Goal: Task Accomplishment & Management: Use online tool/utility

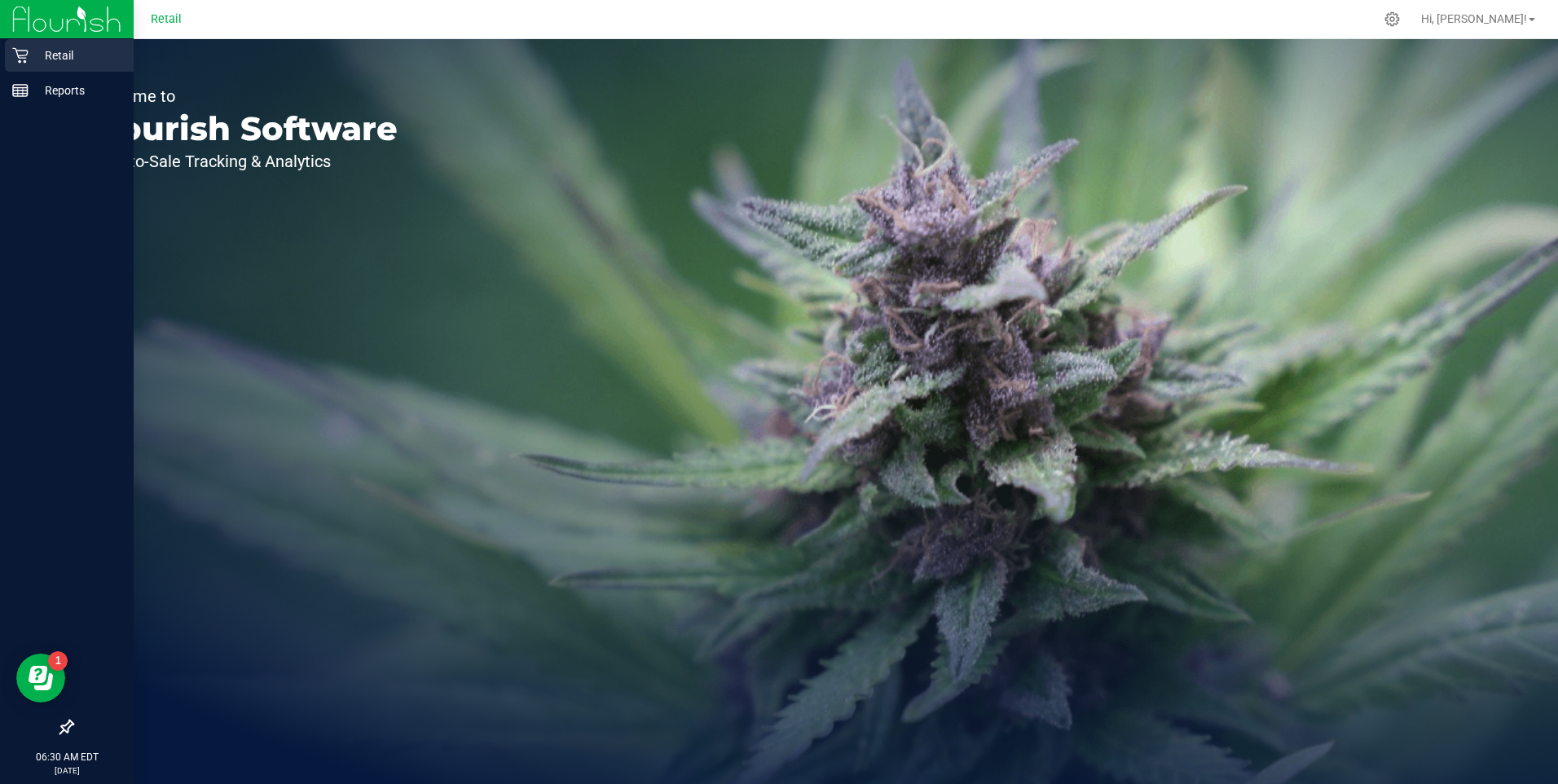
click at [55, 52] on p "Retail" at bounding box center [77, 55] width 98 height 20
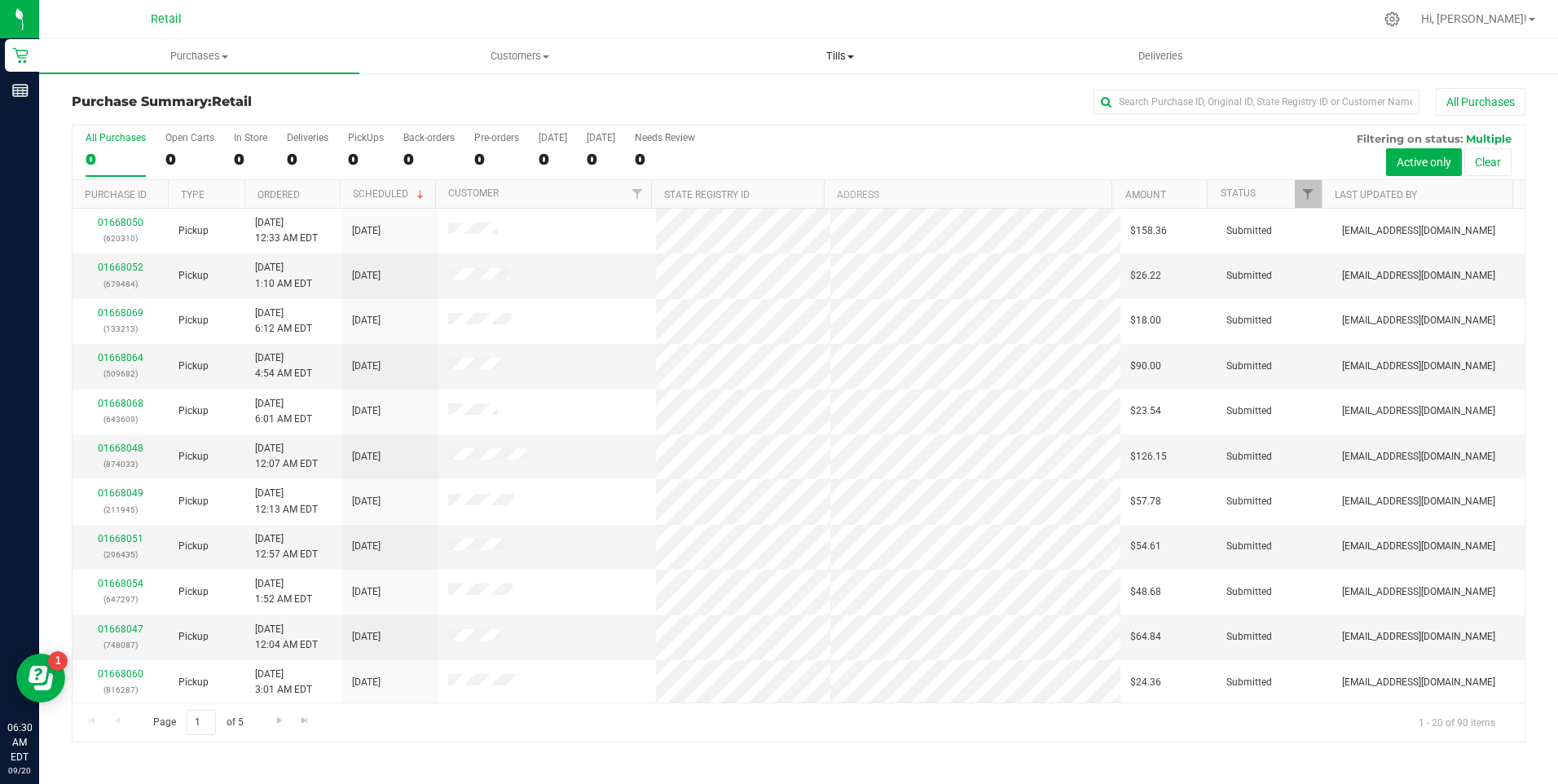
click at [850, 55] on span at bounding box center [851, 56] width 7 height 3
click at [759, 97] on span "Manage tills" at bounding box center [735, 98] width 110 height 14
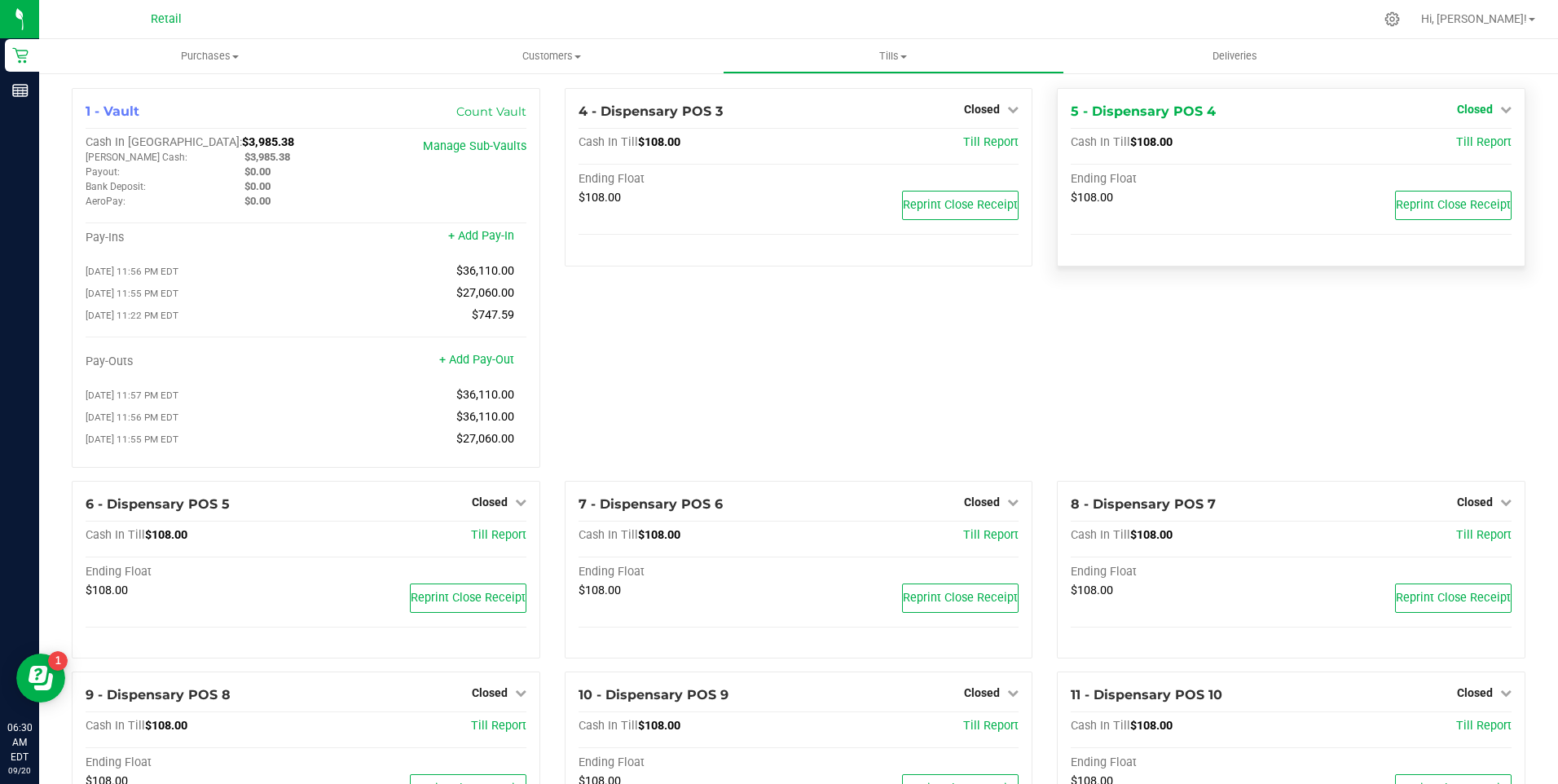
click at [1501, 109] on icon at bounding box center [1507, 110] width 12 height 12
click at [1466, 145] on link "Open Till" at bounding box center [1475, 143] width 43 height 13
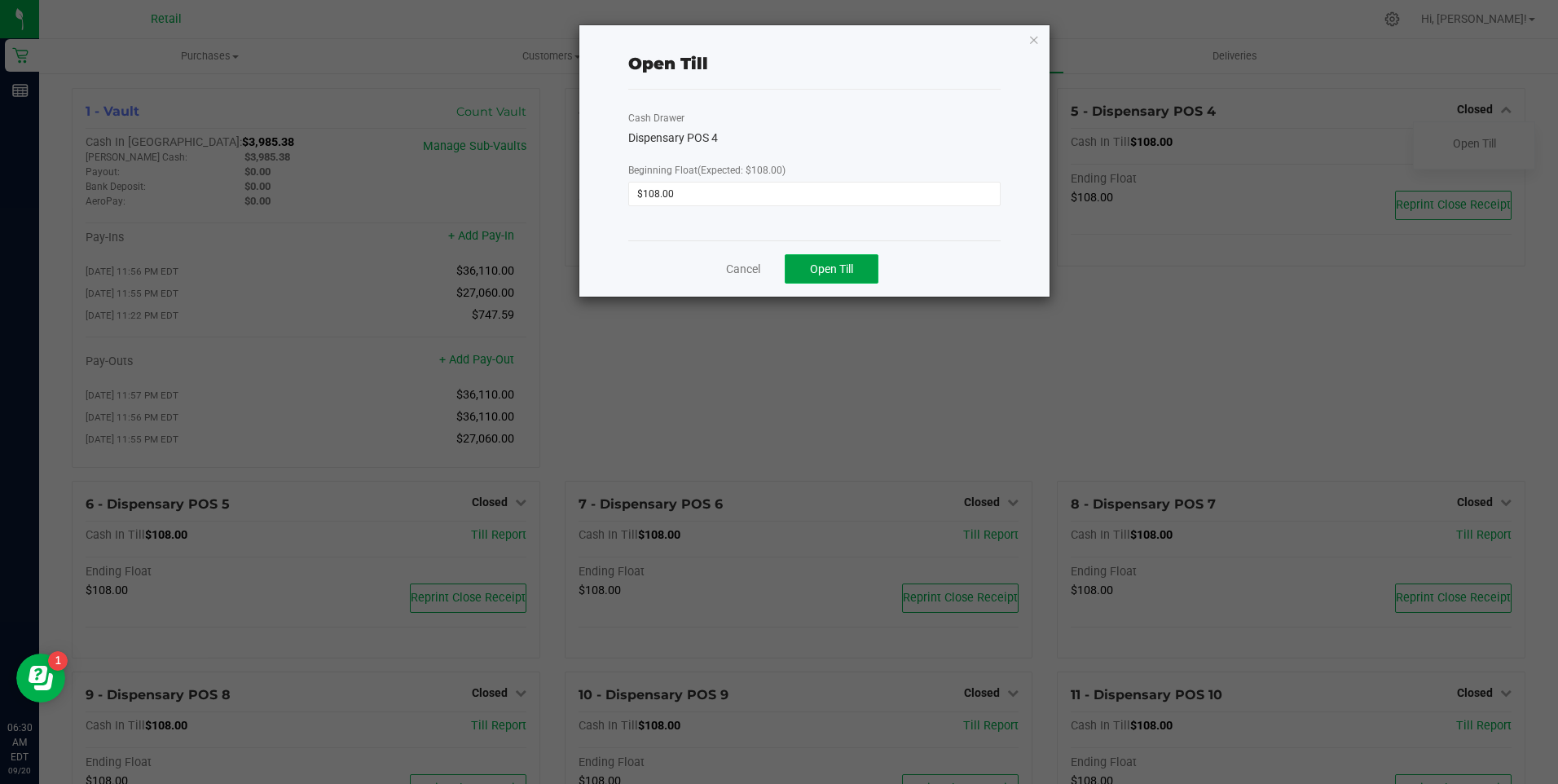
click at [829, 263] on span "Open Till" at bounding box center [832, 269] width 43 height 13
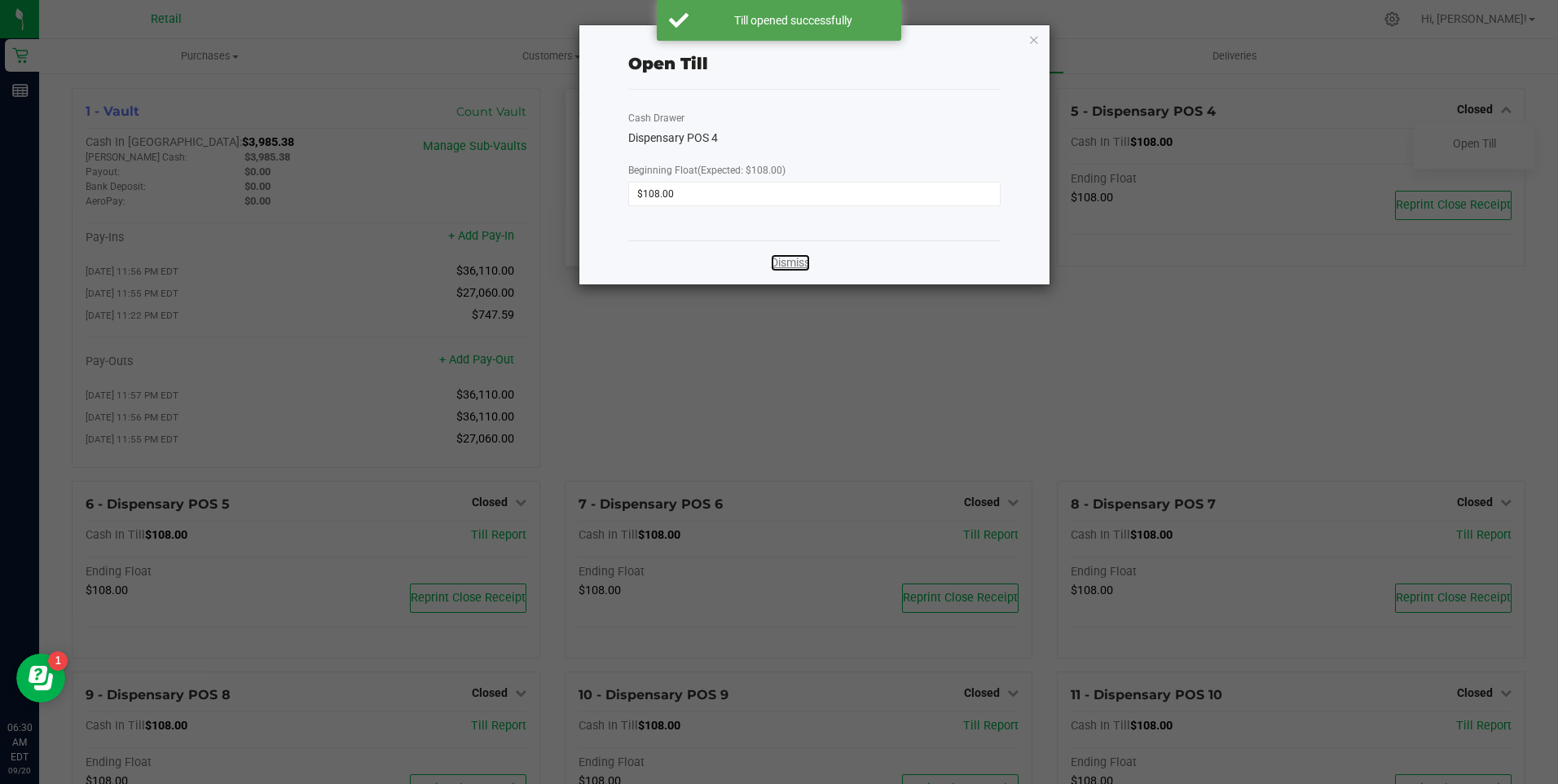
click at [792, 264] on link "Dismiss" at bounding box center [790, 262] width 40 height 17
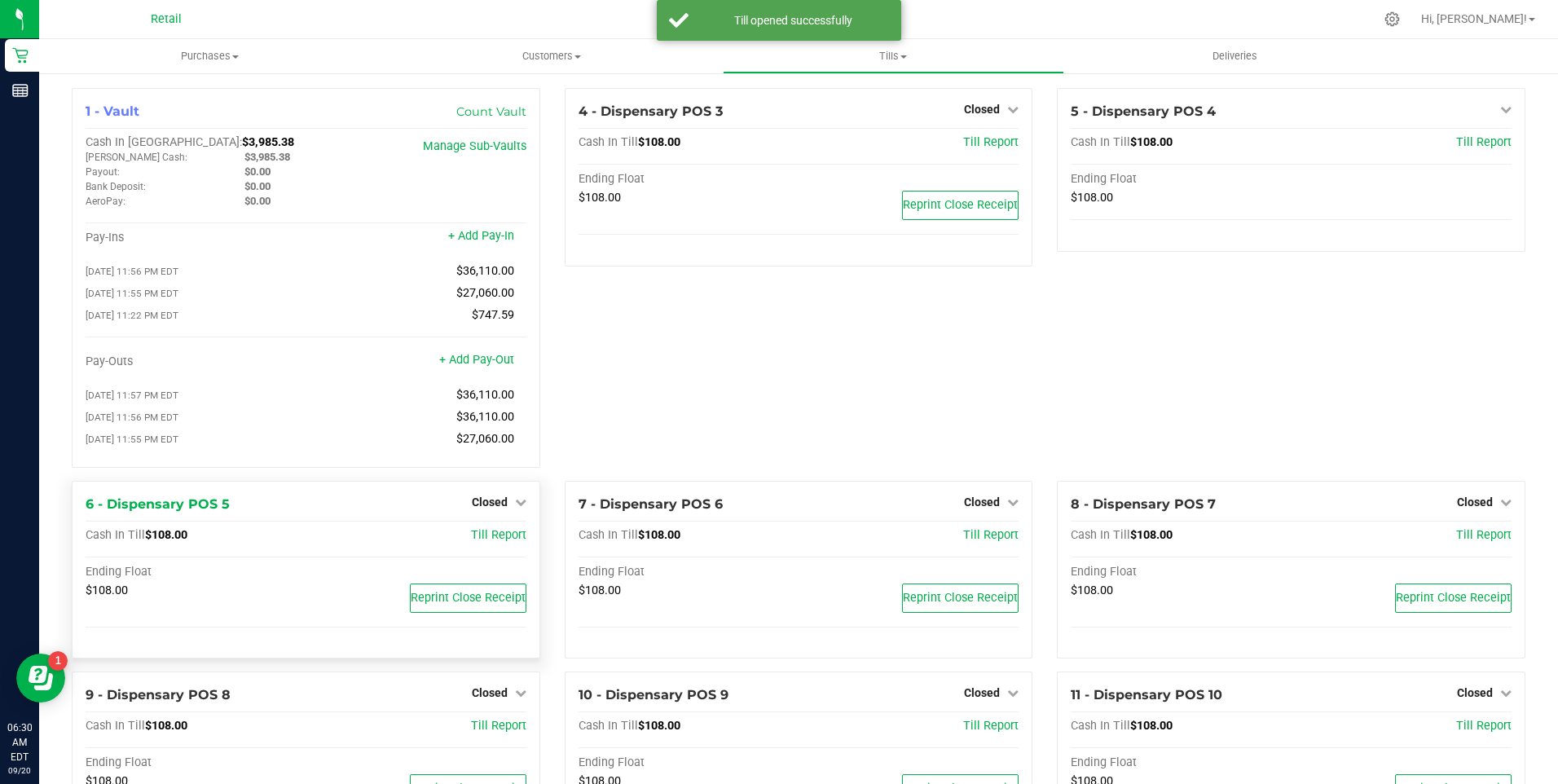
click at [518, 503] on div "Closed" at bounding box center [499, 502] width 54 height 20
click at [515, 508] on icon at bounding box center [521, 502] width 12 height 12
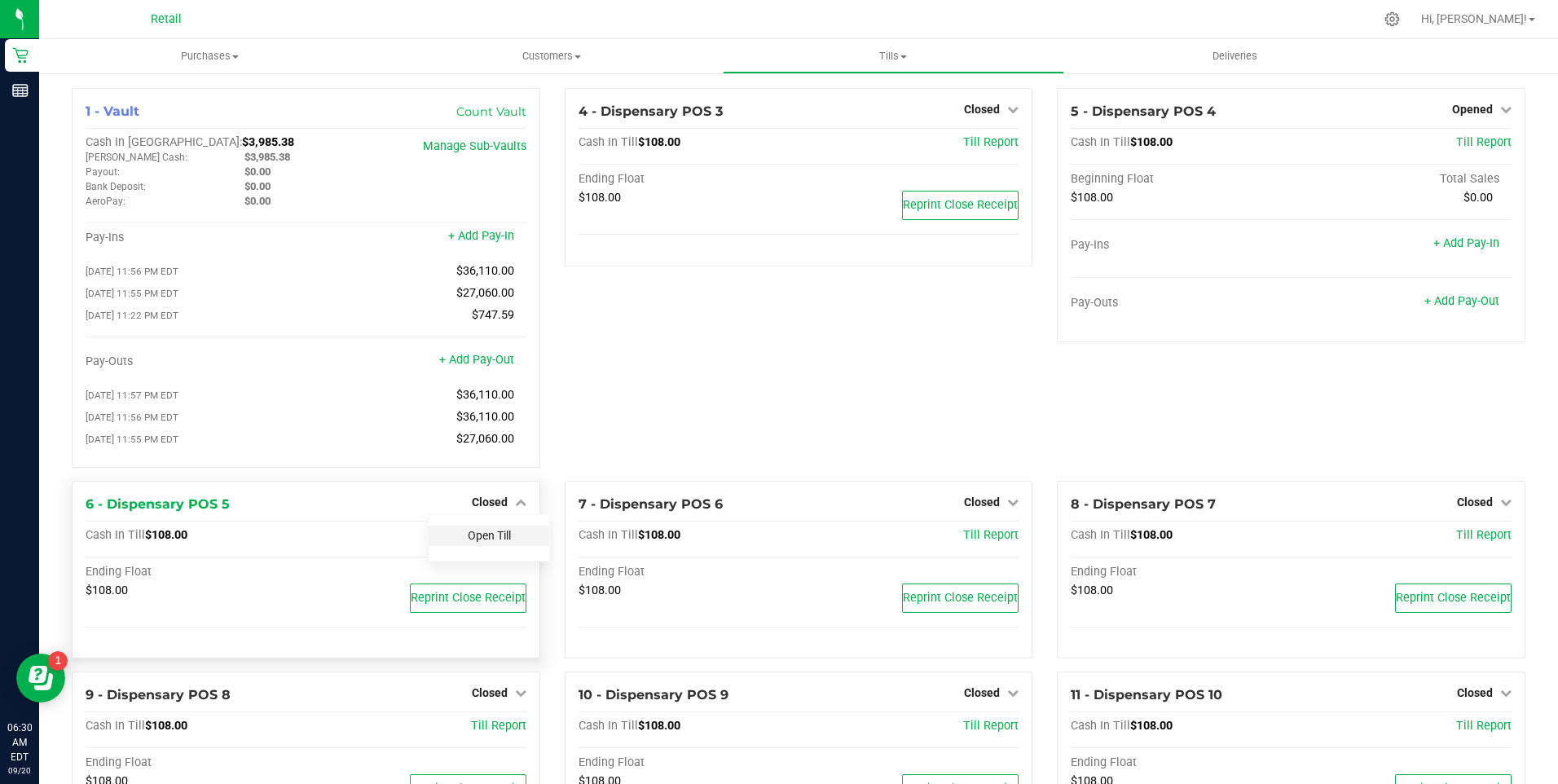
click at [480, 541] on link "Open Till" at bounding box center [490, 534] width 43 height 13
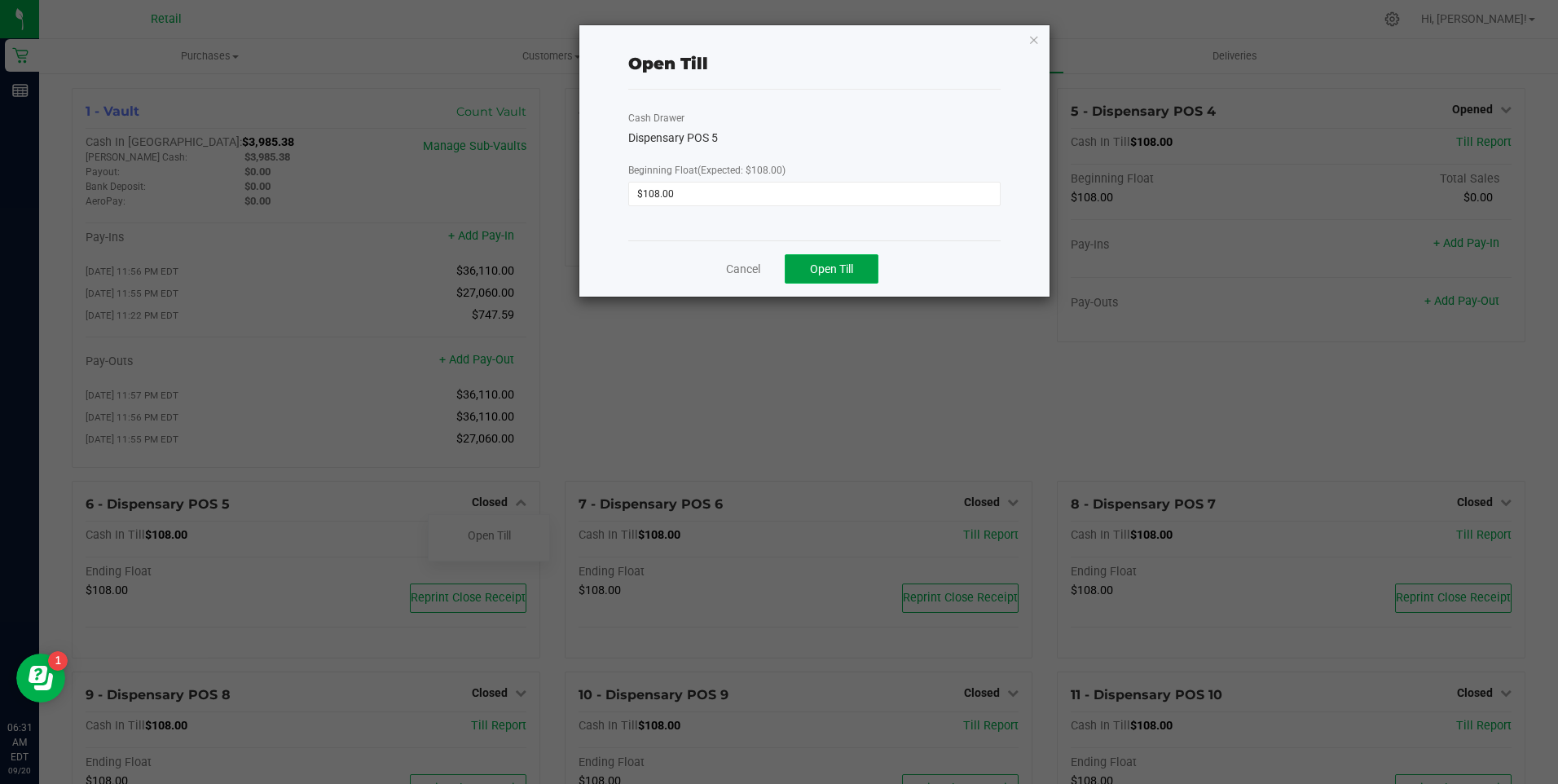
click at [830, 263] on span "Open Till" at bounding box center [832, 269] width 43 height 13
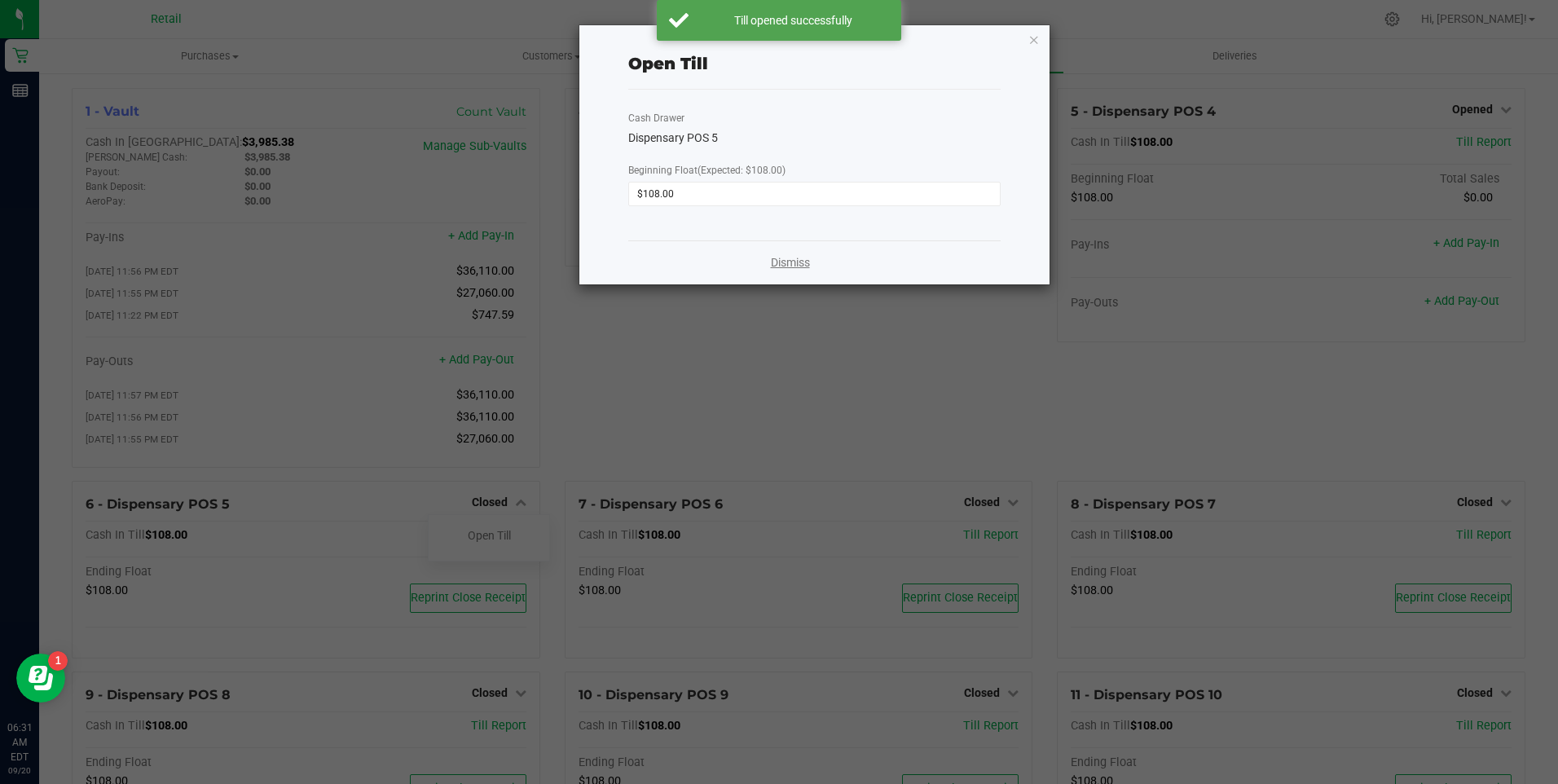
click at [790, 263] on link "Dismiss" at bounding box center [790, 262] width 40 height 17
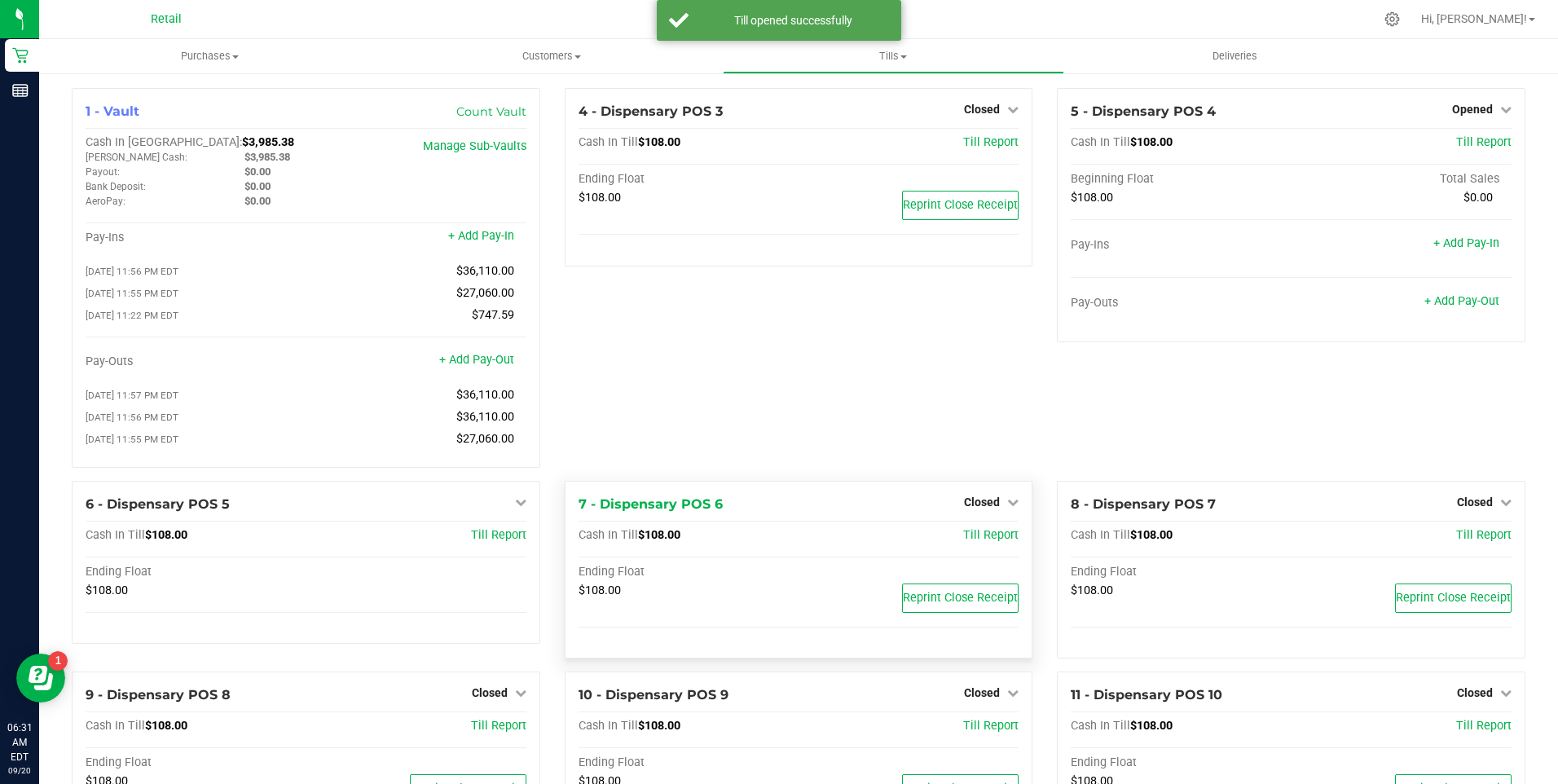
click at [1007, 503] on div "Closed" at bounding box center [991, 502] width 54 height 20
click at [1008, 505] on icon at bounding box center [1014, 502] width 12 height 12
click at [960, 542] on link "Open Till" at bounding box center [982, 534] width 43 height 13
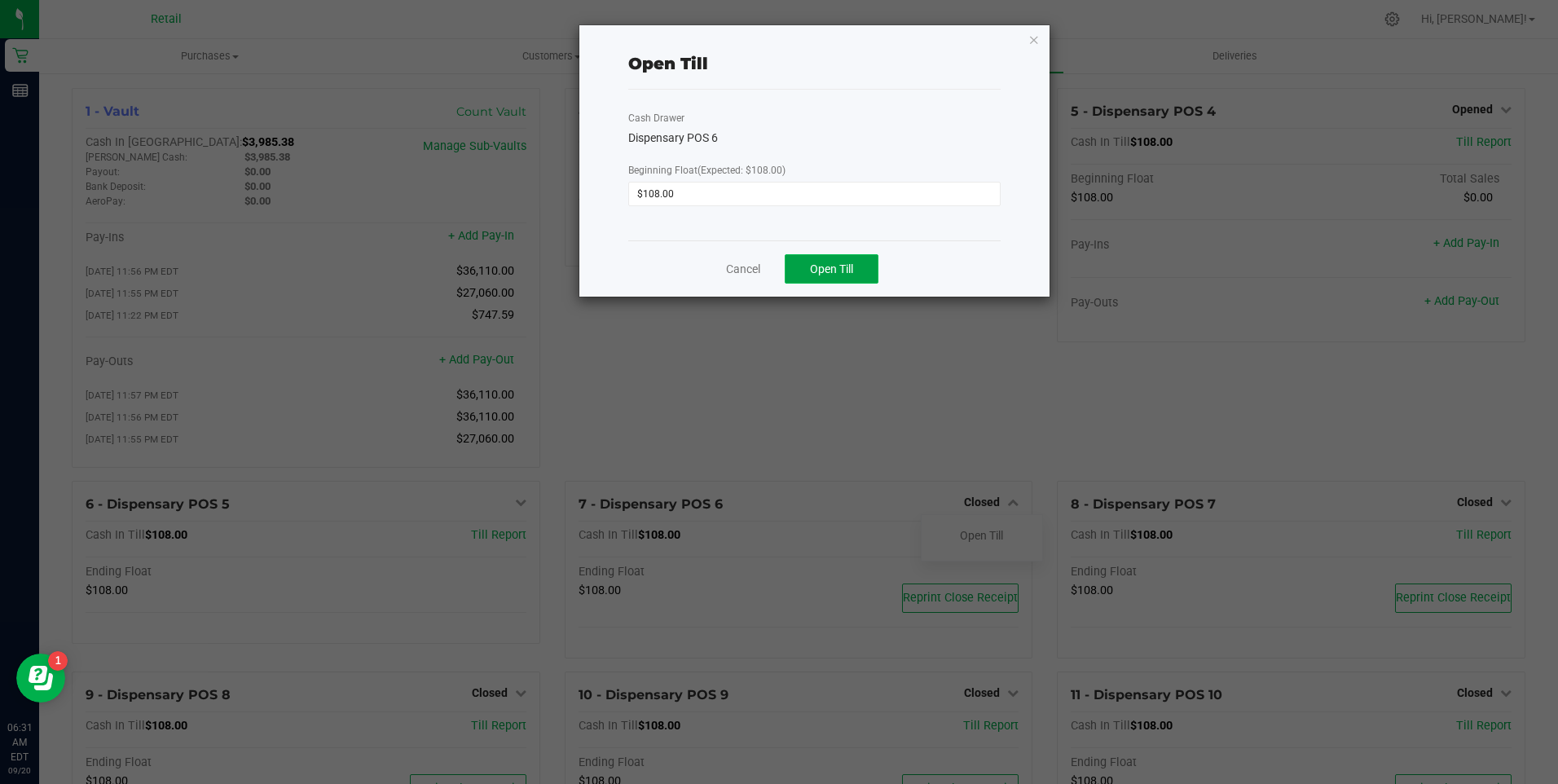
click at [836, 268] on span "Open Till" at bounding box center [832, 269] width 43 height 13
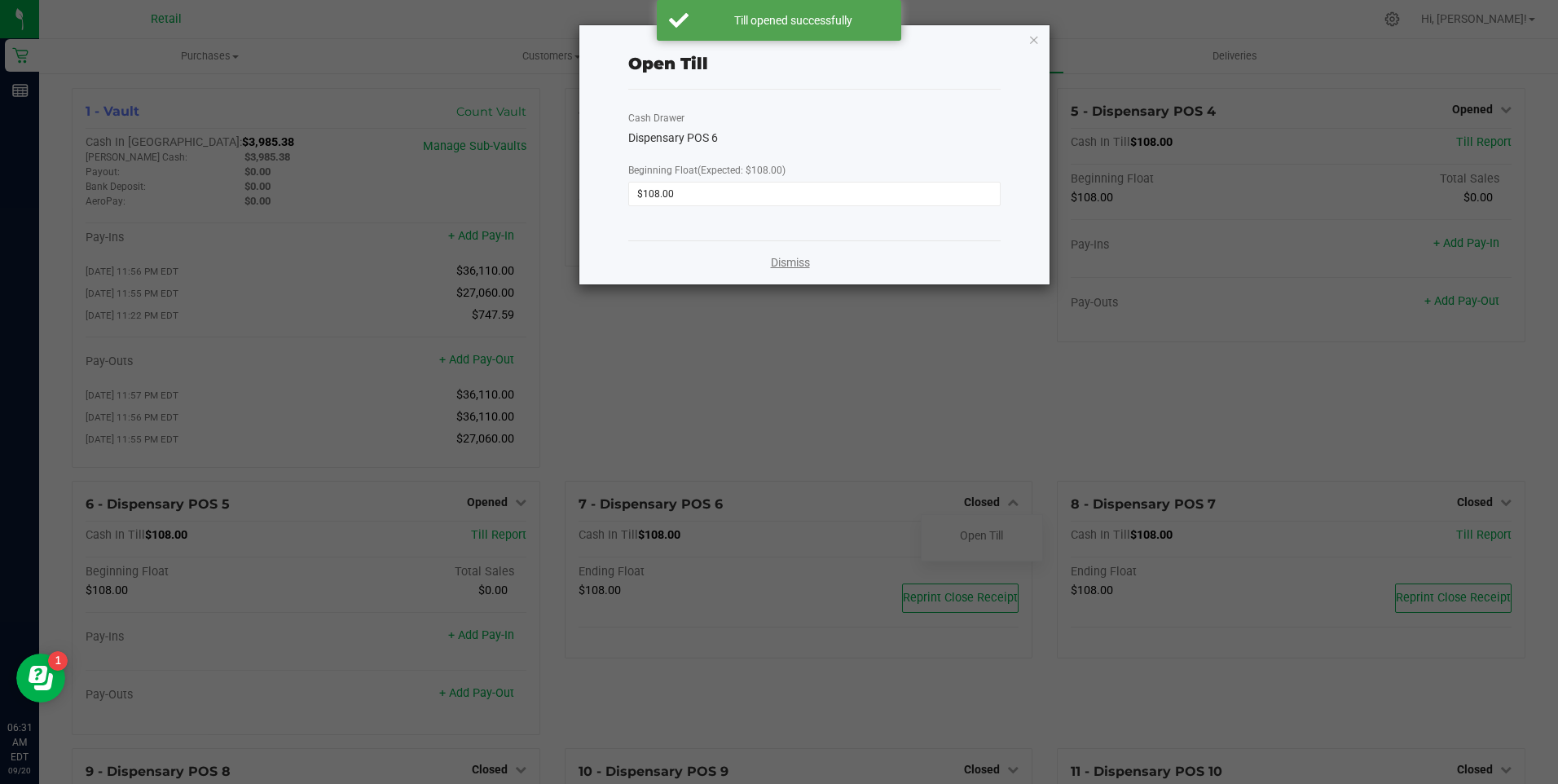
click at [789, 259] on link "Dismiss" at bounding box center [790, 262] width 40 height 17
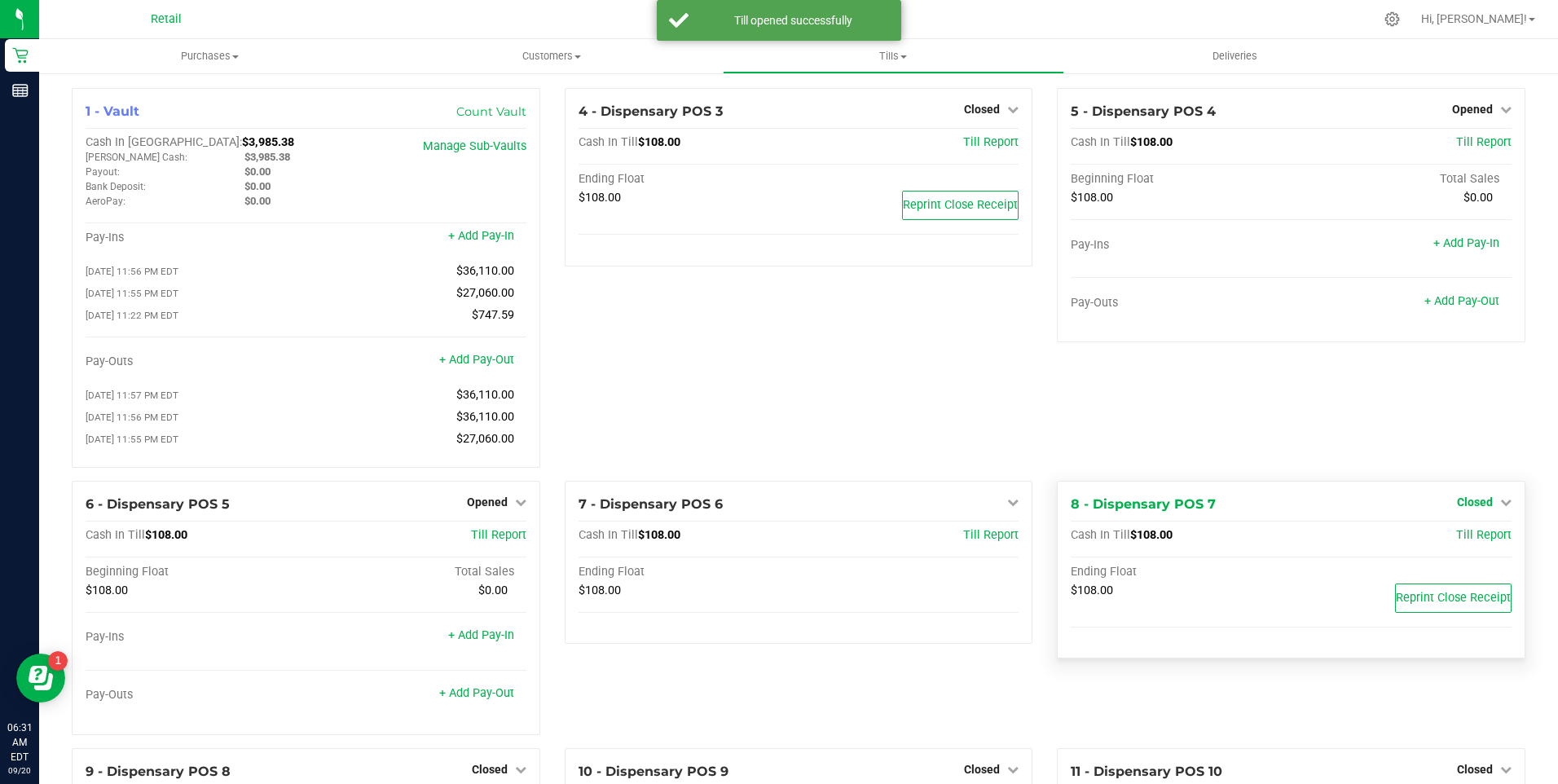
click at [1501, 508] on icon at bounding box center [1507, 502] width 12 height 12
click at [1463, 536] on div "Open Till" at bounding box center [1474, 535] width 121 height 21
click at [1460, 542] on link "Open Till" at bounding box center [1475, 534] width 43 height 13
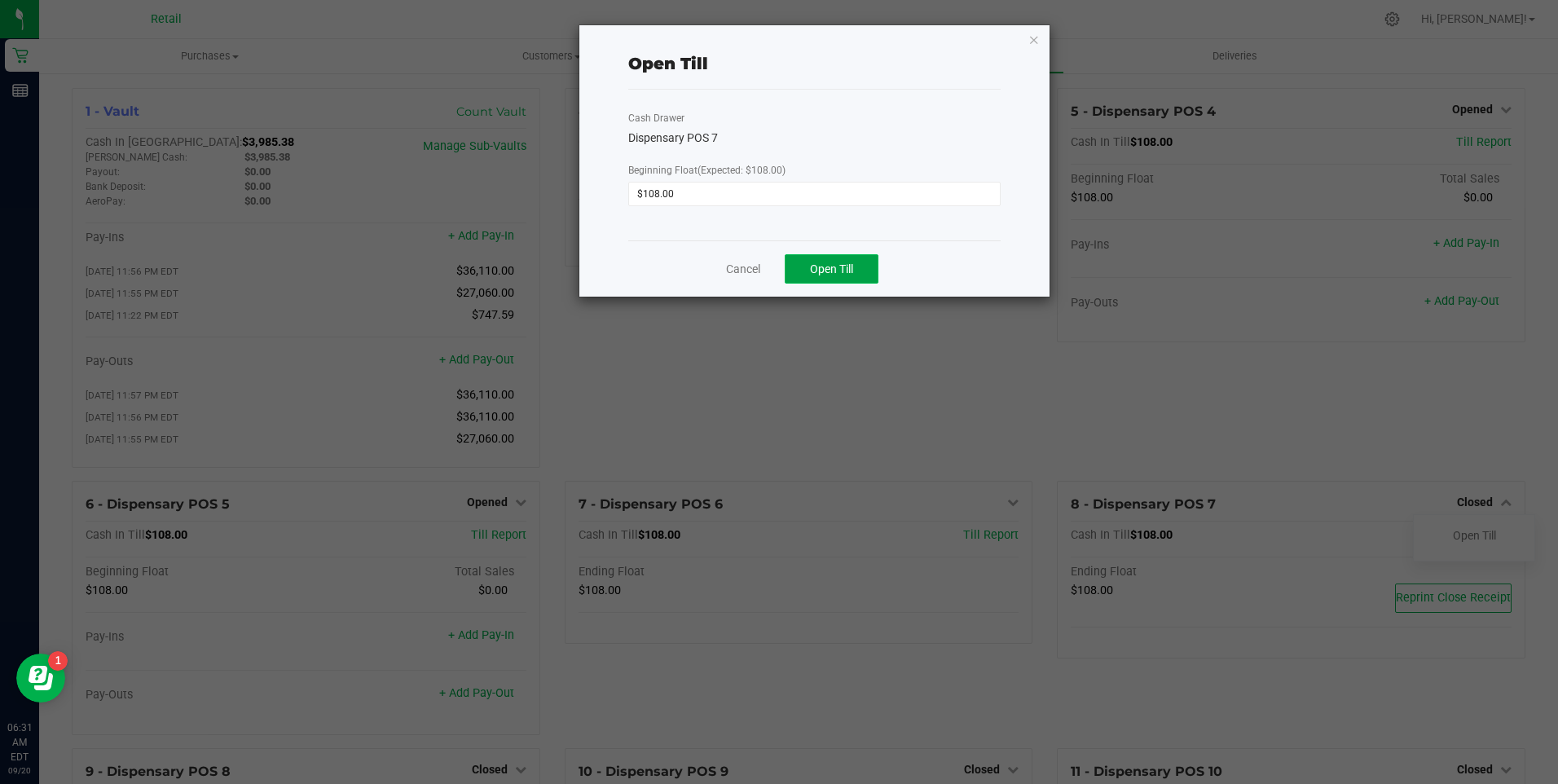
click at [836, 269] on span "Open Till" at bounding box center [832, 269] width 43 height 13
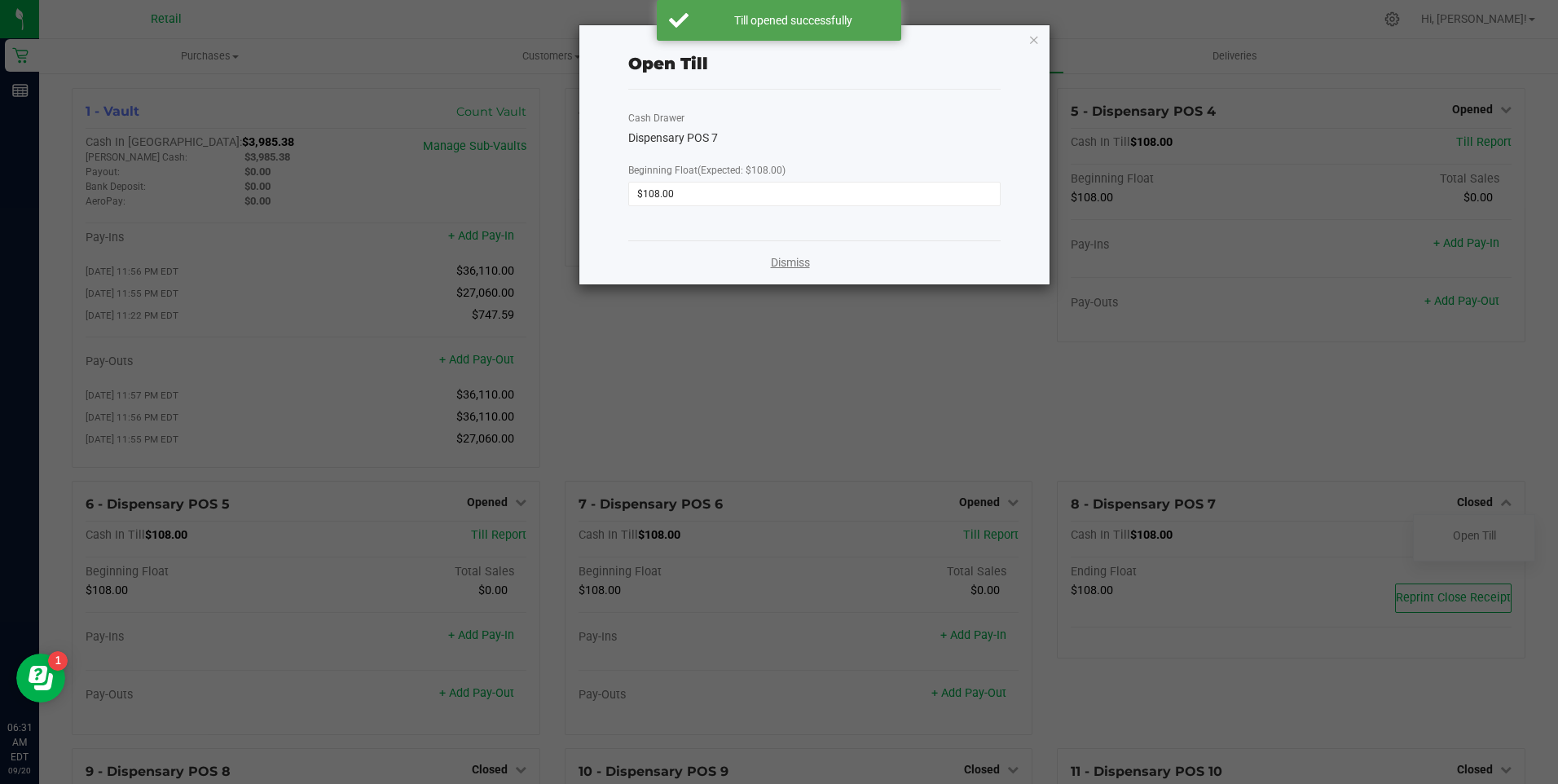
click at [792, 259] on link "Dismiss" at bounding box center [790, 262] width 40 height 17
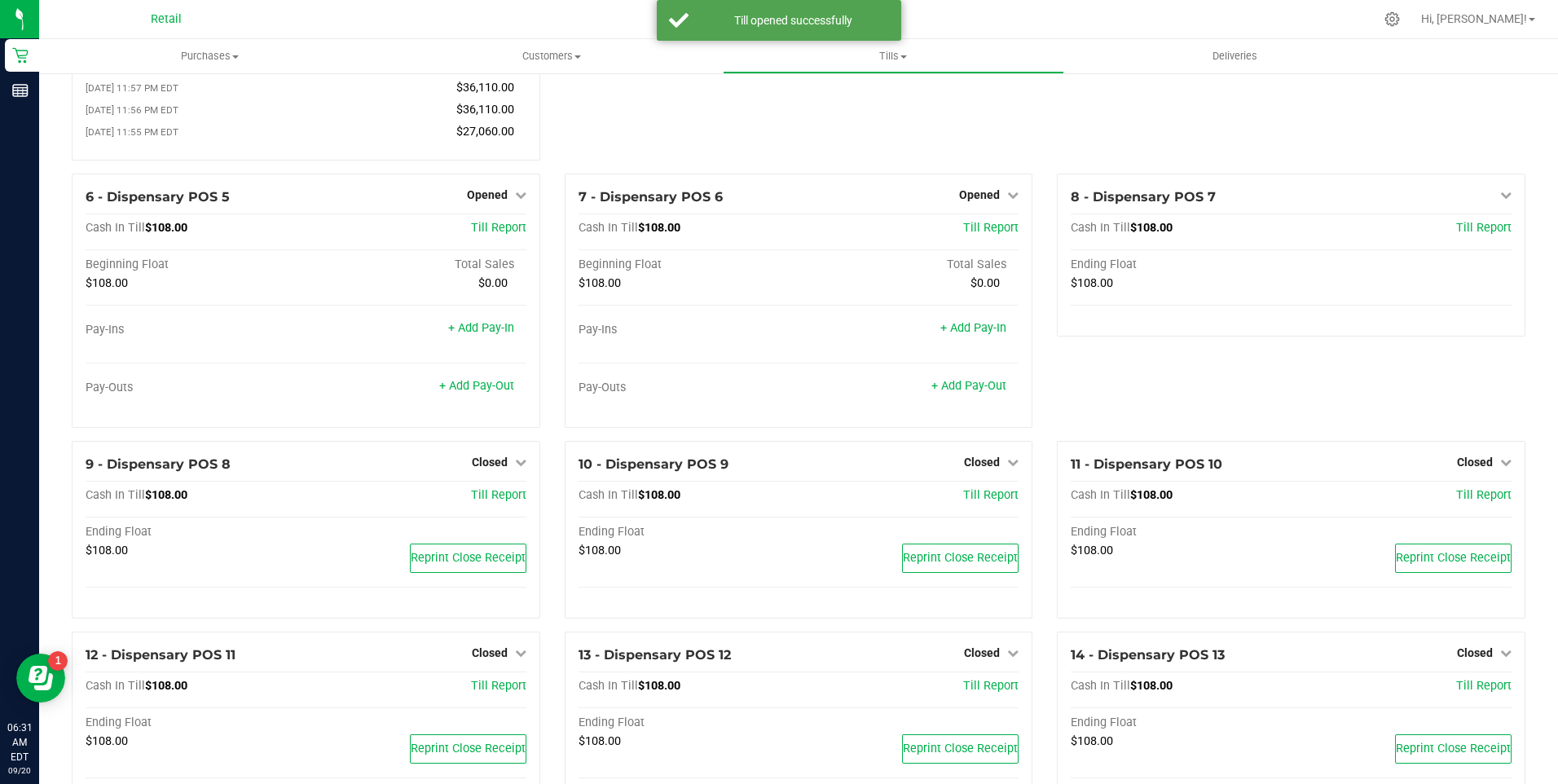
scroll to position [326, 0]
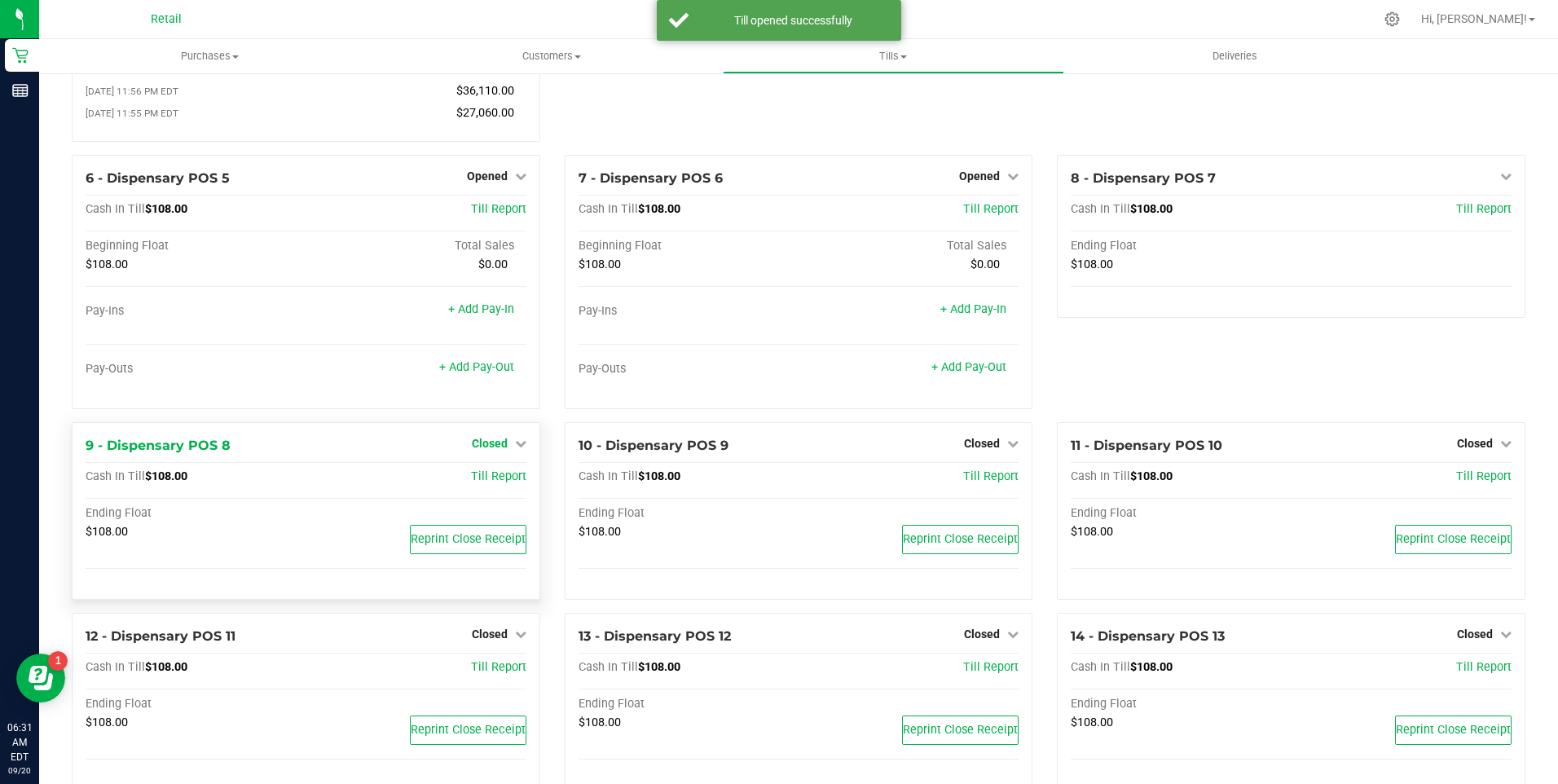
click at [515, 449] on icon at bounding box center [521, 443] width 12 height 12
click at [485, 483] on link "Open Till" at bounding box center [490, 476] width 43 height 13
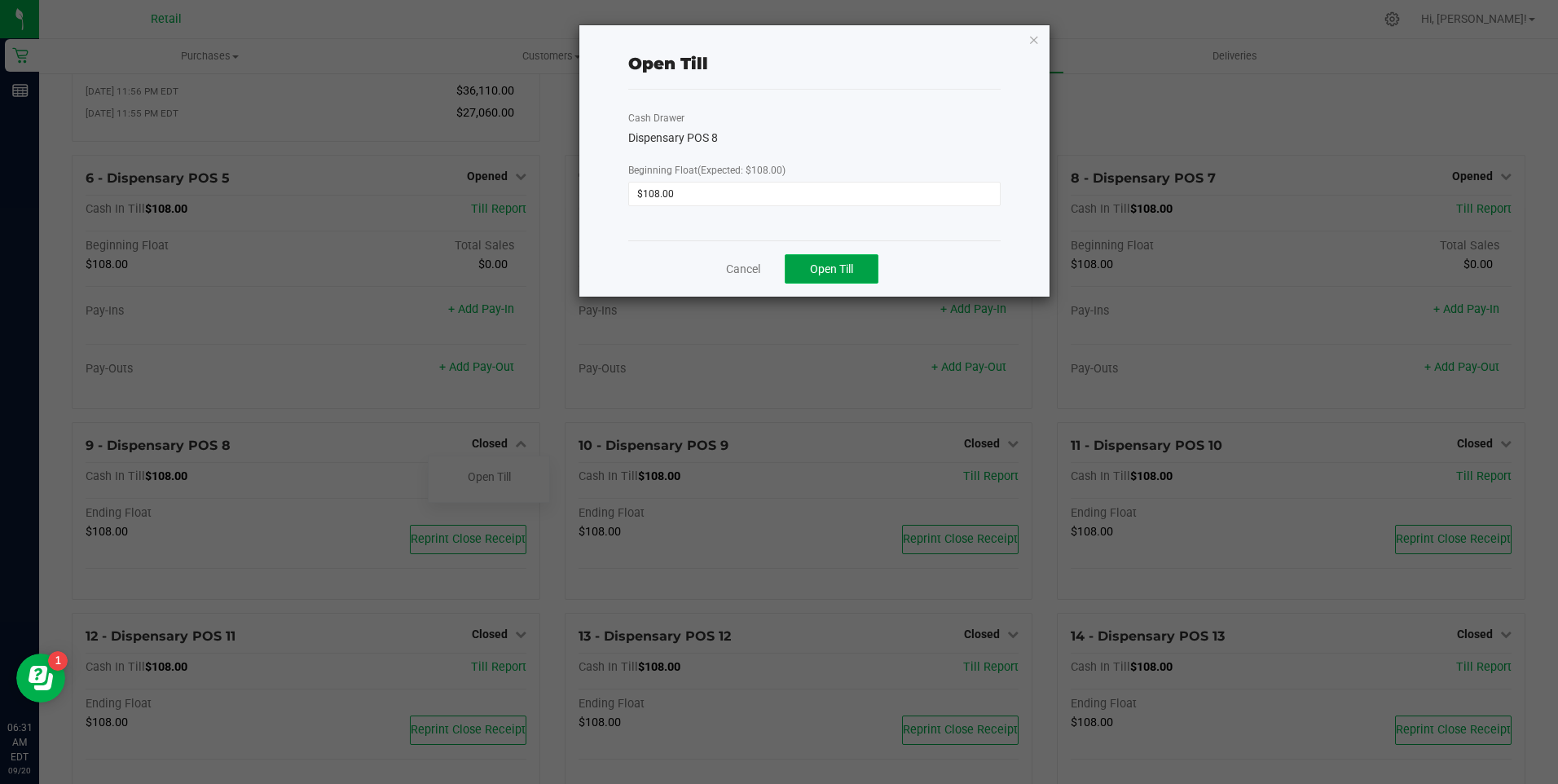
click at [831, 256] on button "Open Till" at bounding box center [831, 269] width 94 height 30
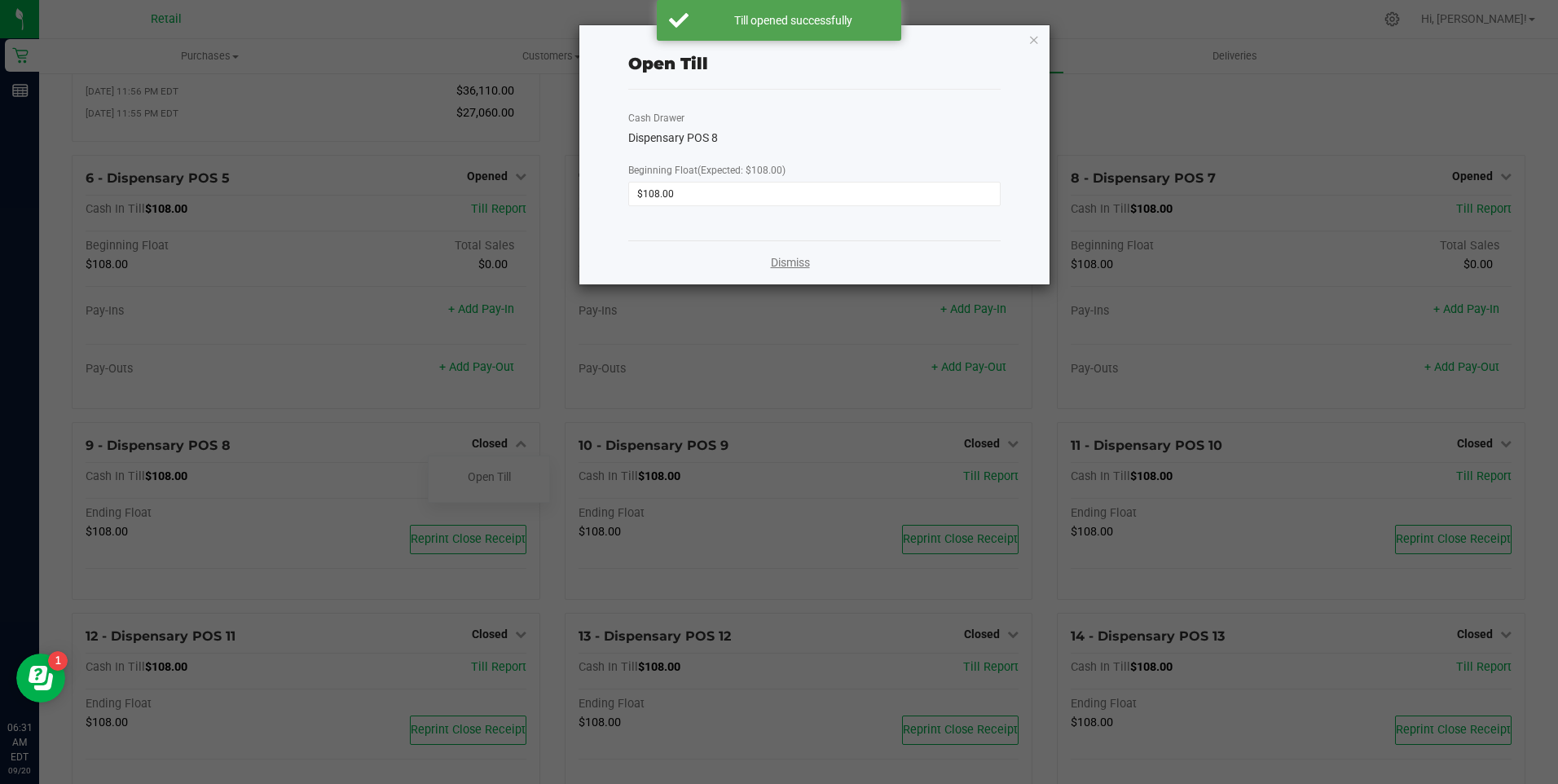
click at [801, 267] on link "Dismiss" at bounding box center [790, 262] width 40 height 17
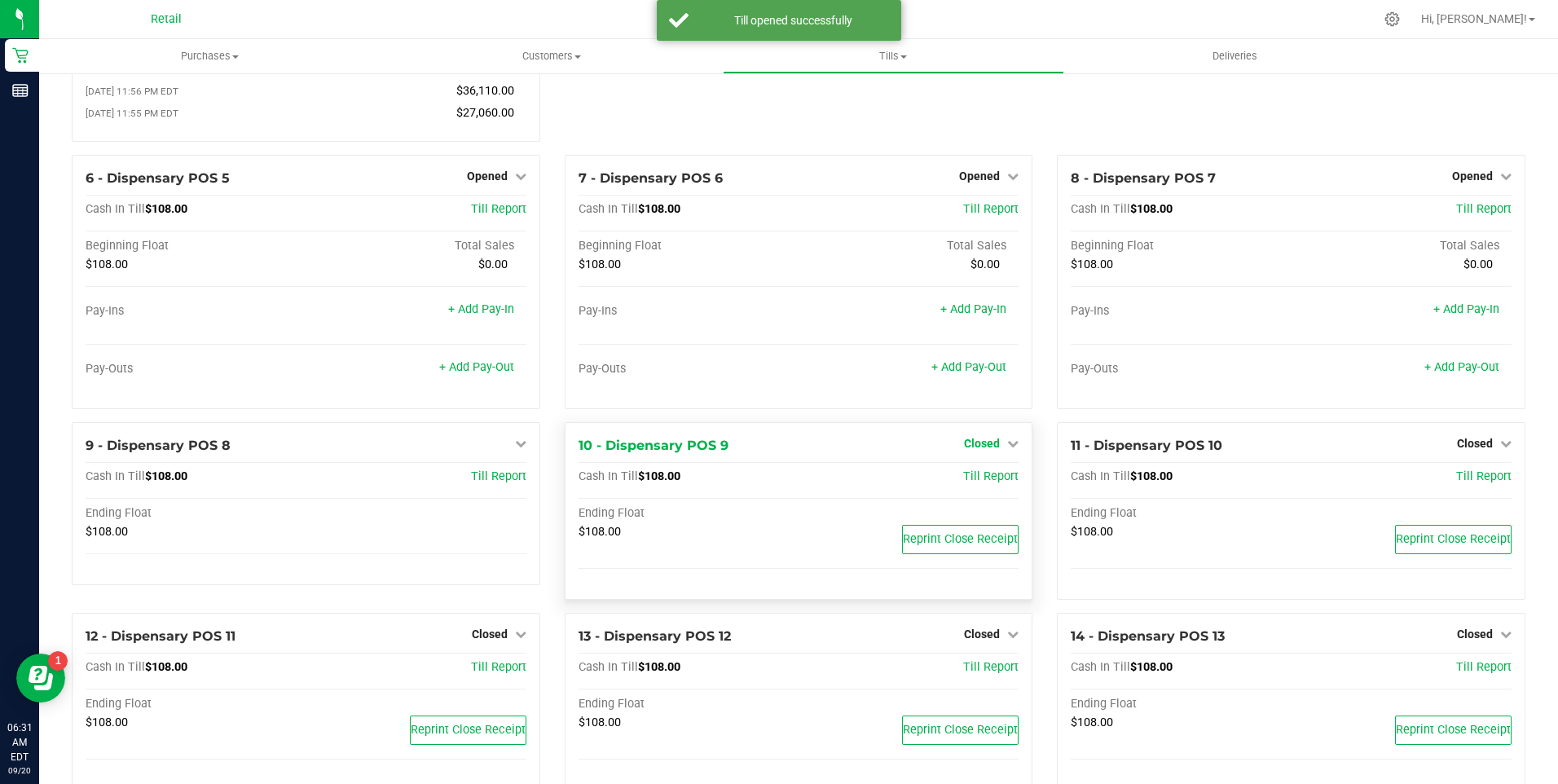
click at [1008, 449] on icon at bounding box center [1014, 443] width 12 height 12
click at [978, 483] on link "Open Till" at bounding box center [982, 476] width 43 height 13
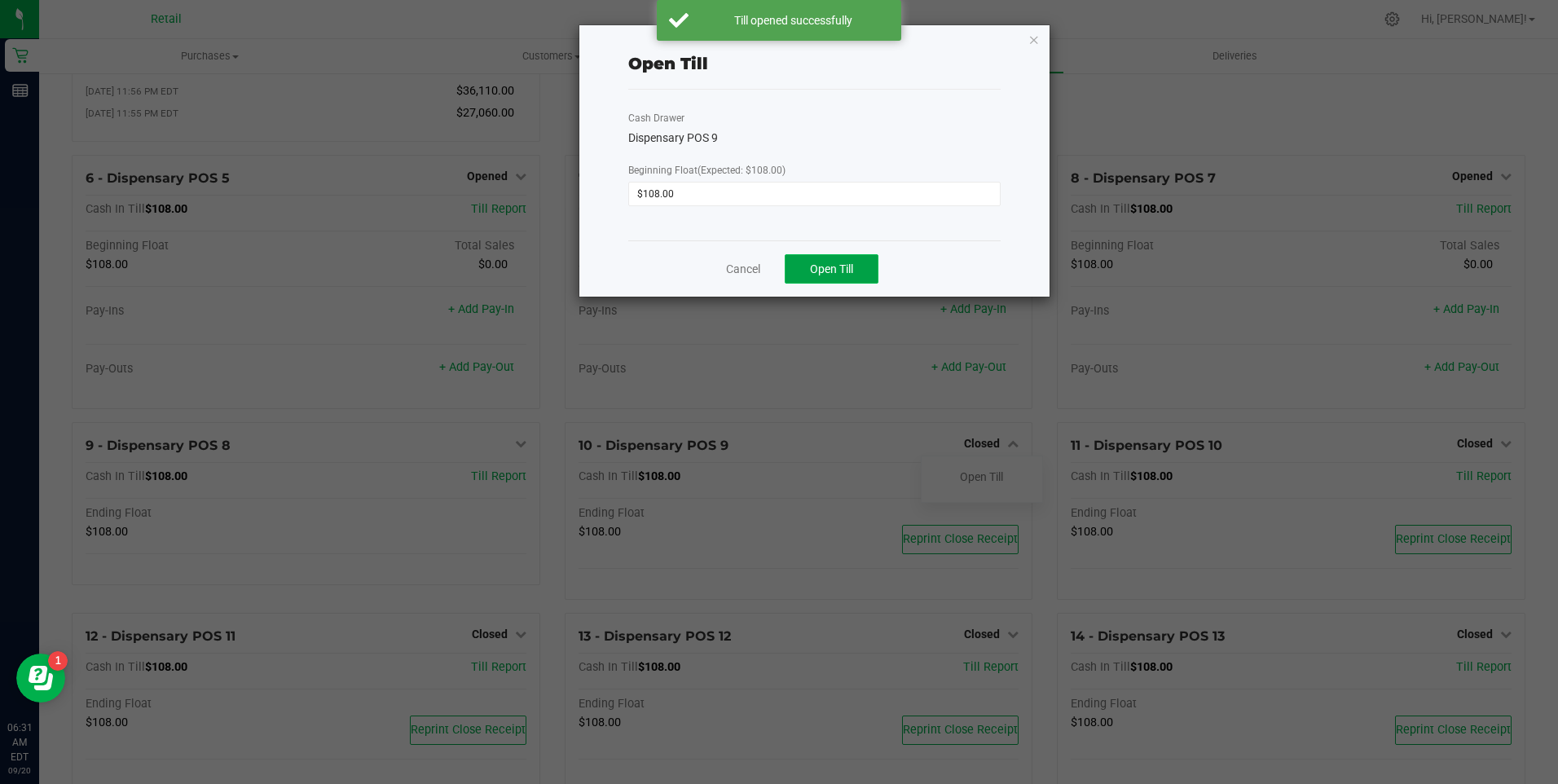
click at [811, 273] on span "Open Till" at bounding box center [832, 269] width 43 height 13
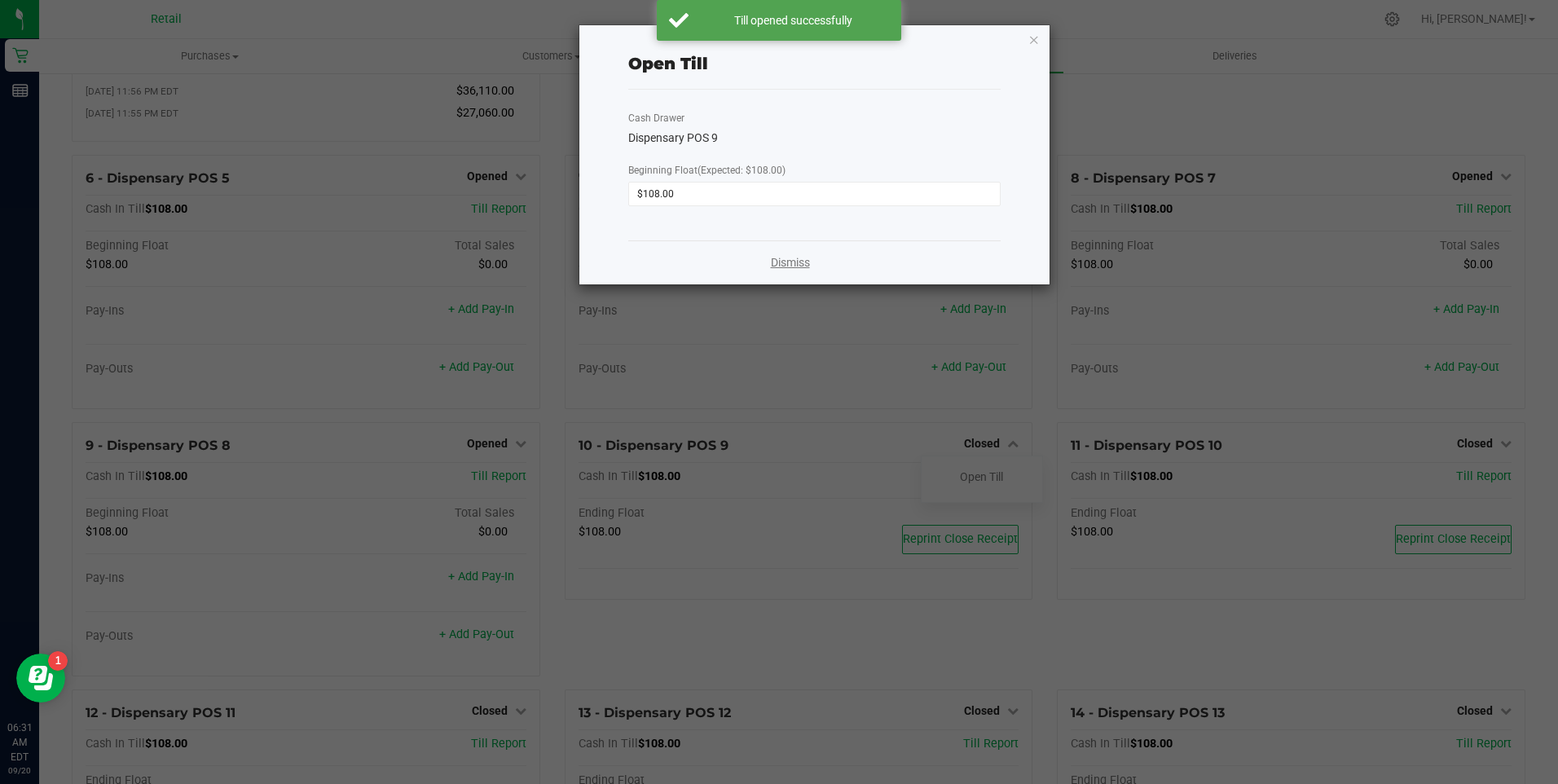
click at [794, 259] on link "Dismiss" at bounding box center [790, 262] width 40 height 17
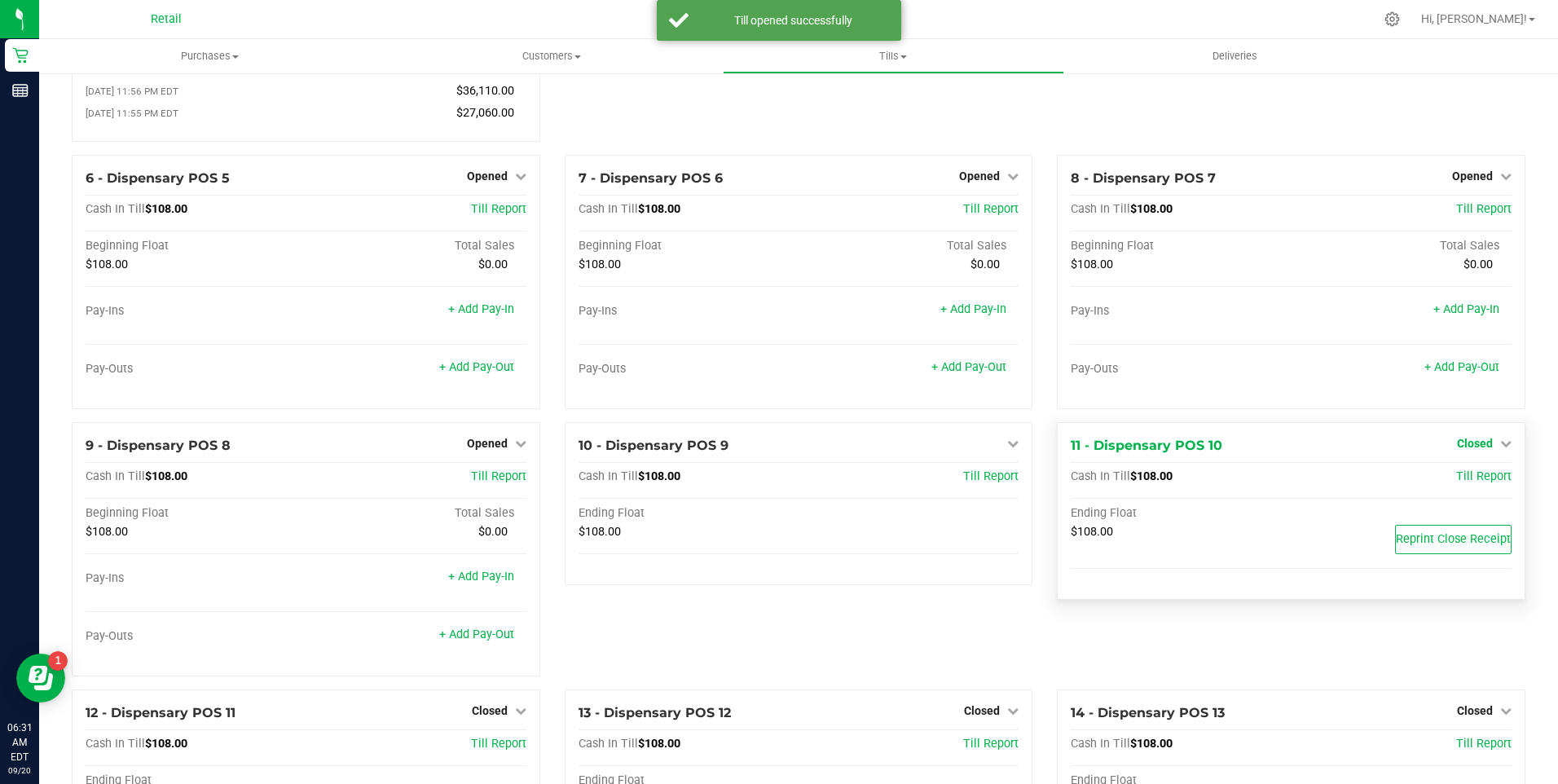
click at [1501, 449] on icon at bounding box center [1507, 443] width 12 height 12
click at [1466, 483] on link "Open Till" at bounding box center [1475, 476] width 43 height 13
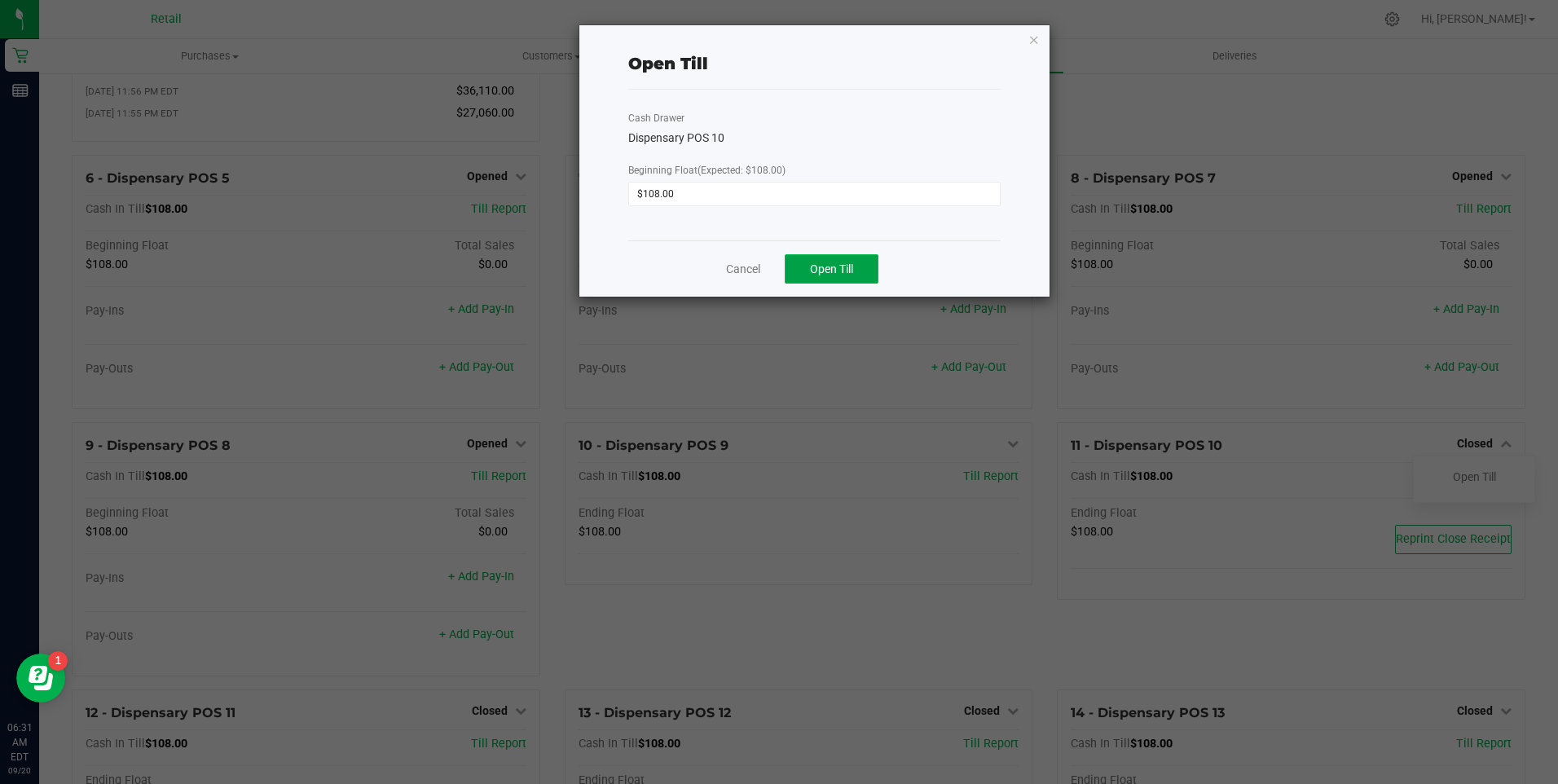
click at [822, 271] on span "Open Till" at bounding box center [832, 269] width 43 height 13
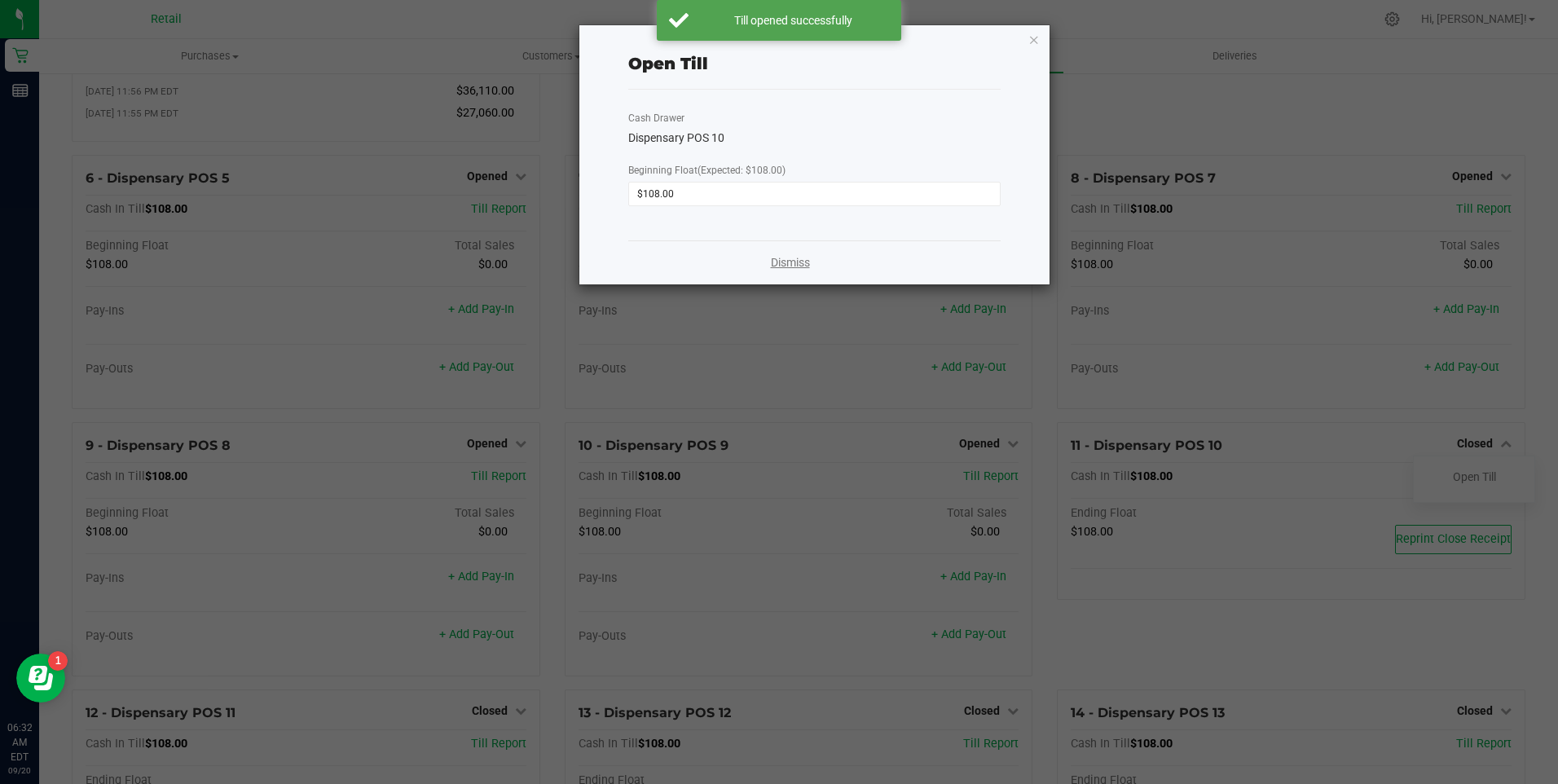
click at [803, 258] on link "Dismiss" at bounding box center [790, 262] width 40 height 17
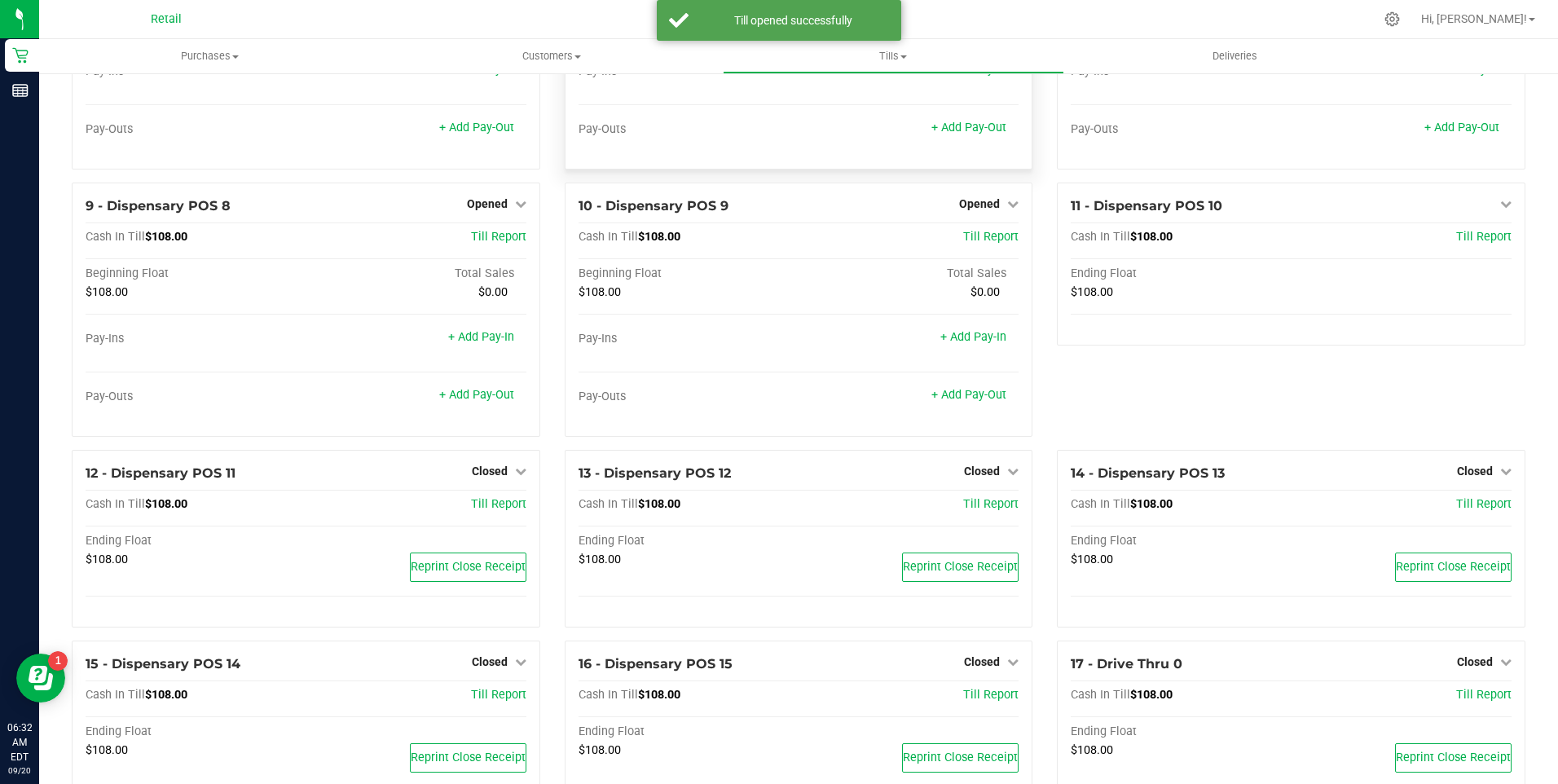
scroll to position [652, 0]
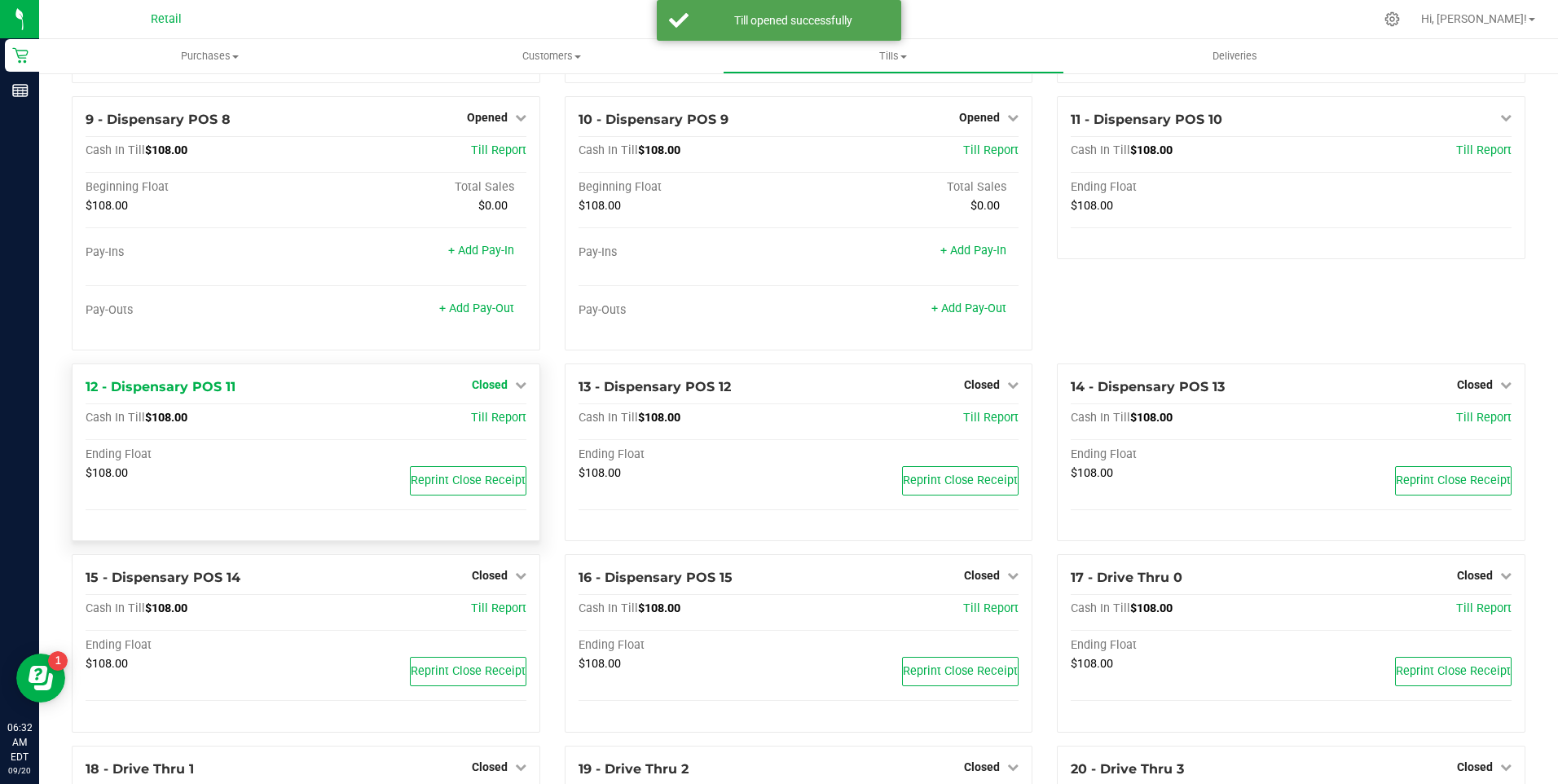
click at [520, 389] on icon at bounding box center [521, 385] width 12 height 12
click at [487, 418] on div "Open Till" at bounding box center [489, 418] width 121 height 21
click at [484, 424] on link "Open Till" at bounding box center [490, 418] width 43 height 13
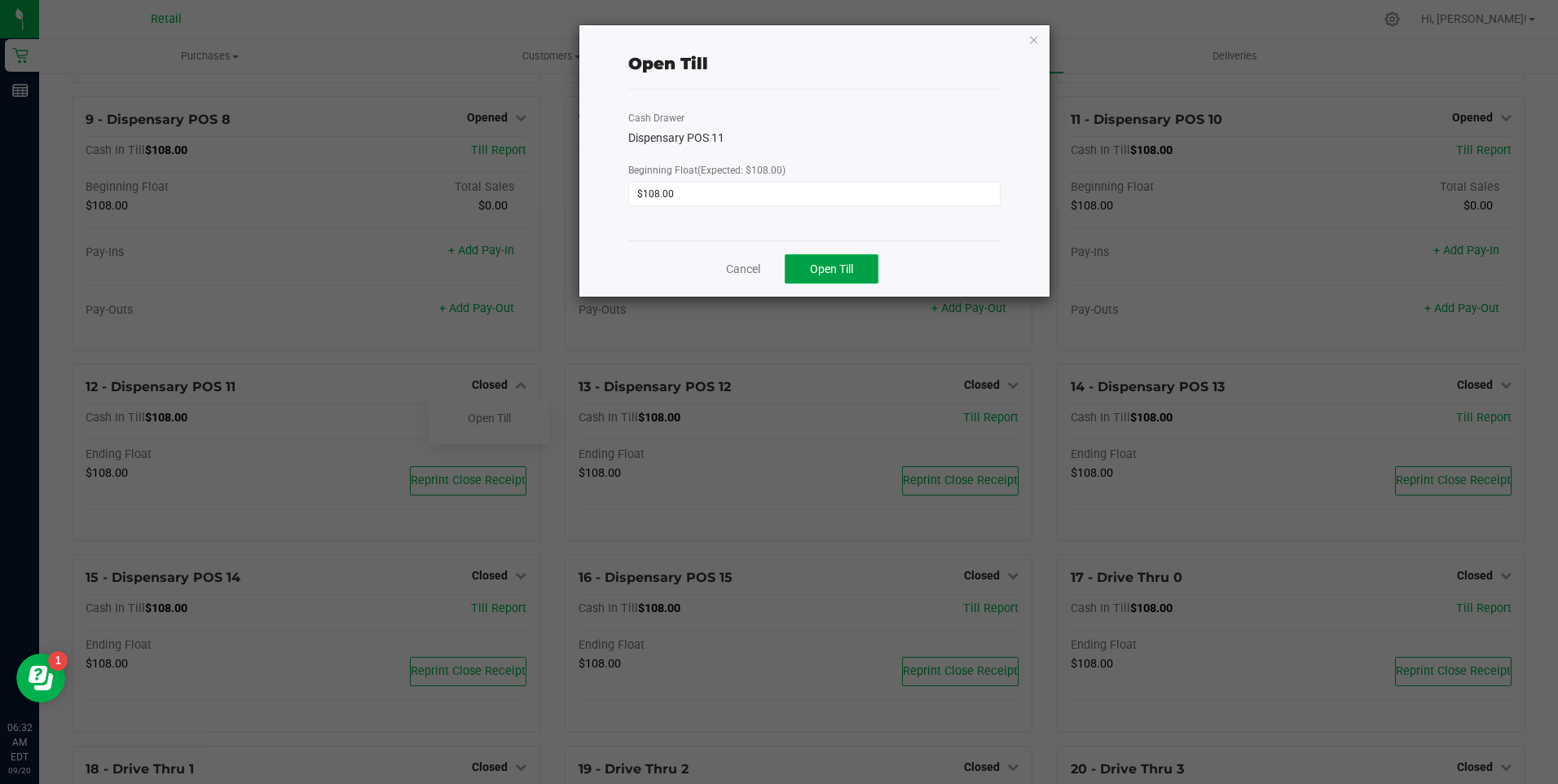
click at [827, 254] on button "Open Till" at bounding box center [831, 269] width 94 height 30
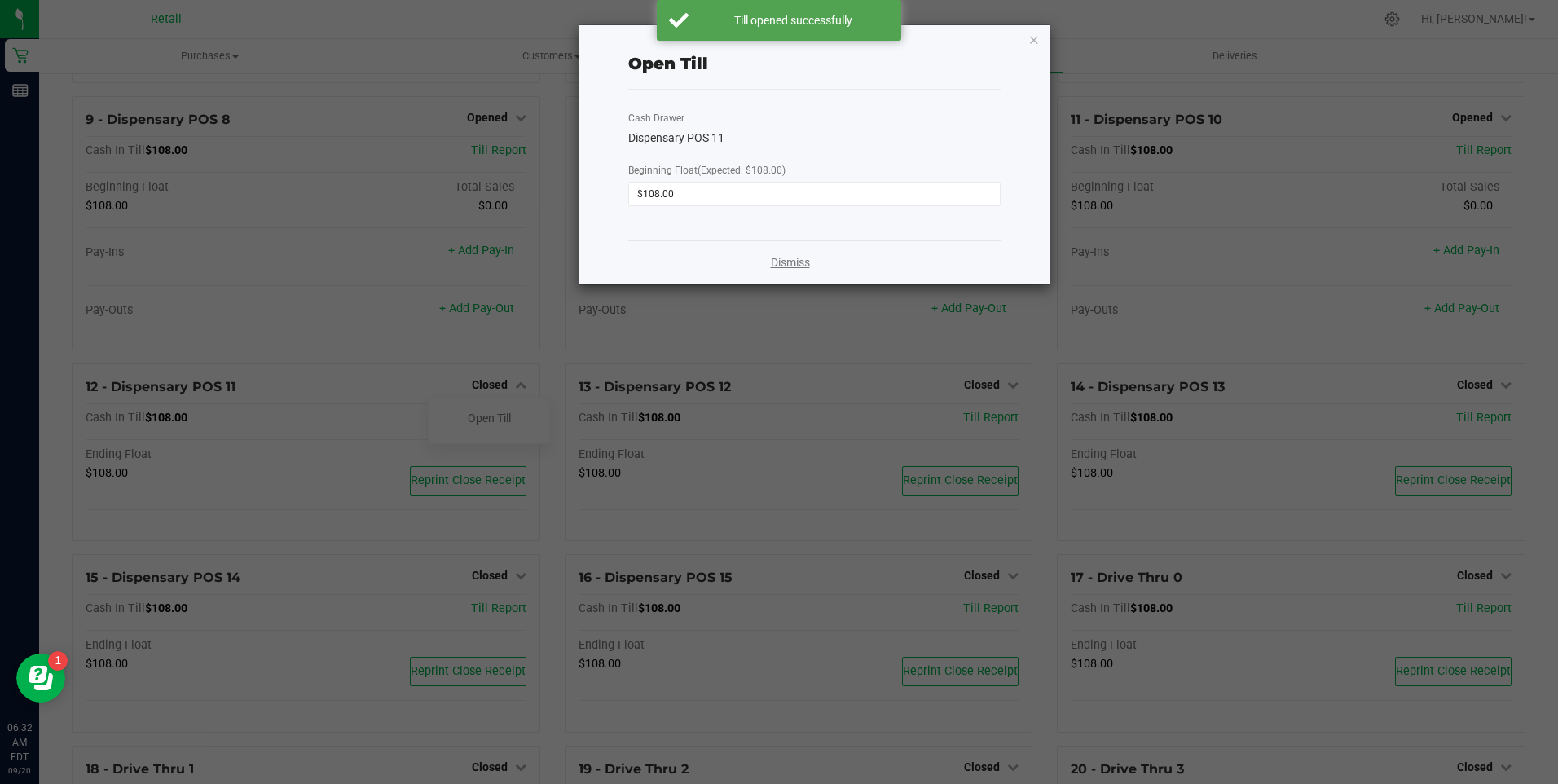
click at [788, 262] on link "Dismiss" at bounding box center [790, 262] width 40 height 17
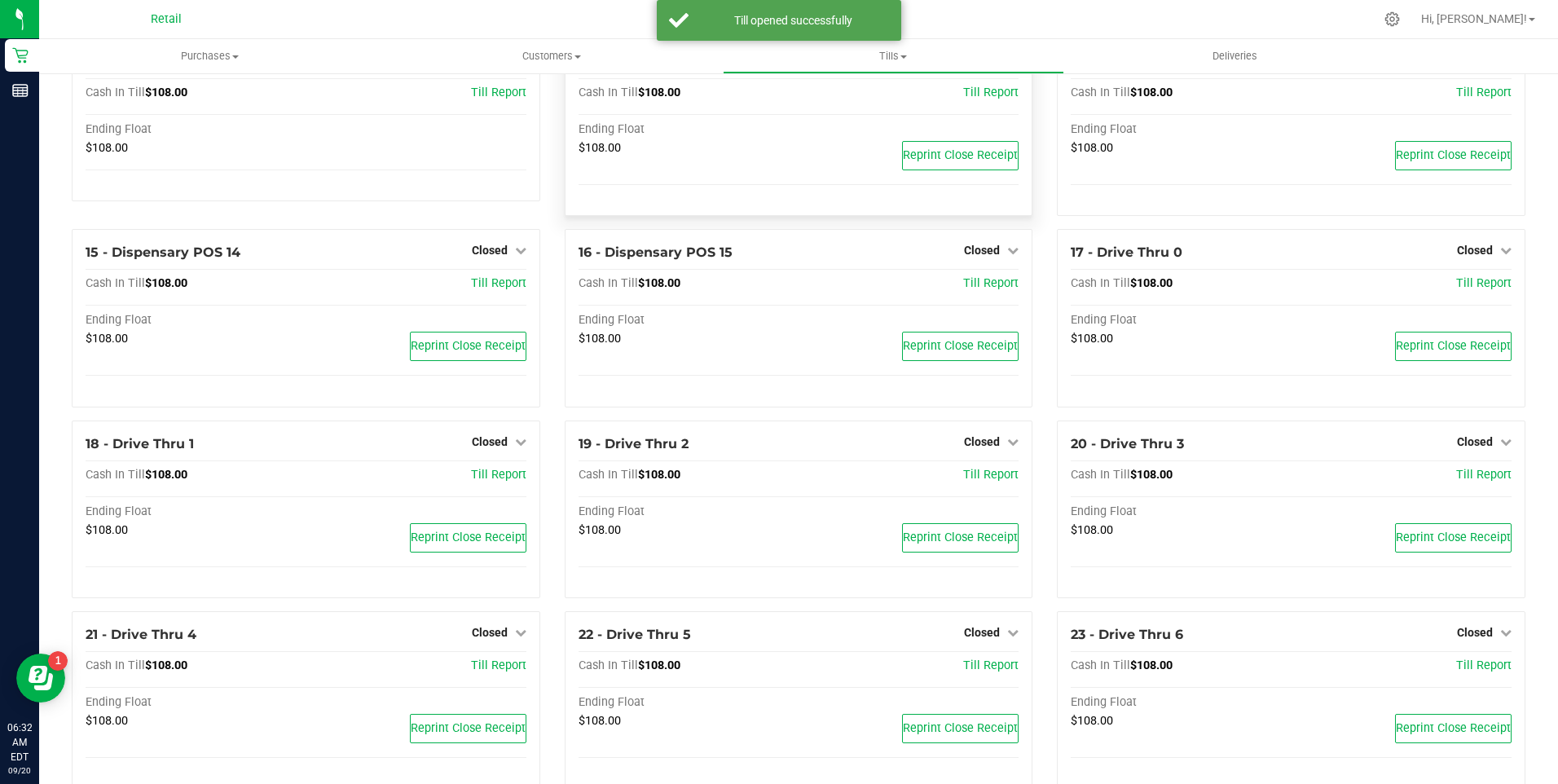
scroll to position [978, 0]
click at [1501, 254] on icon at bounding box center [1507, 250] width 12 height 12
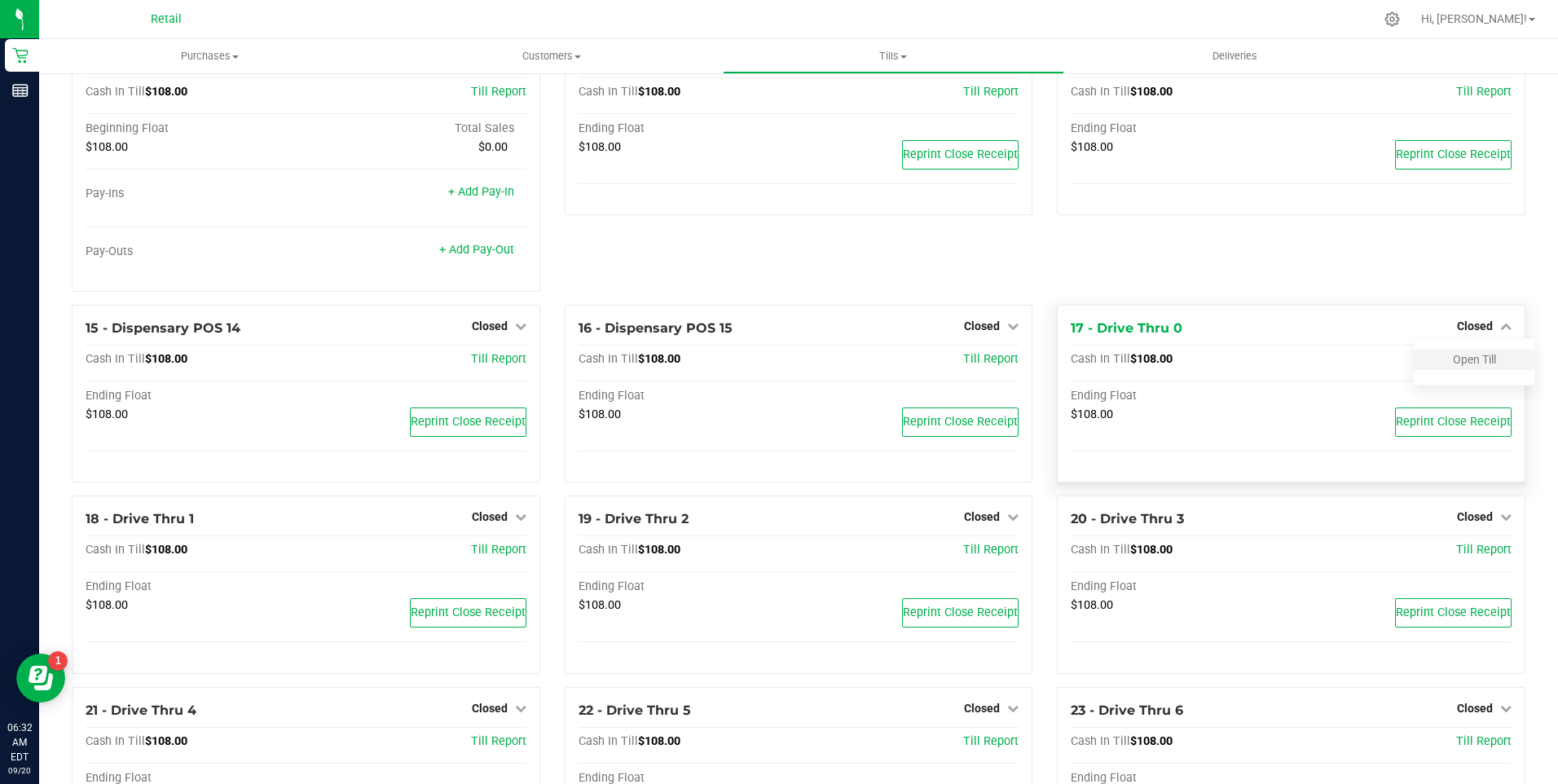
click at [1459, 358] on div "Open Till" at bounding box center [1474, 359] width 121 height 21
click at [1454, 365] on link "Open Till" at bounding box center [1475, 358] width 43 height 13
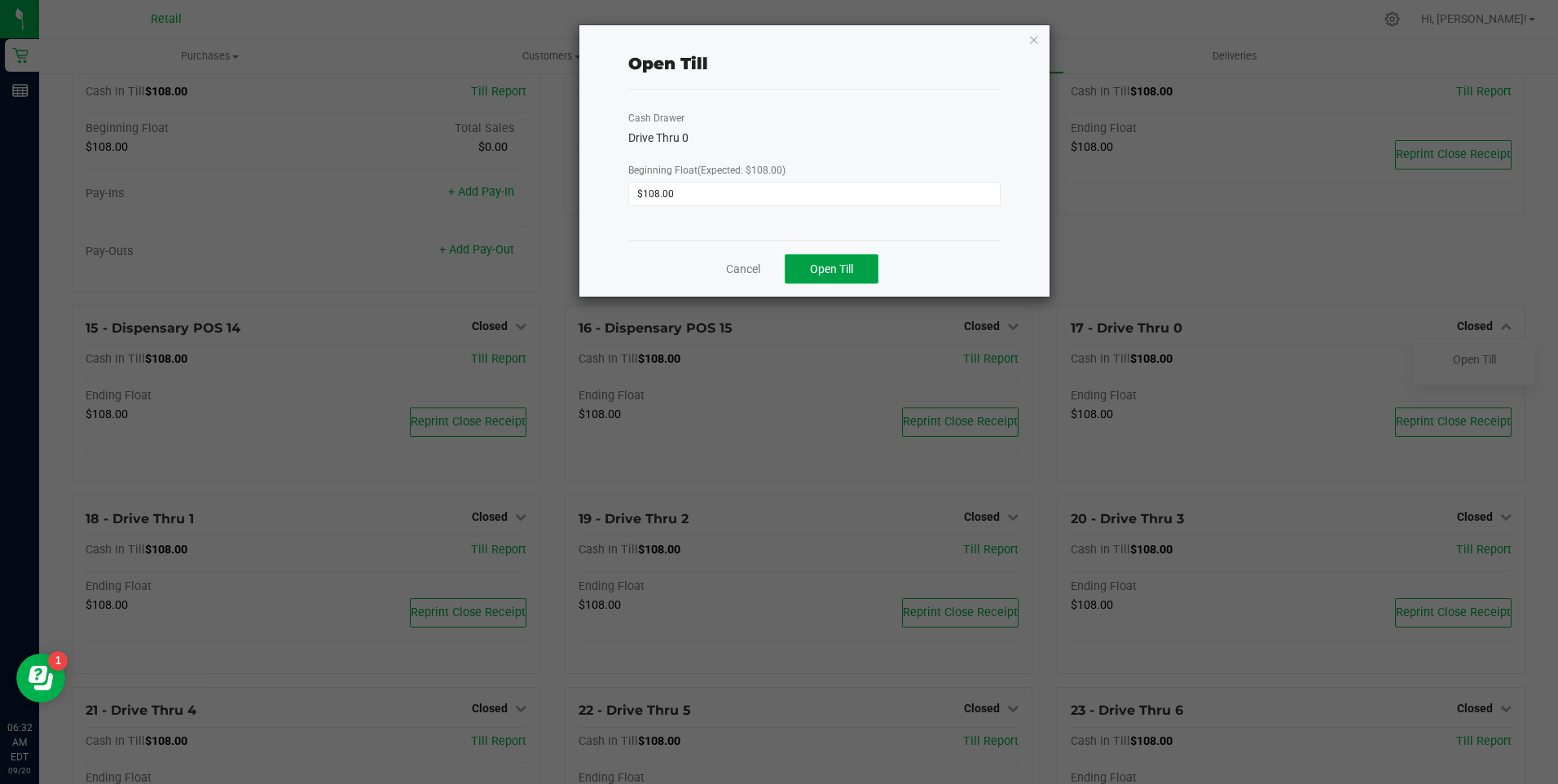
click at [822, 268] on span "Open Till" at bounding box center [832, 269] width 43 height 13
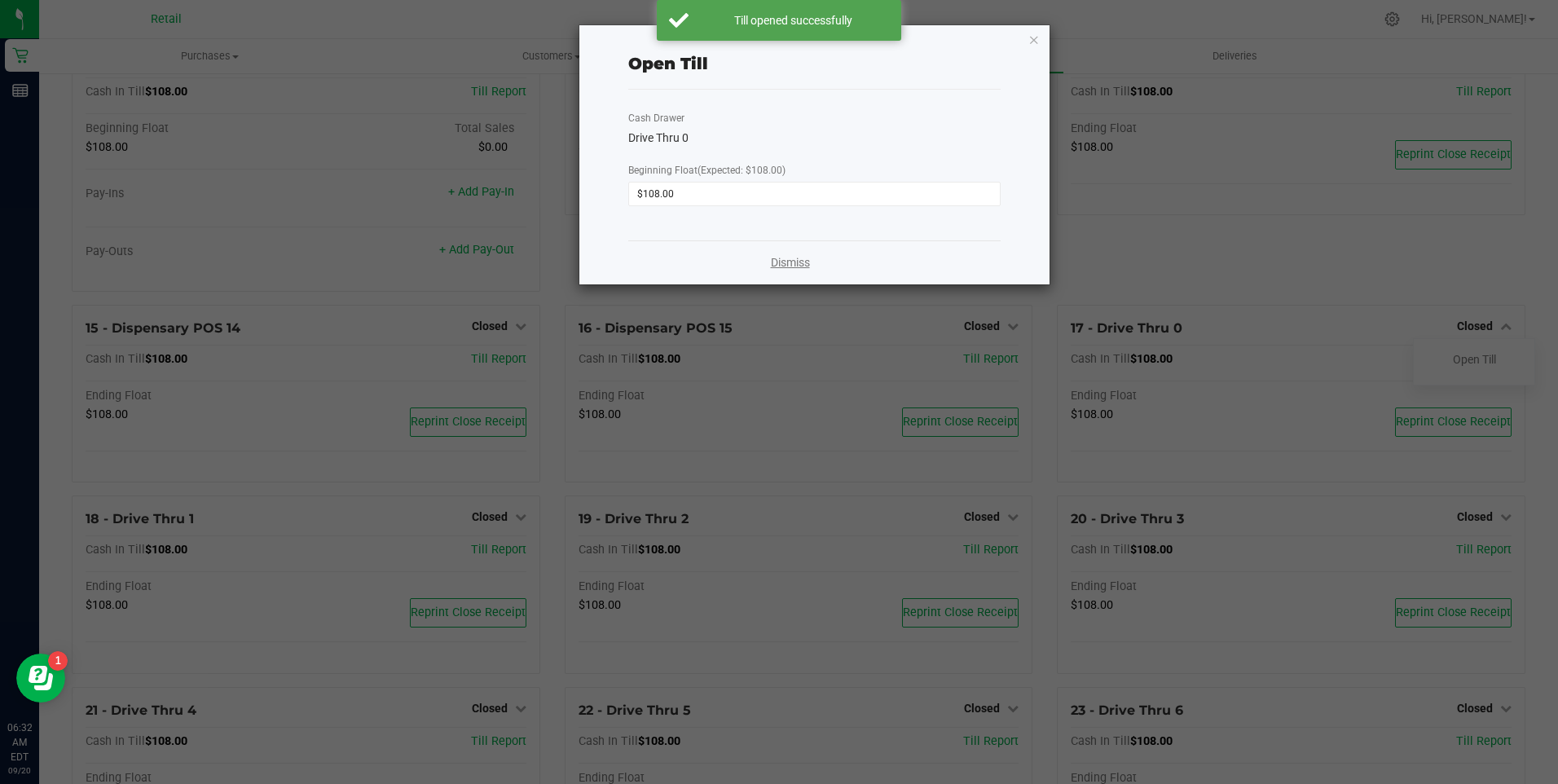
click at [784, 257] on link "Dismiss" at bounding box center [790, 262] width 40 height 17
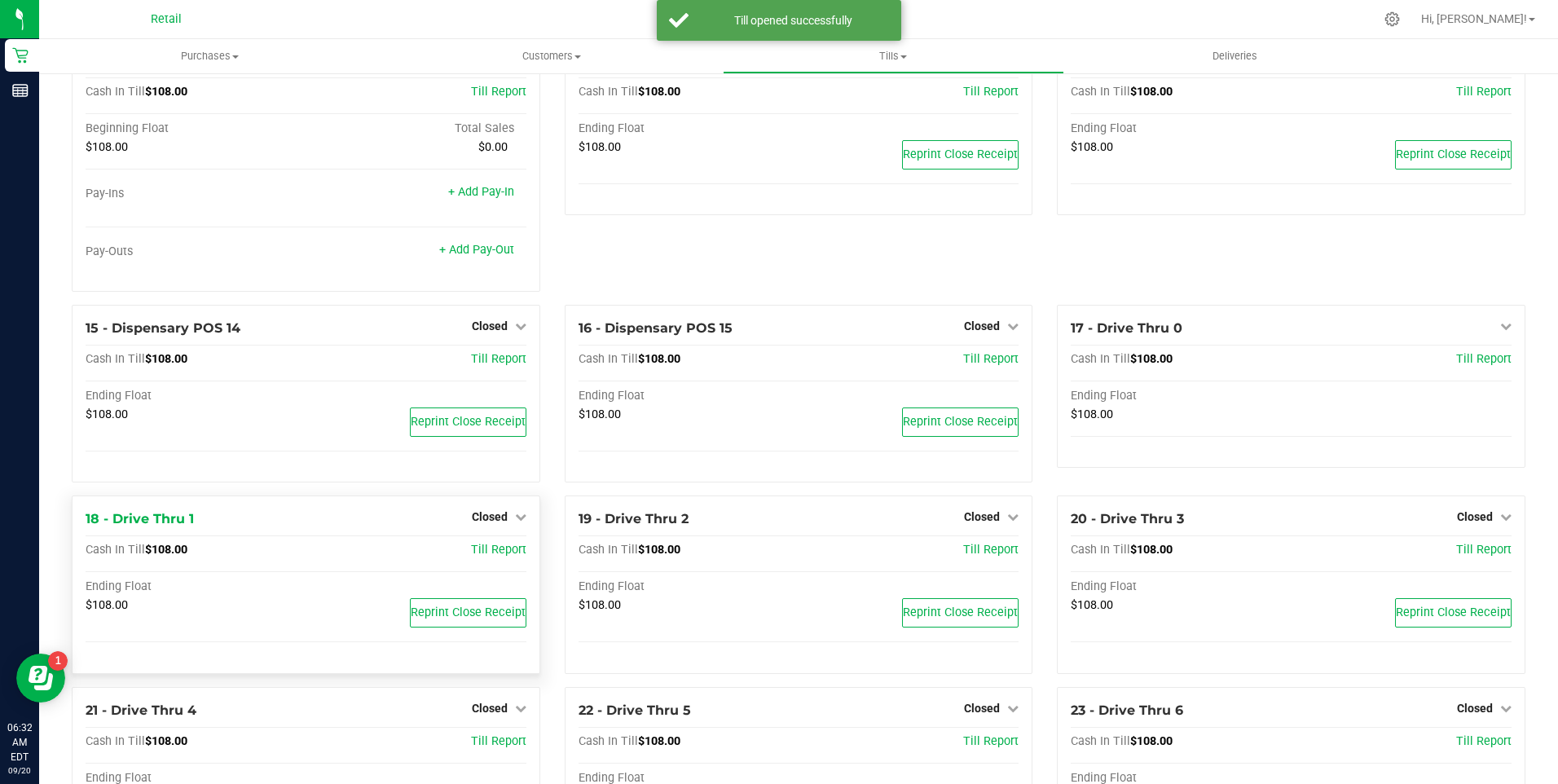
click at [515, 516] on div "Closed" at bounding box center [499, 516] width 54 height 20
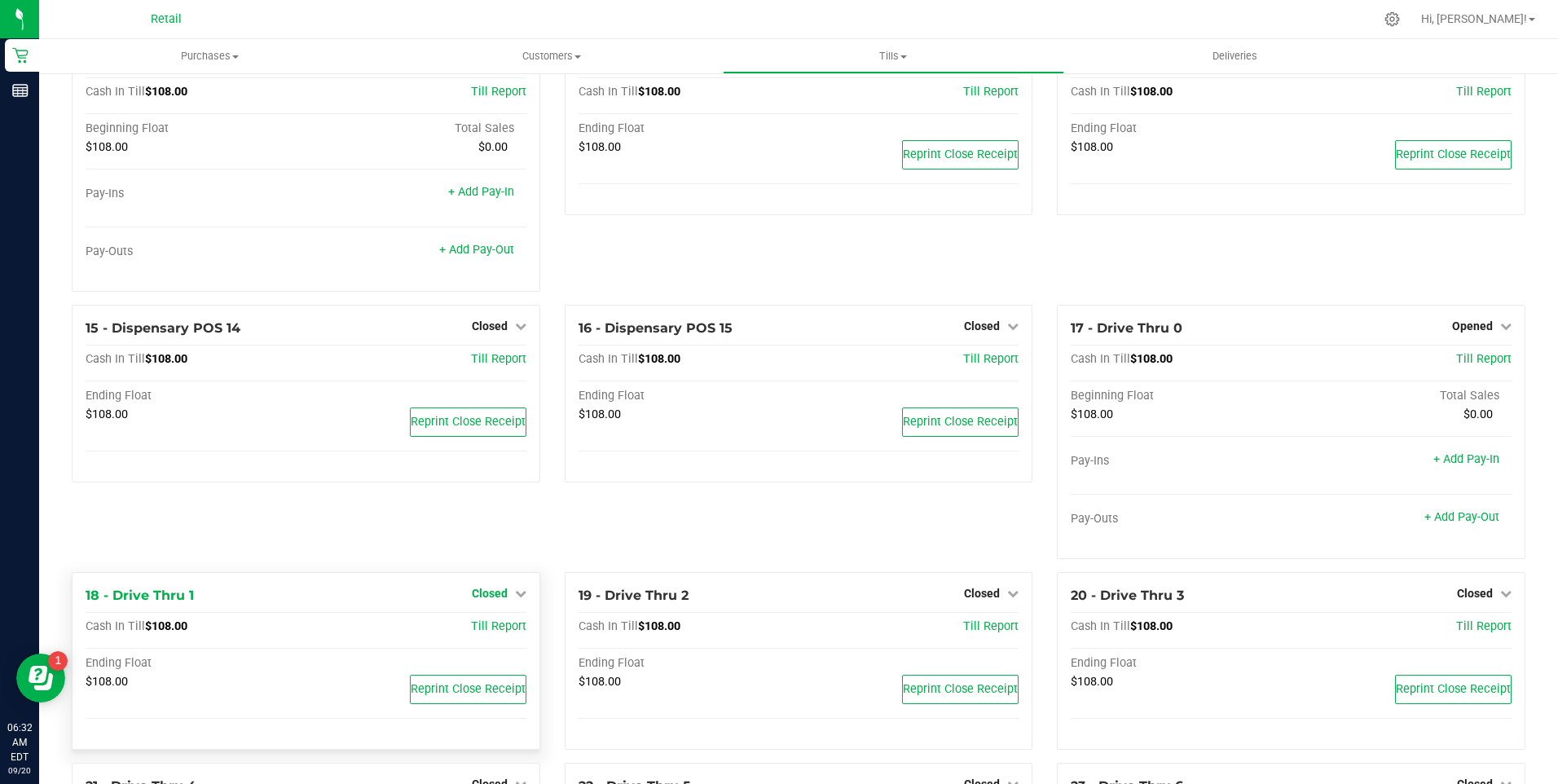
click at [515, 598] on icon at bounding box center [521, 593] width 12 height 12
click at [488, 633] on link "Open Till" at bounding box center [490, 626] width 43 height 13
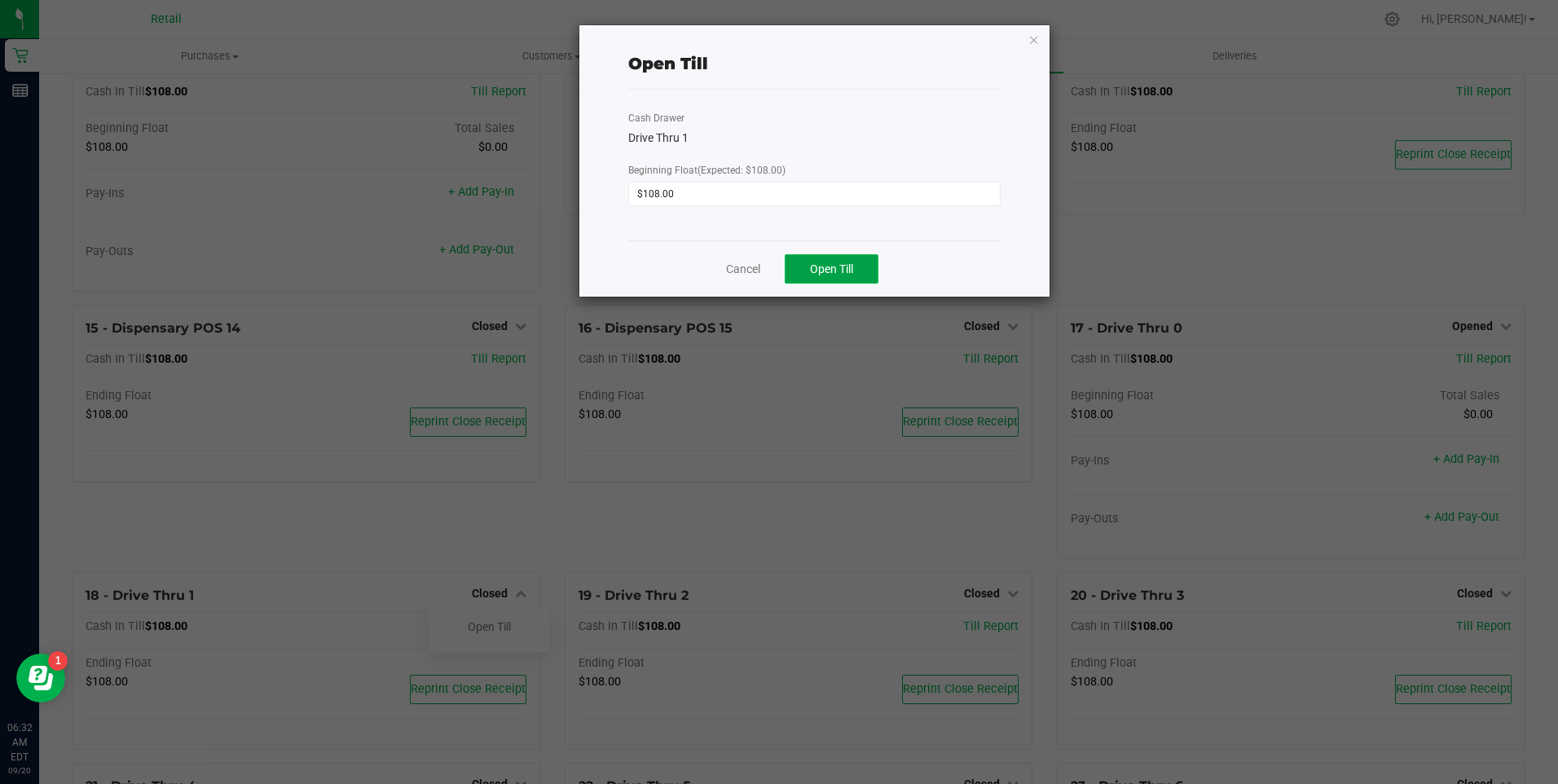
click at [826, 267] on span "Open Till" at bounding box center [832, 269] width 43 height 13
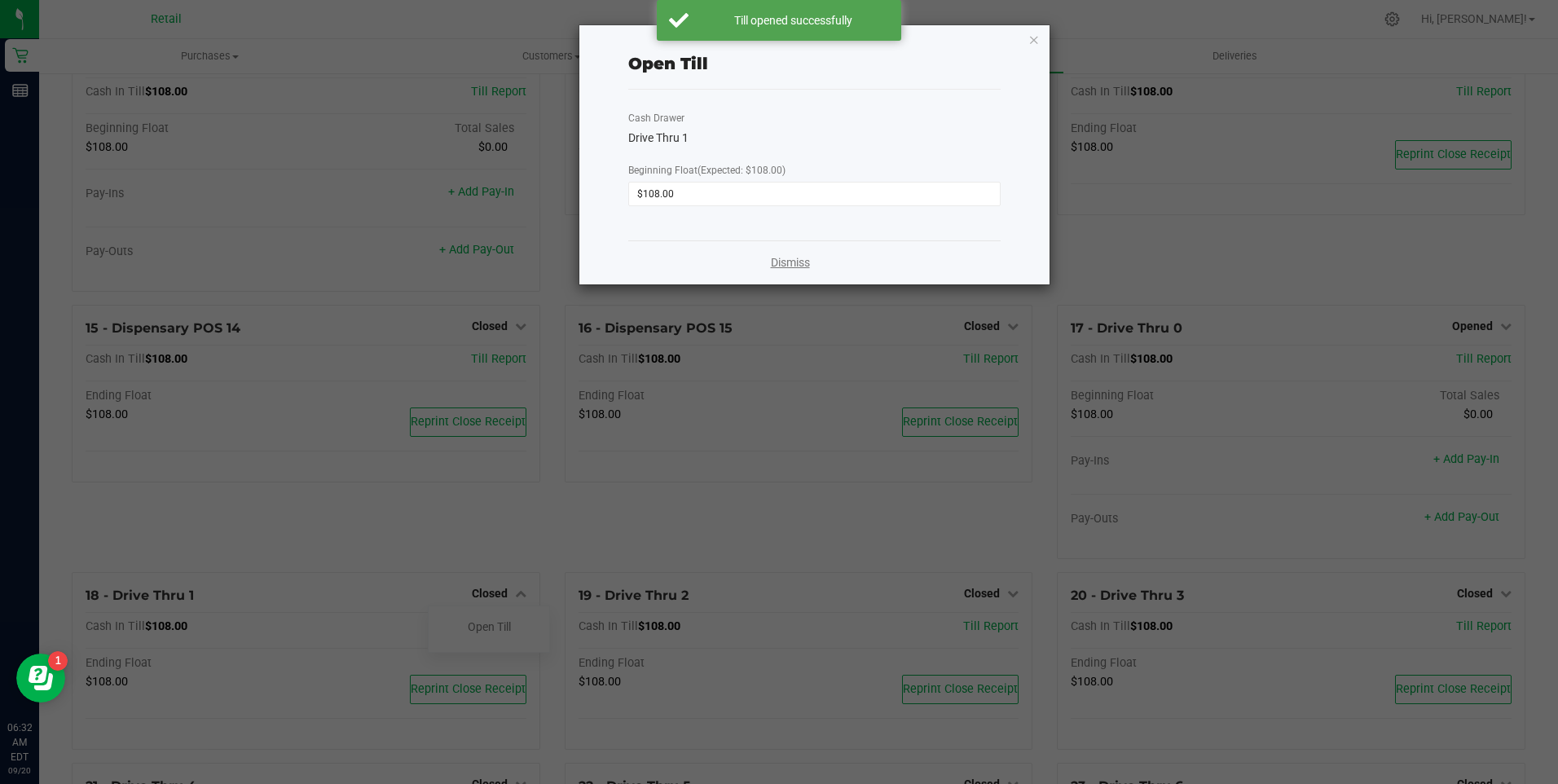
click at [789, 263] on link "Dismiss" at bounding box center [790, 262] width 40 height 17
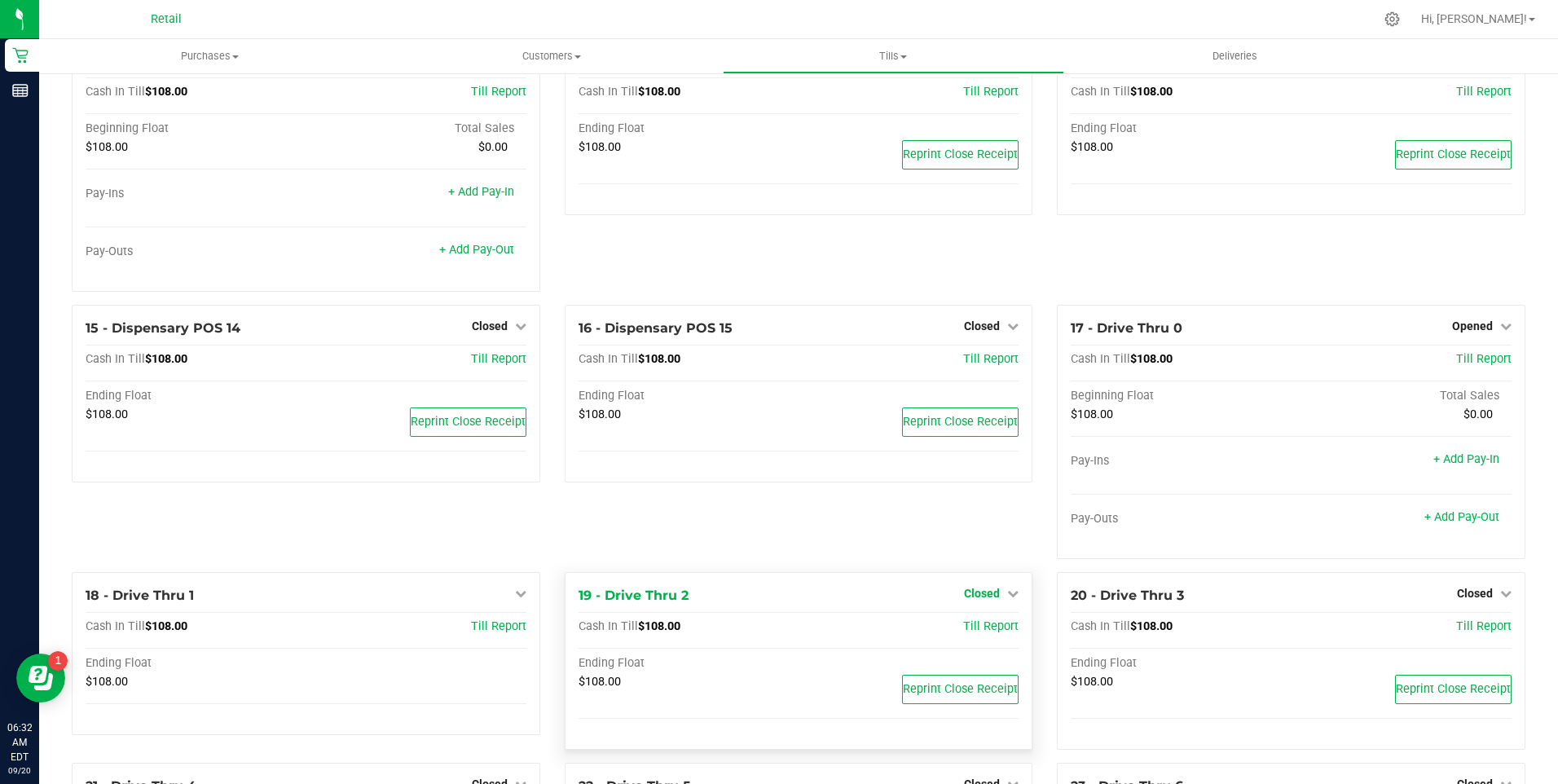
click at [1008, 598] on icon at bounding box center [1014, 593] width 12 height 12
click at [981, 633] on link "Open Till" at bounding box center [982, 626] width 43 height 13
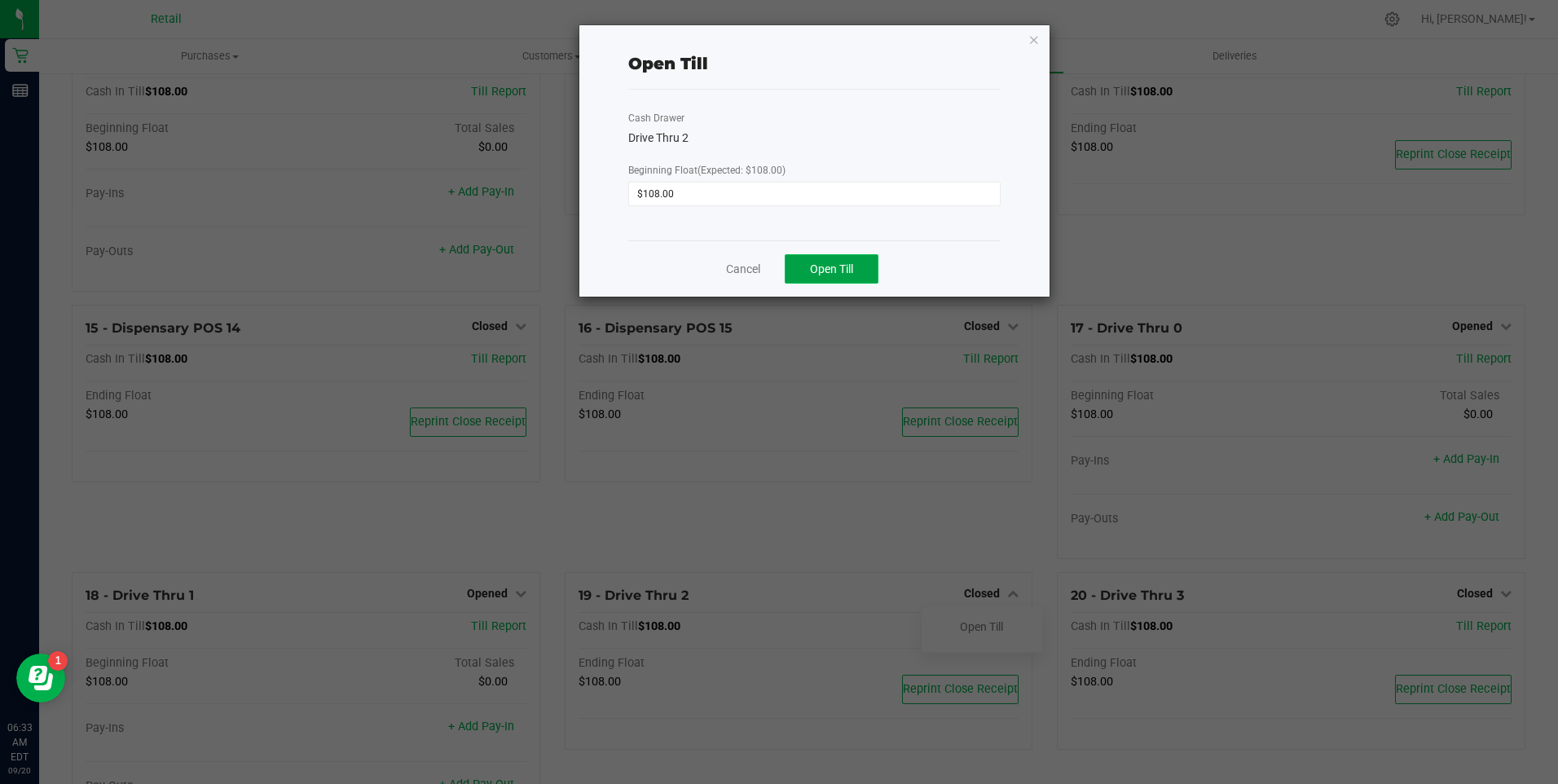
click at [833, 265] on span "Open Till" at bounding box center [832, 269] width 43 height 13
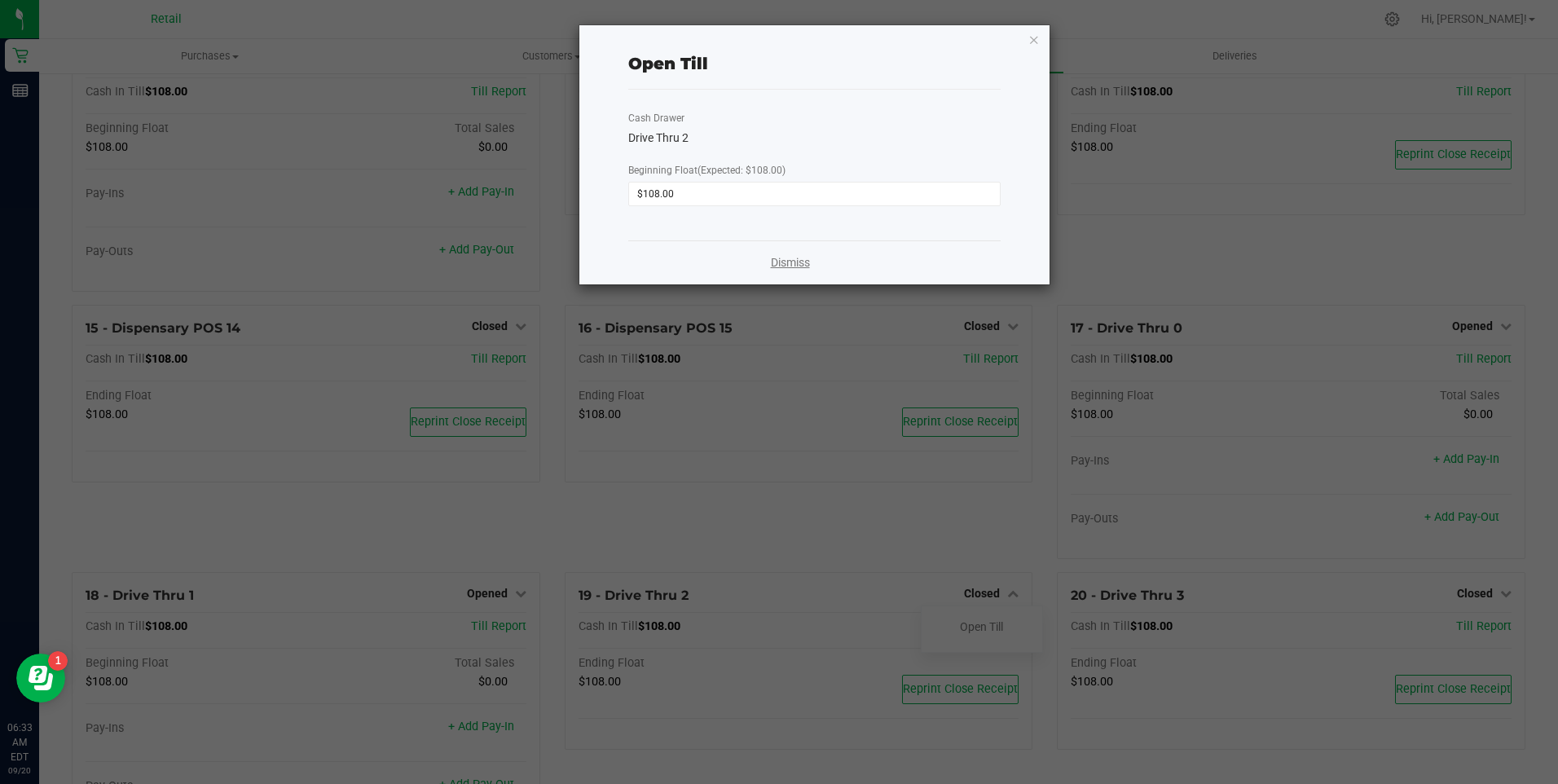
click at [789, 259] on link "Dismiss" at bounding box center [790, 262] width 40 height 17
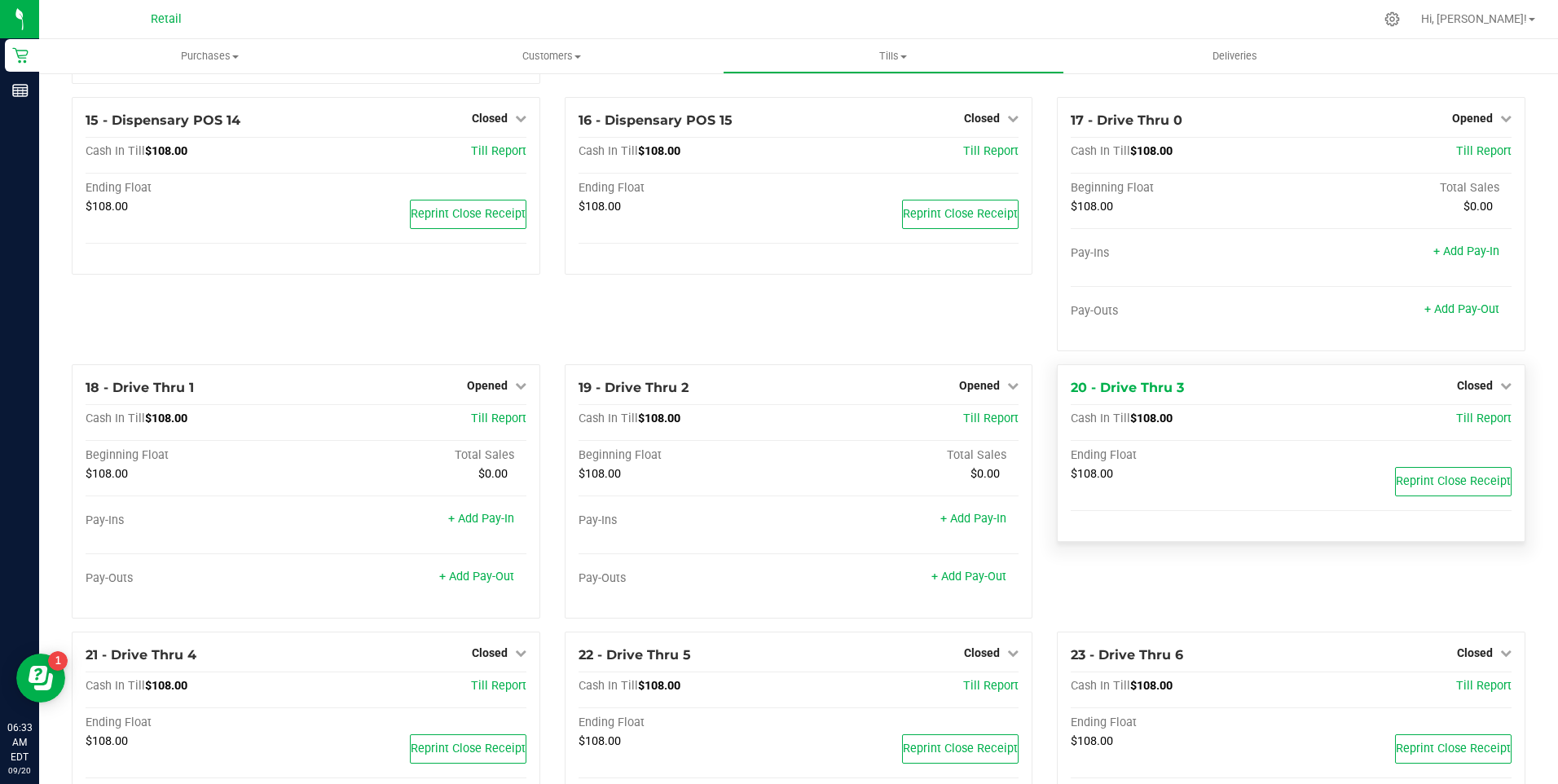
scroll to position [1221, 0]
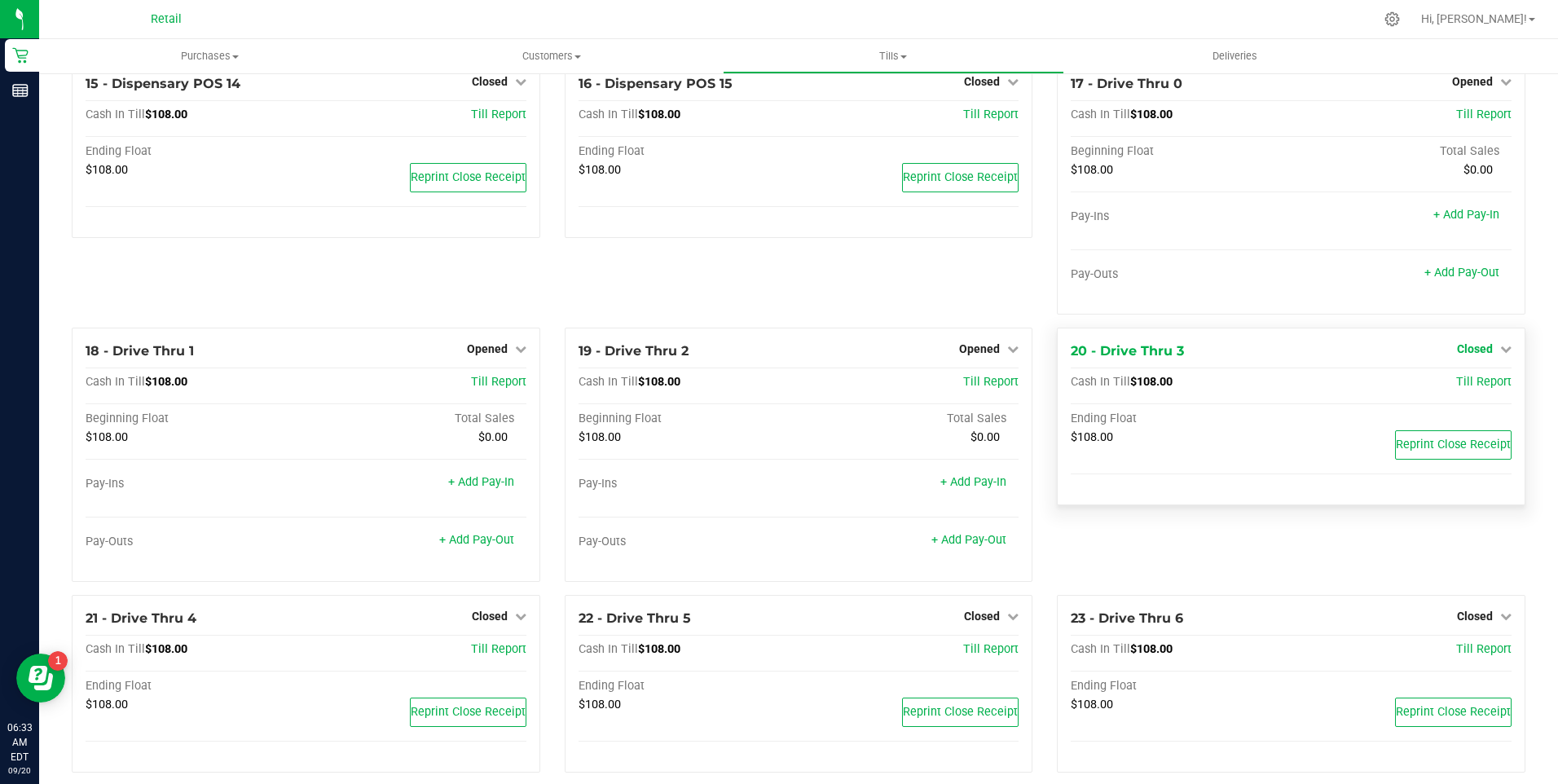
click at [1501, 354] on icon at bounding box center [1507, 349] width 12 height 12
click at [1472, 389] on link "Open Till" at bounding box center [1475, 381] width 43 height 13
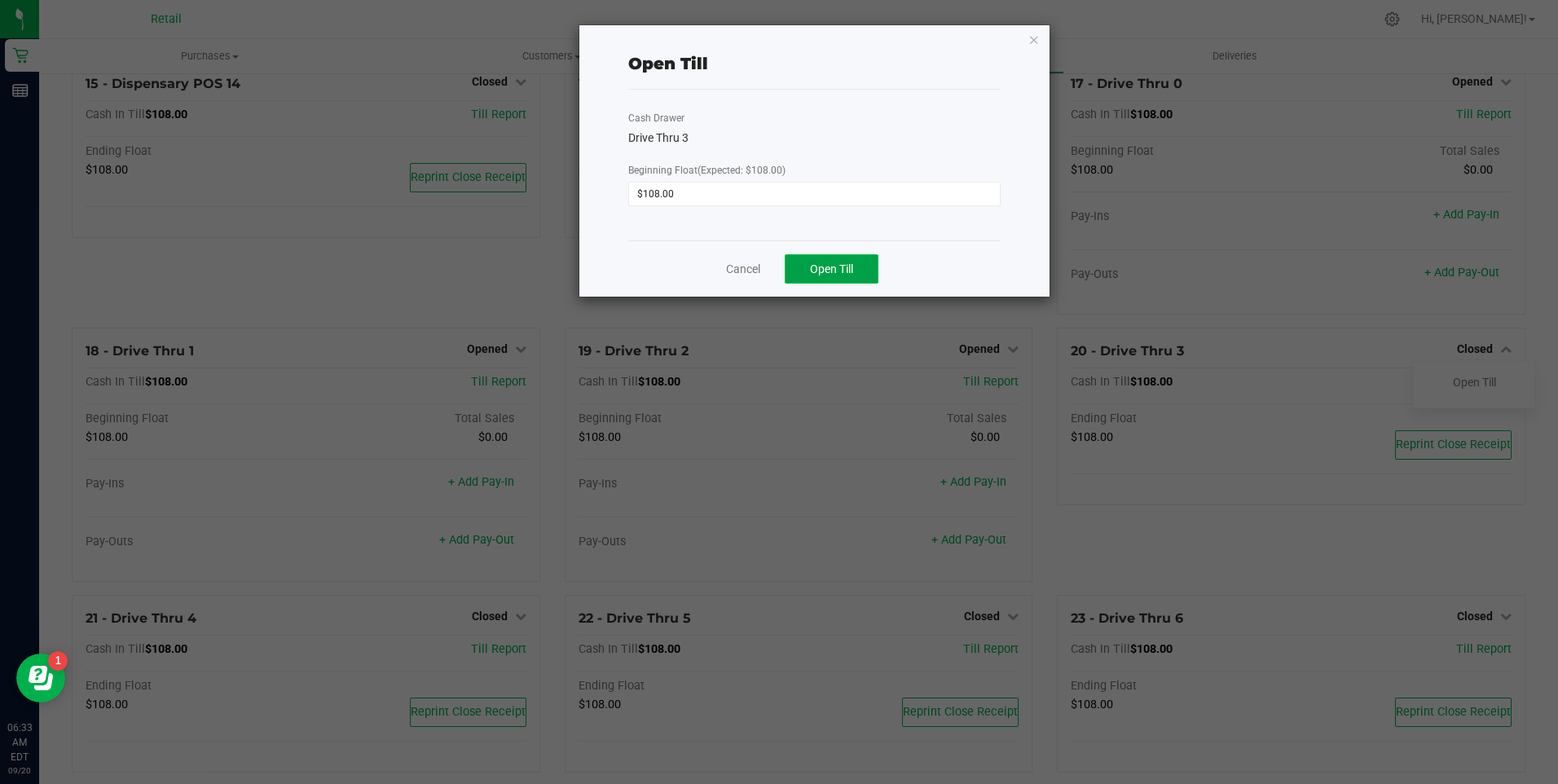
click at [836, 273] on span "Open Till" at bounding box center [832, 269] width 43 height 13
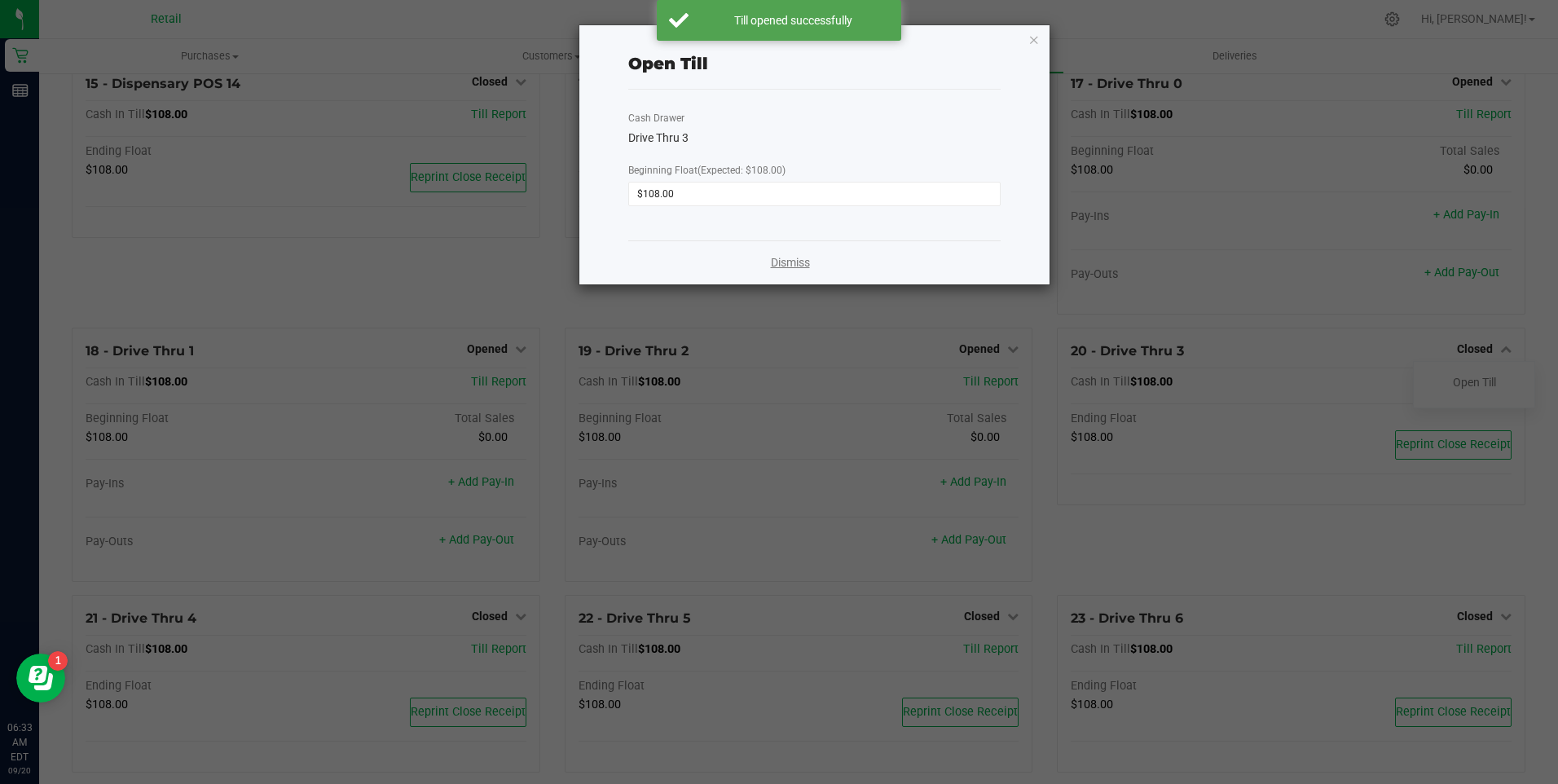
click at [790, 259] on link "Dismiss" at bounding box center [790, 262] width 40 height 17
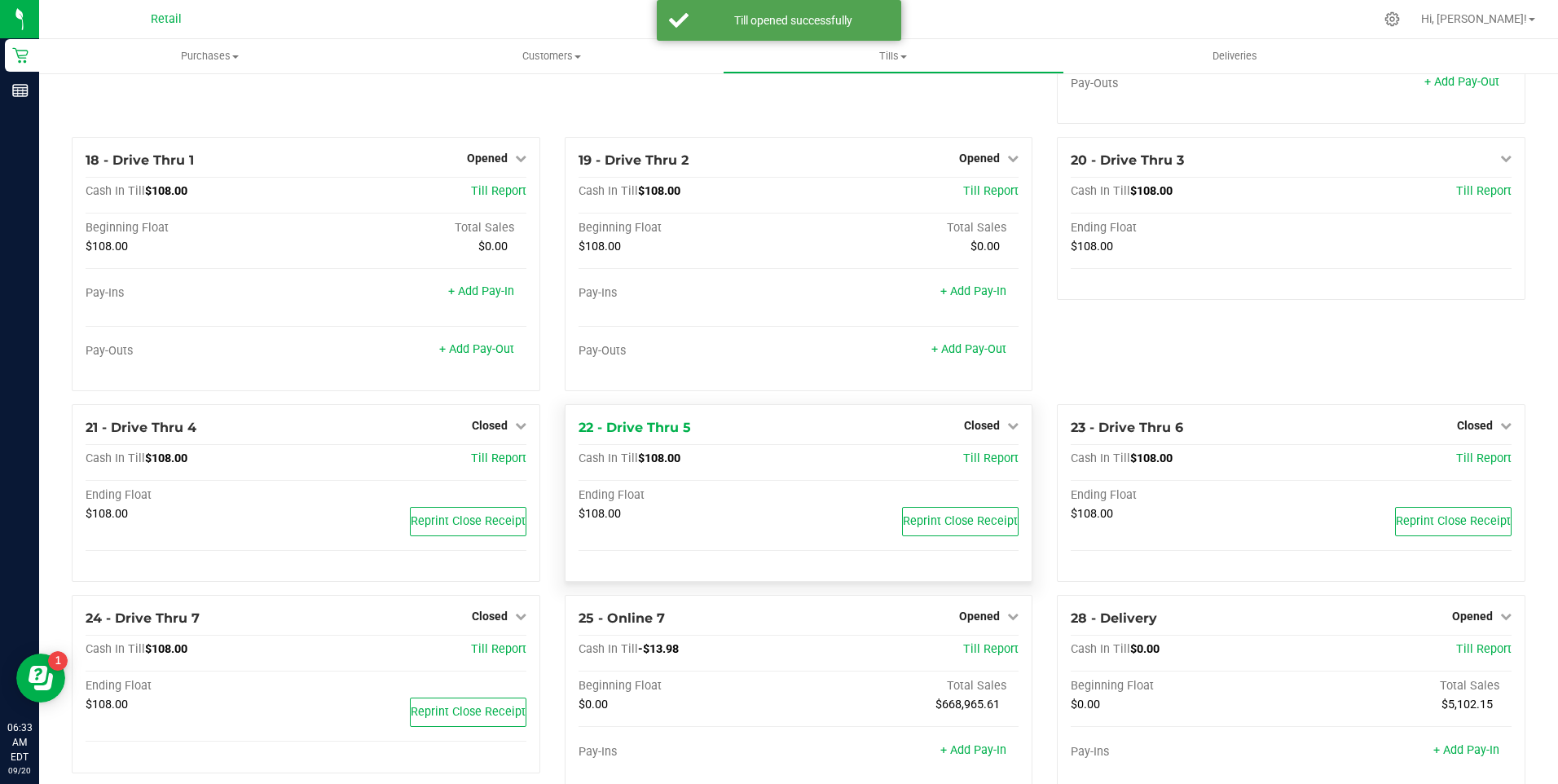
scroll to position [1466, 0]
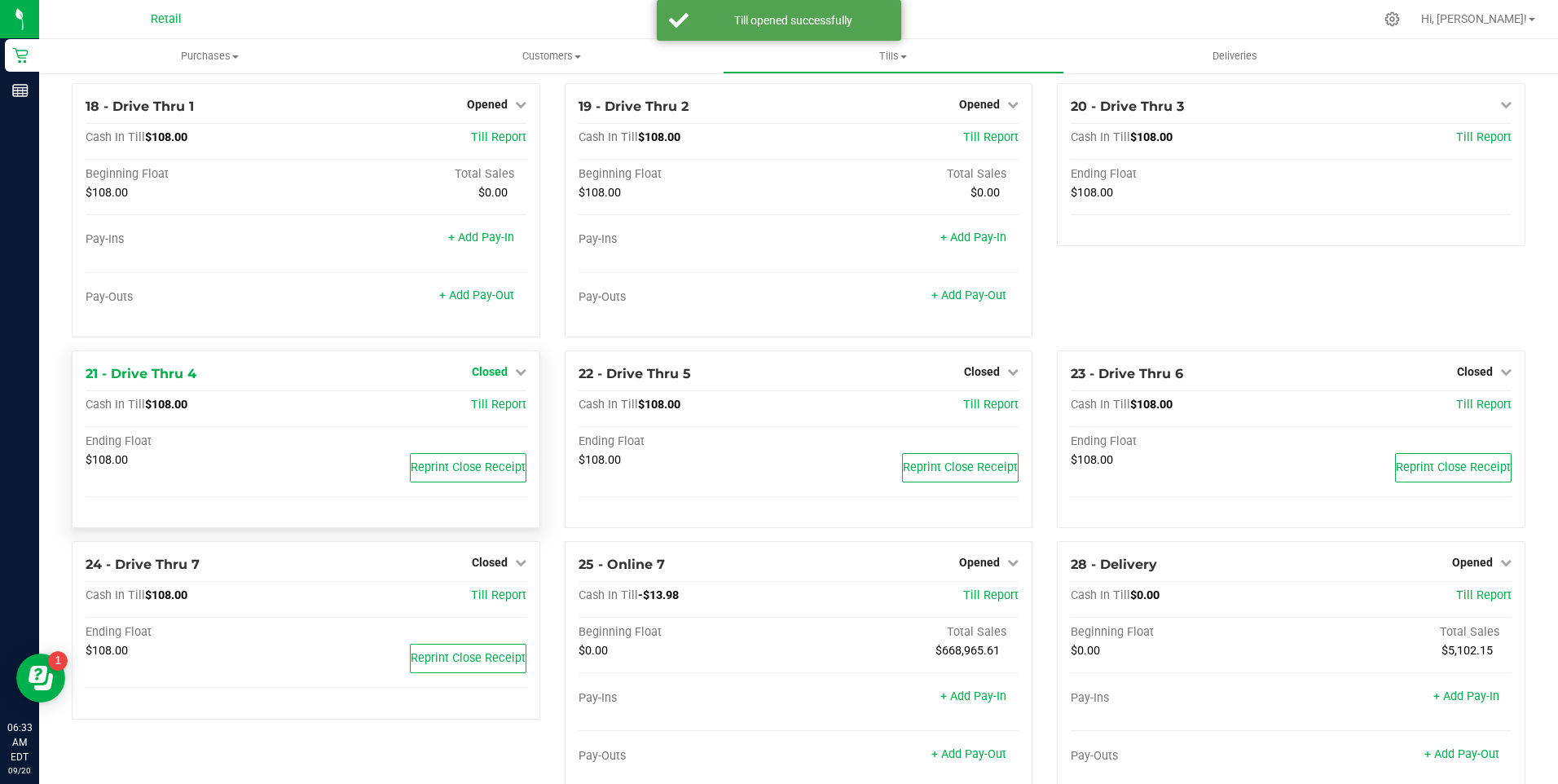
click at [517, 377] on icon at bounding box center [521, 371] width 12 height 12
click at [494, 412] on link "Open Till" at bounding box center [490, 404] width 43 height 13
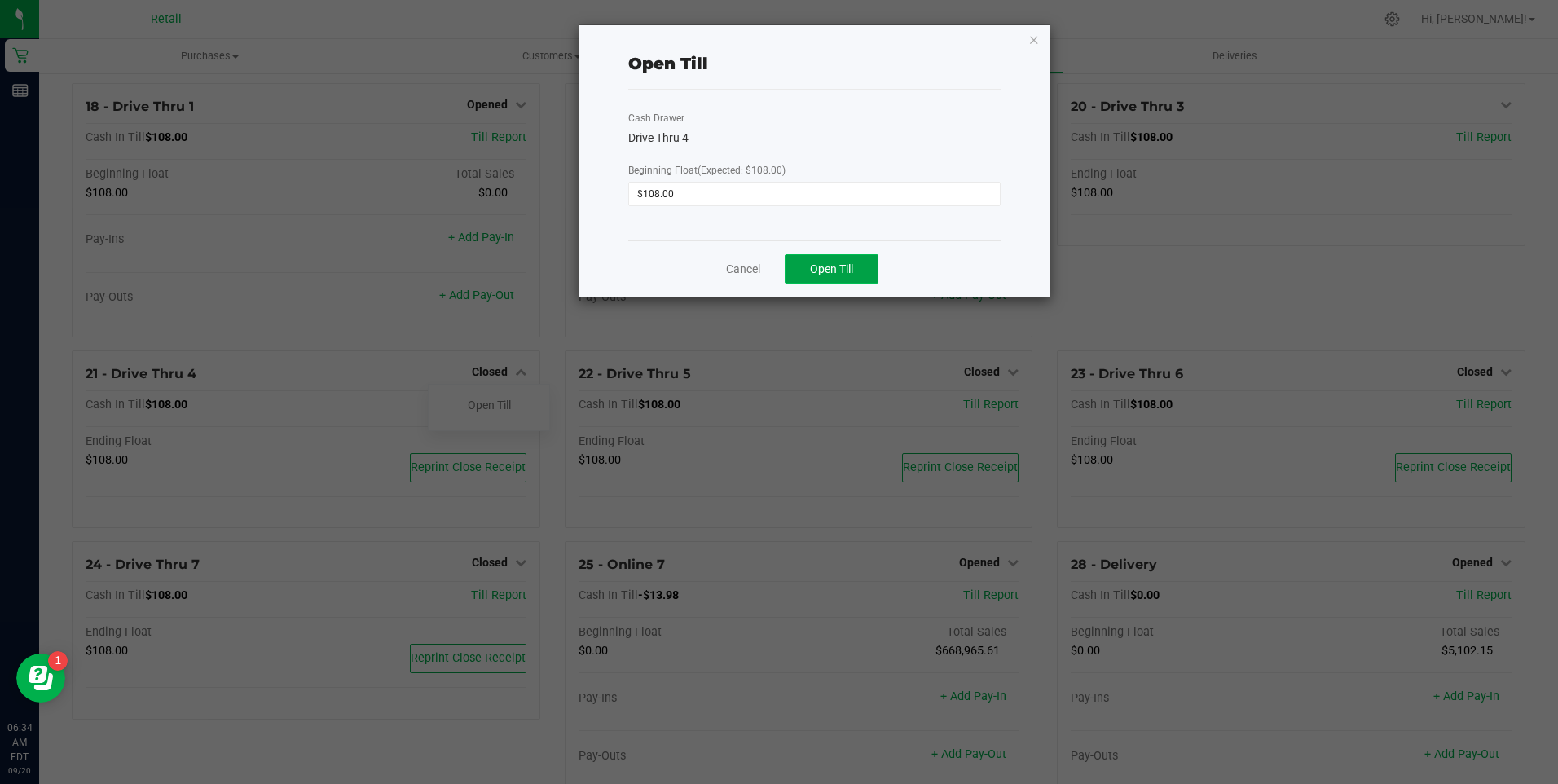
click at [827, 263] on span "Open Till" at bounding box center [832, 269] width 43 height 13
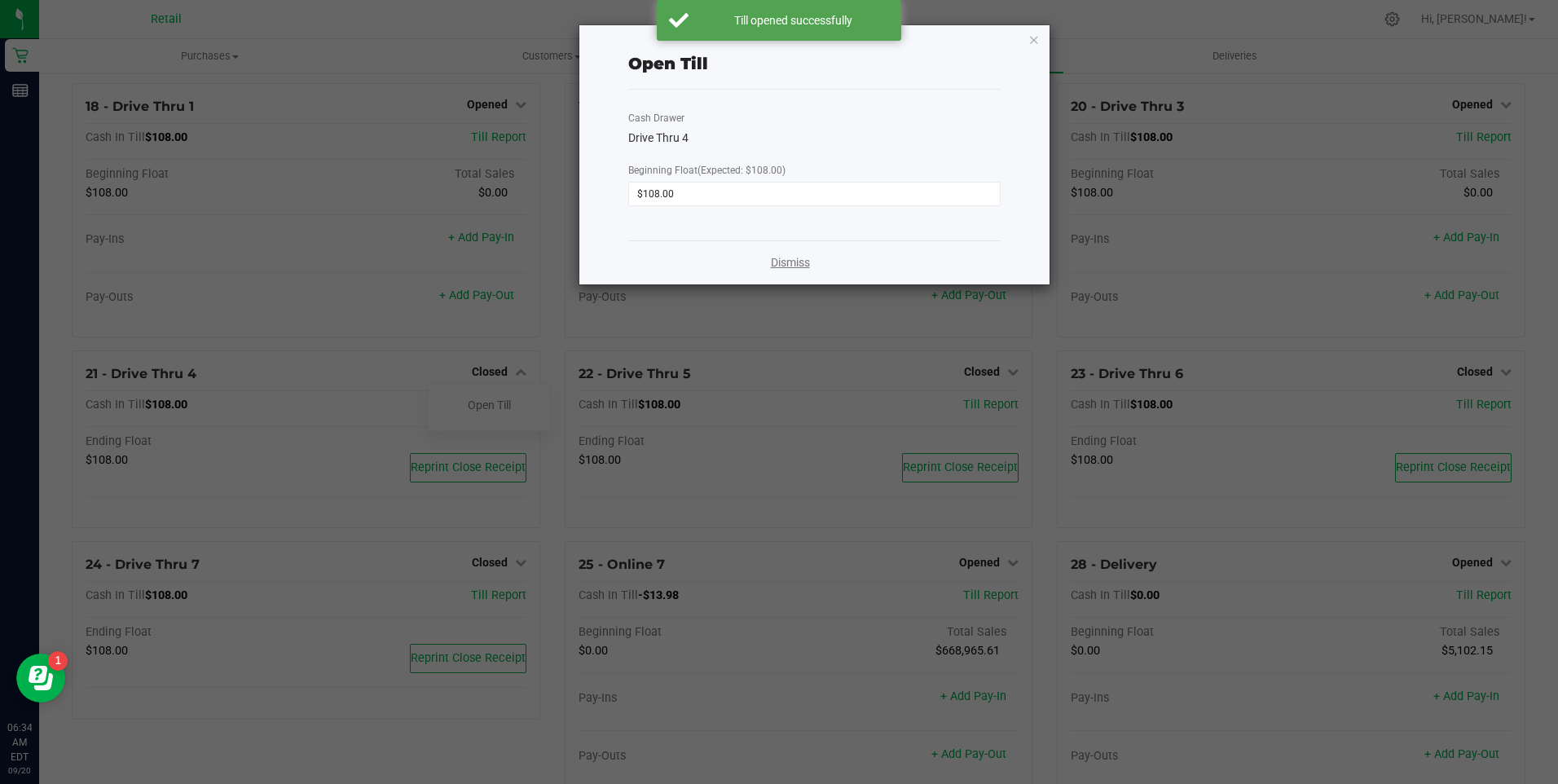
click at [798, 268] on link "Dismiss" at bounding box center [790, 262] width 40 height 17
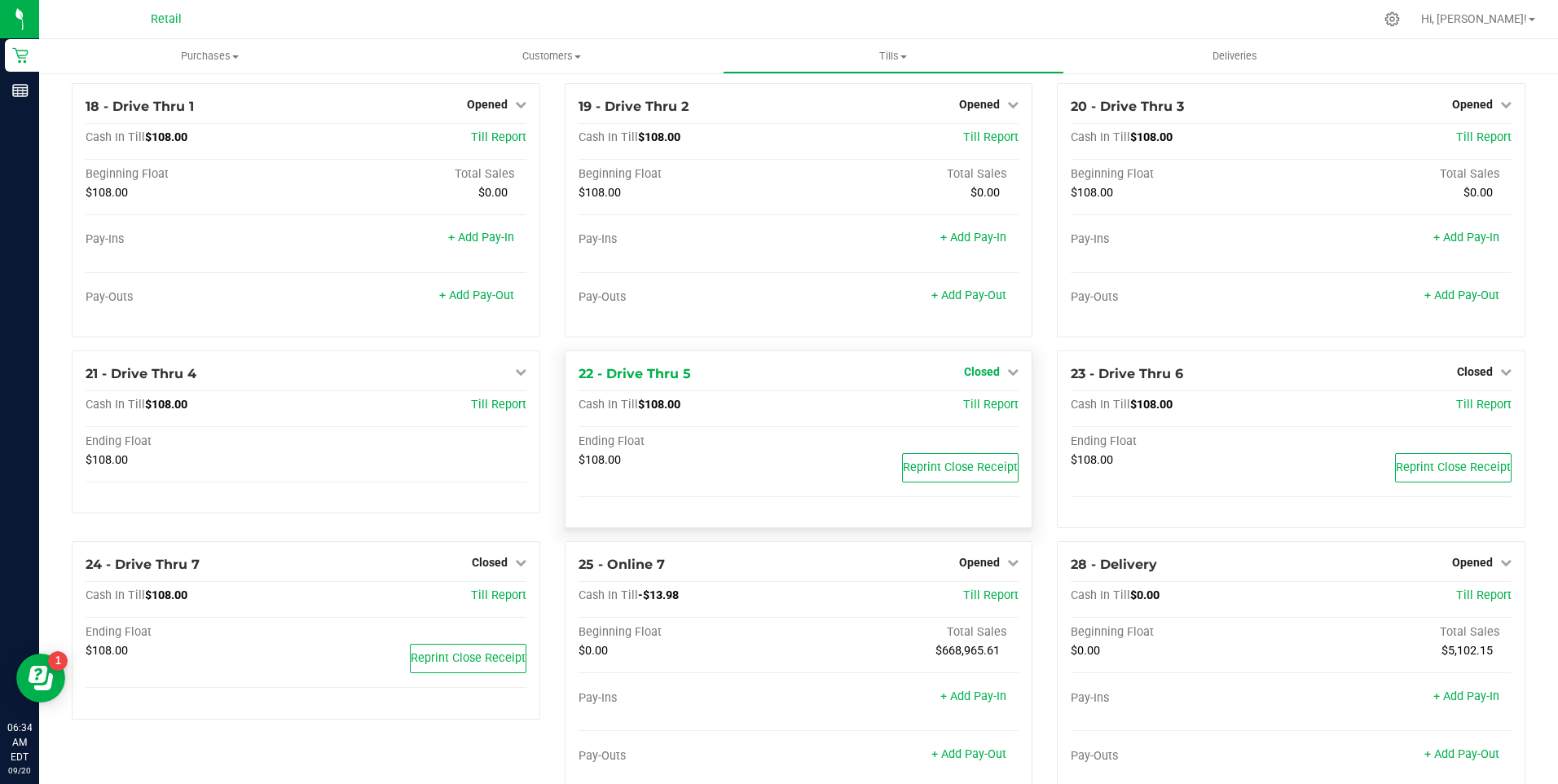
click at [1008, 377] on icon at bounding box center [1014, 371] width 12 height 12
click at [976, 412] on link "Open Till" at bounding box center [982, 404] width 43 height 13
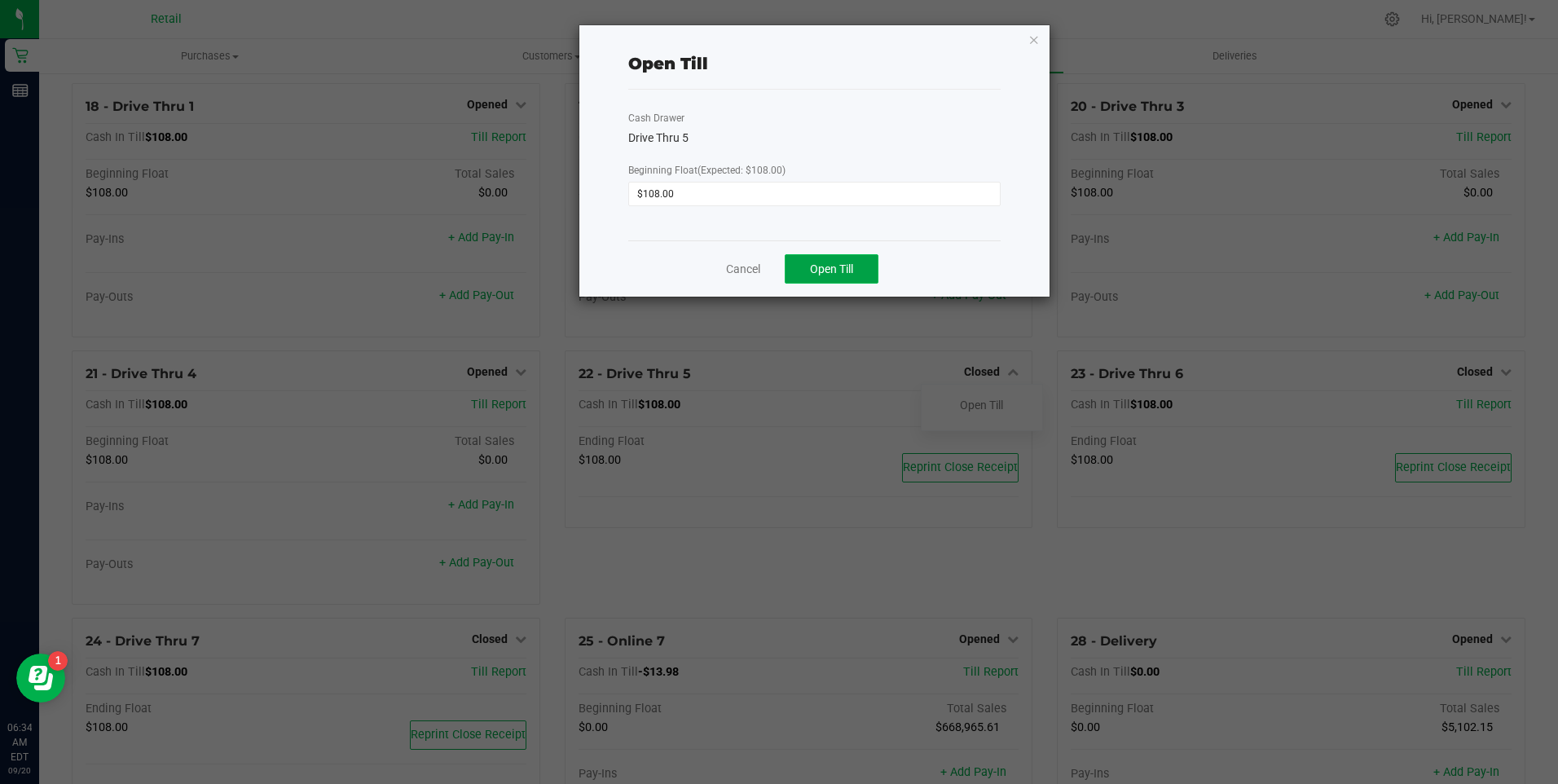
click at [829, 268] on span "Open Till" at bounding box center [832, 269] width 43 height 13
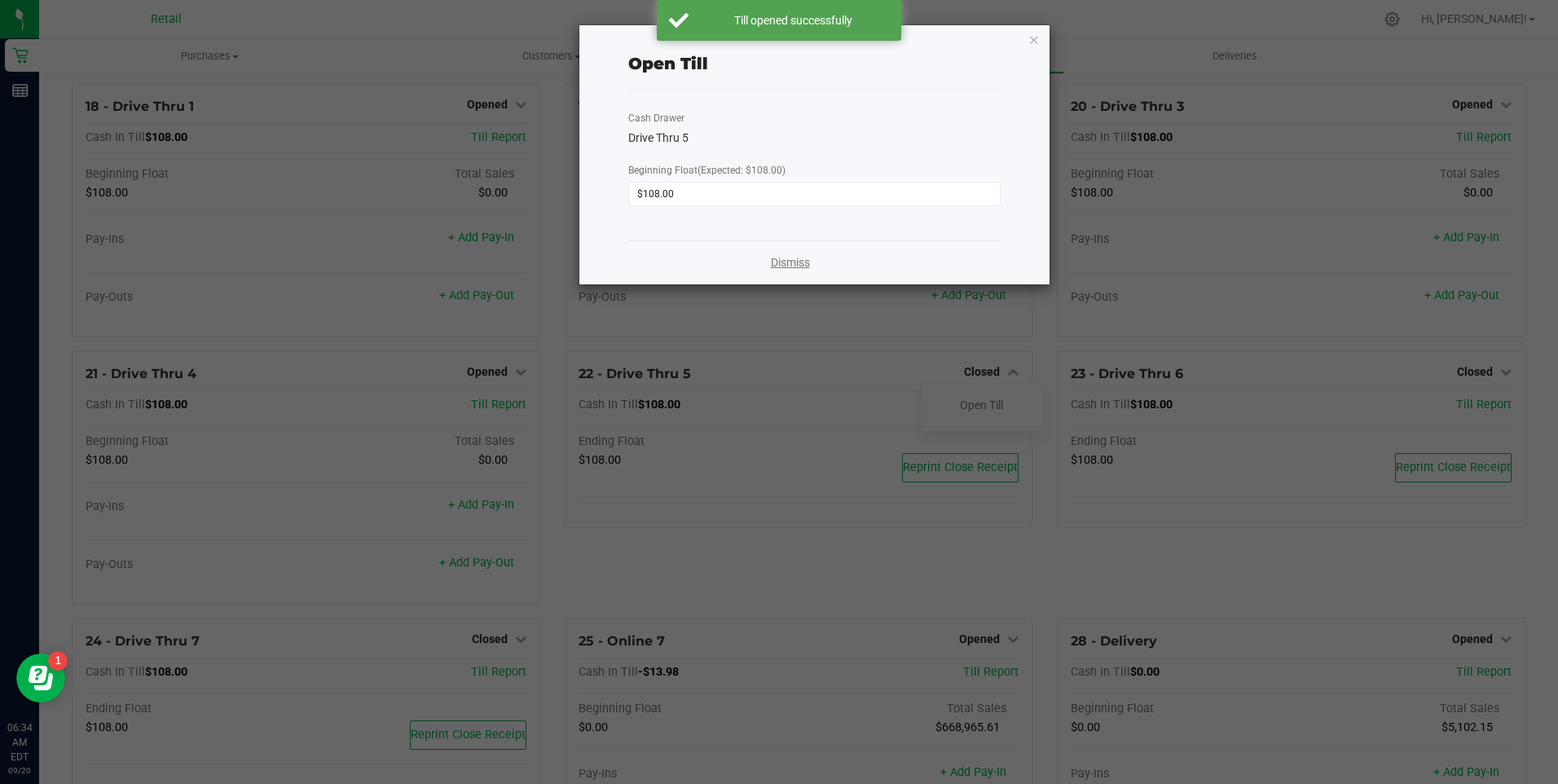
click at [798, 260] on link "Dismiss" at bounding box center [790, 262] width 40 height 17
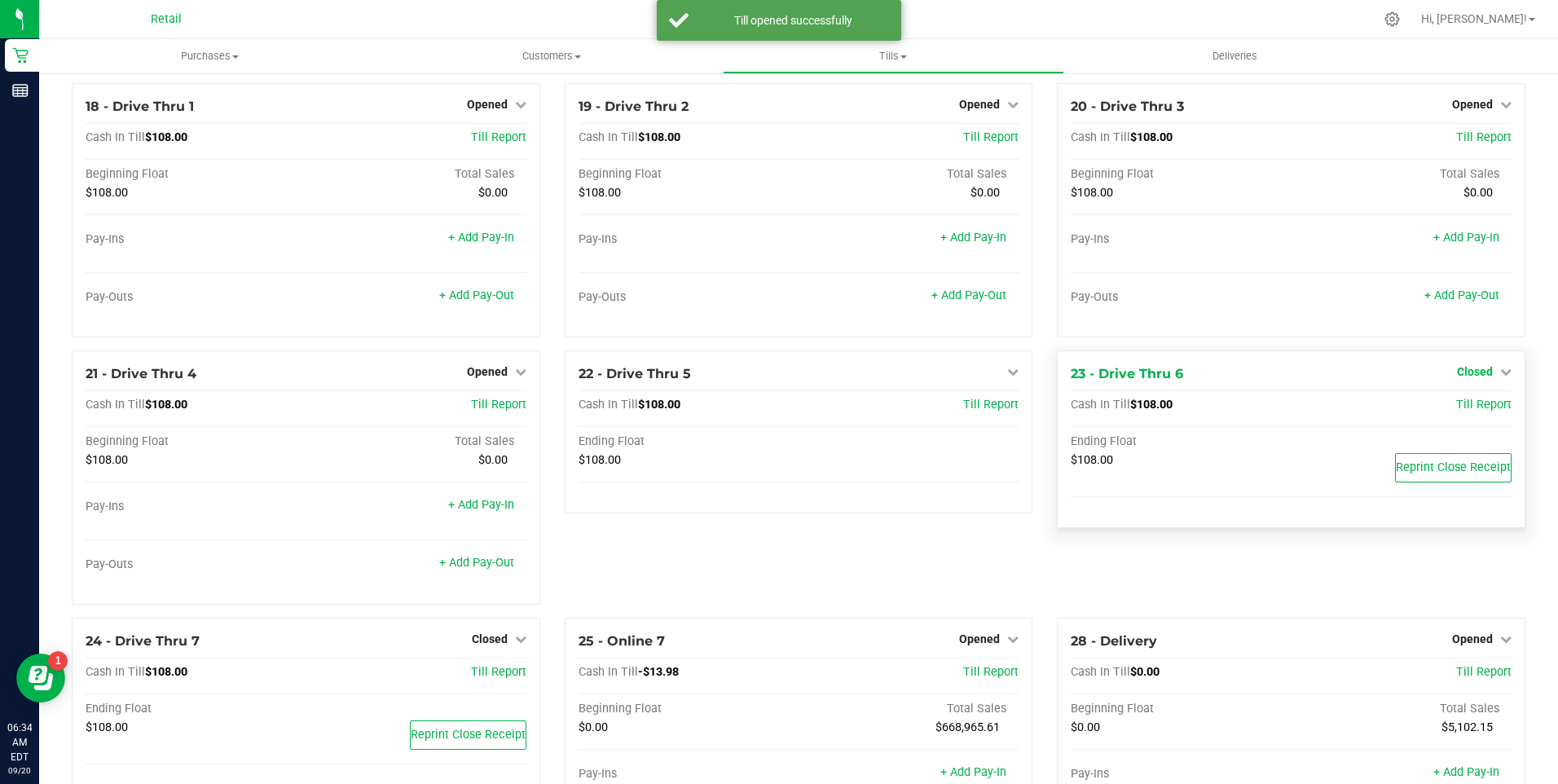
click at [1501, 375] on icon at bounding box center [1507, 371] width 12 height 12
click at [1461, 412] on link "Open Till" at bounding box center [1475, 404] width 43 height 13
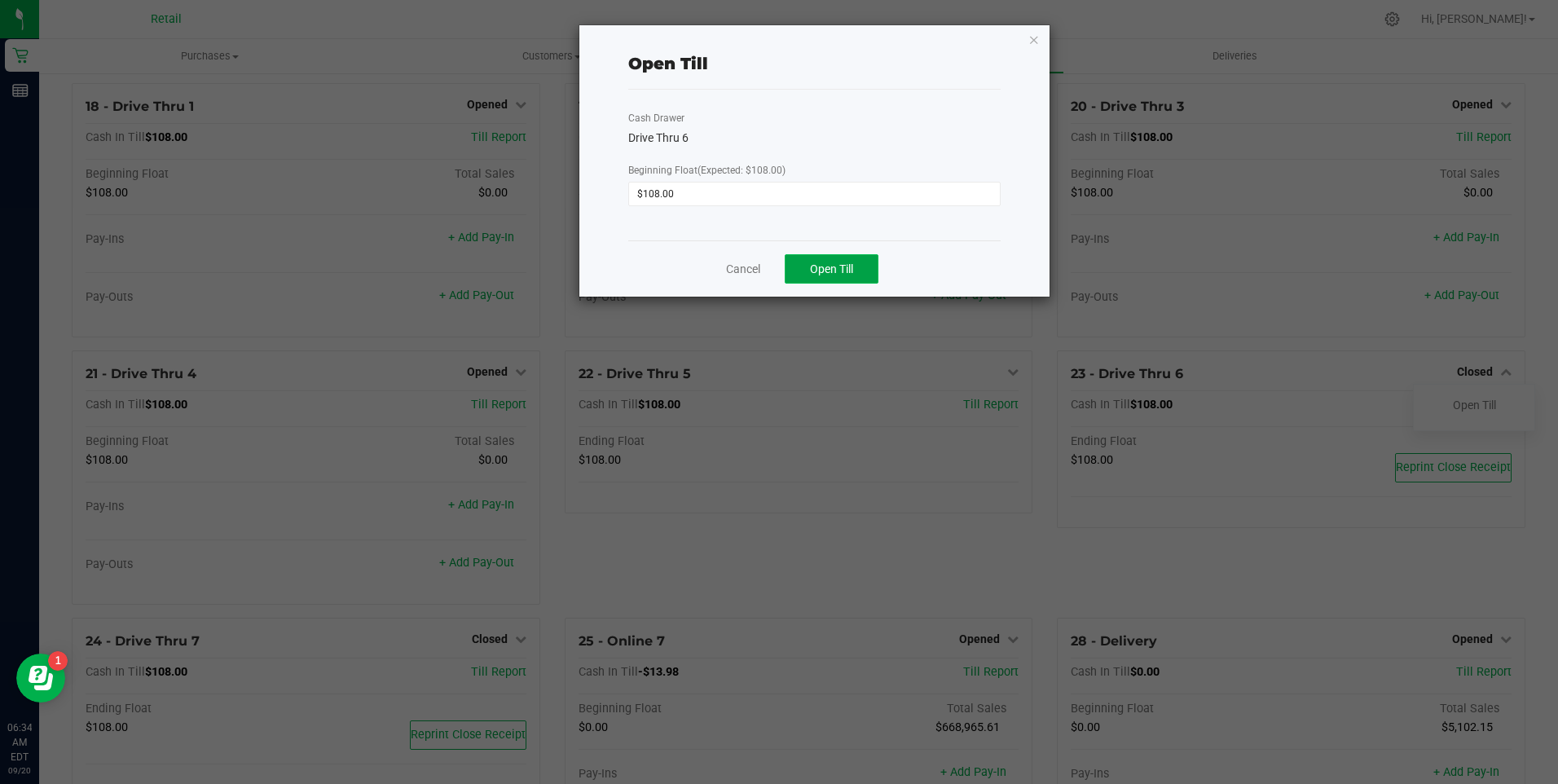
click at [841, 269] on span "Open Till" at bounding box center [832, 269] width 43 height 13
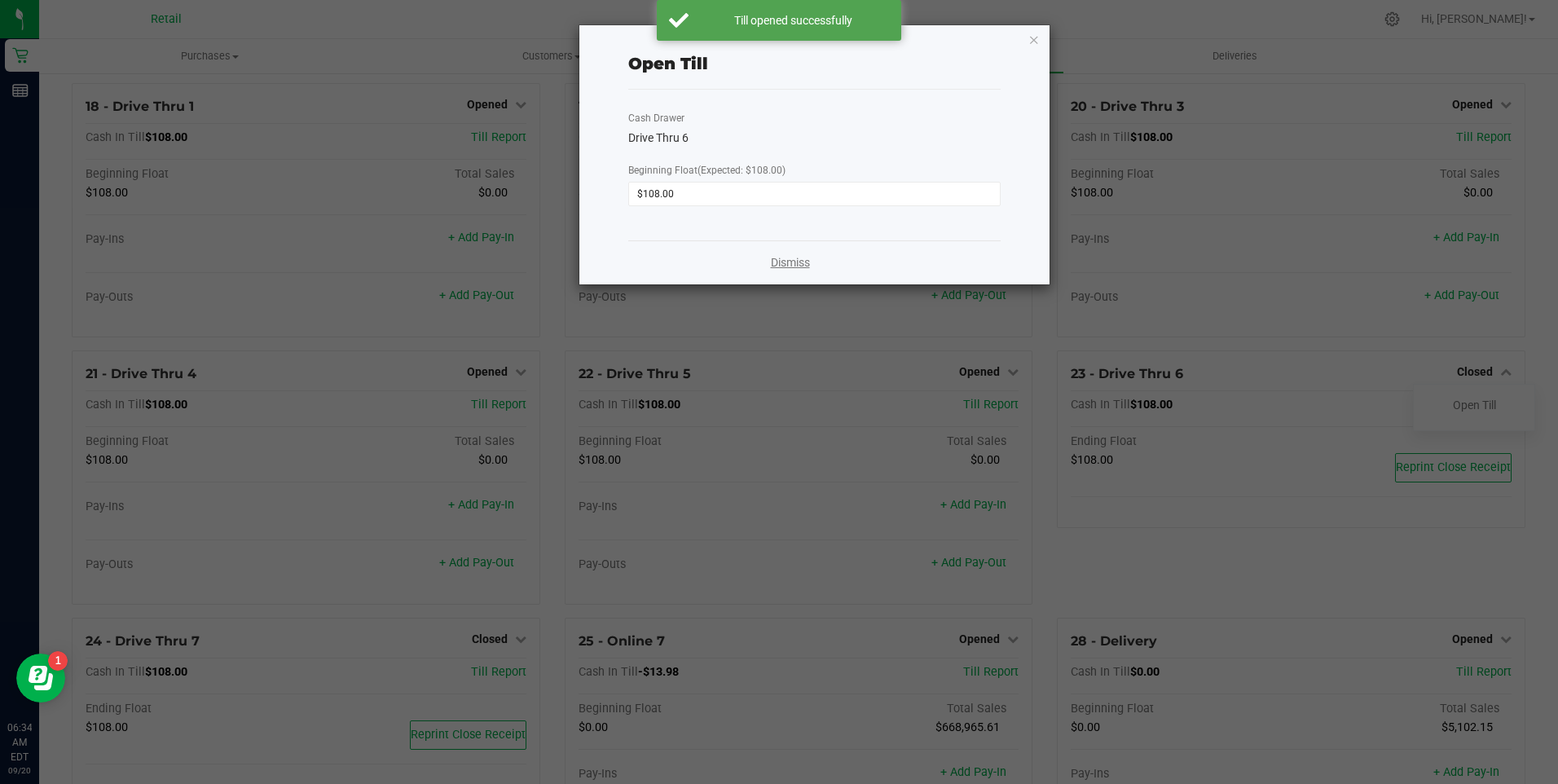
click at [804, 258] on link "Dismiss" at bounding box center [790, 262] width 40 height 17
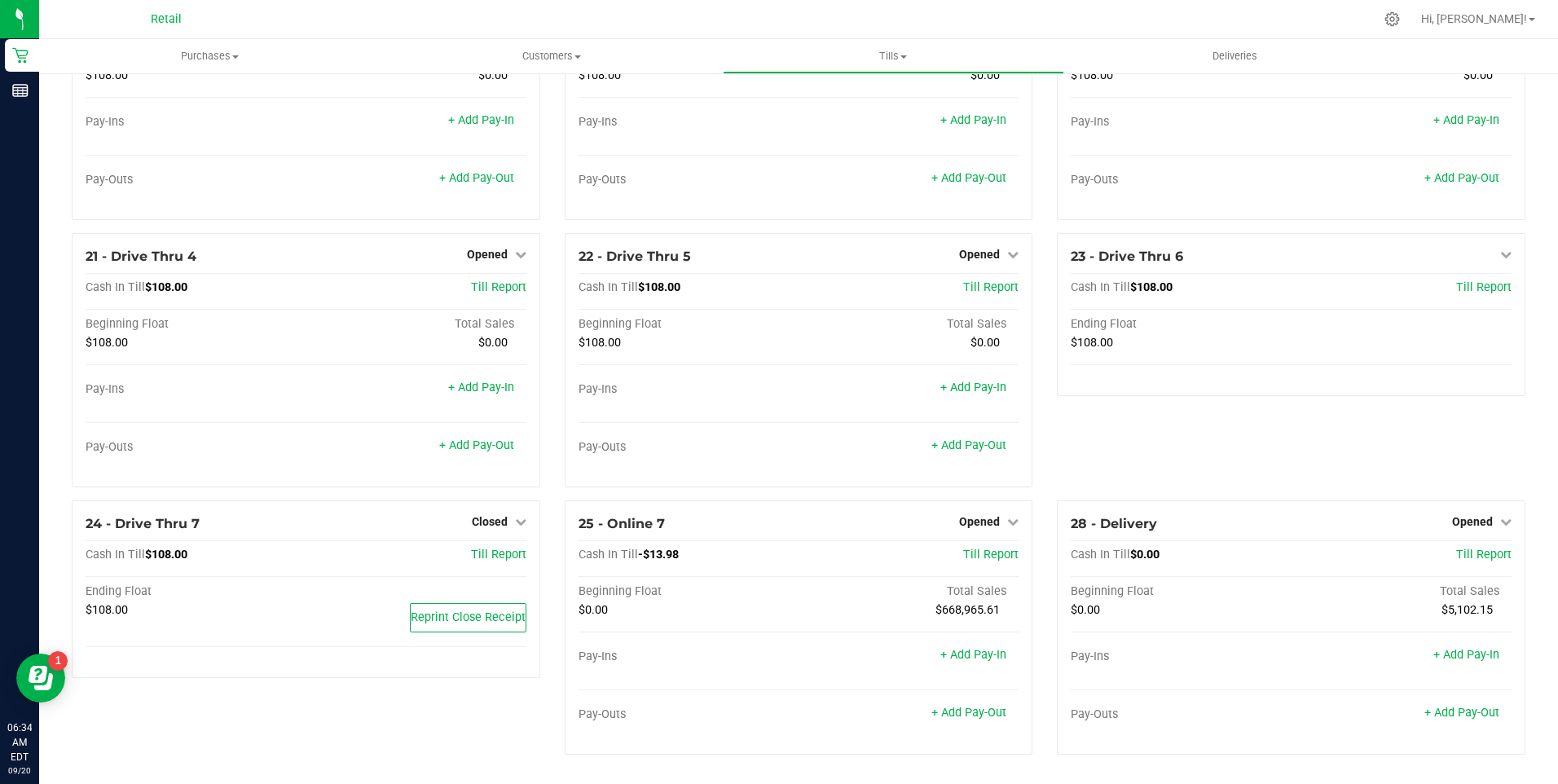
scroll to position [1511, 0]
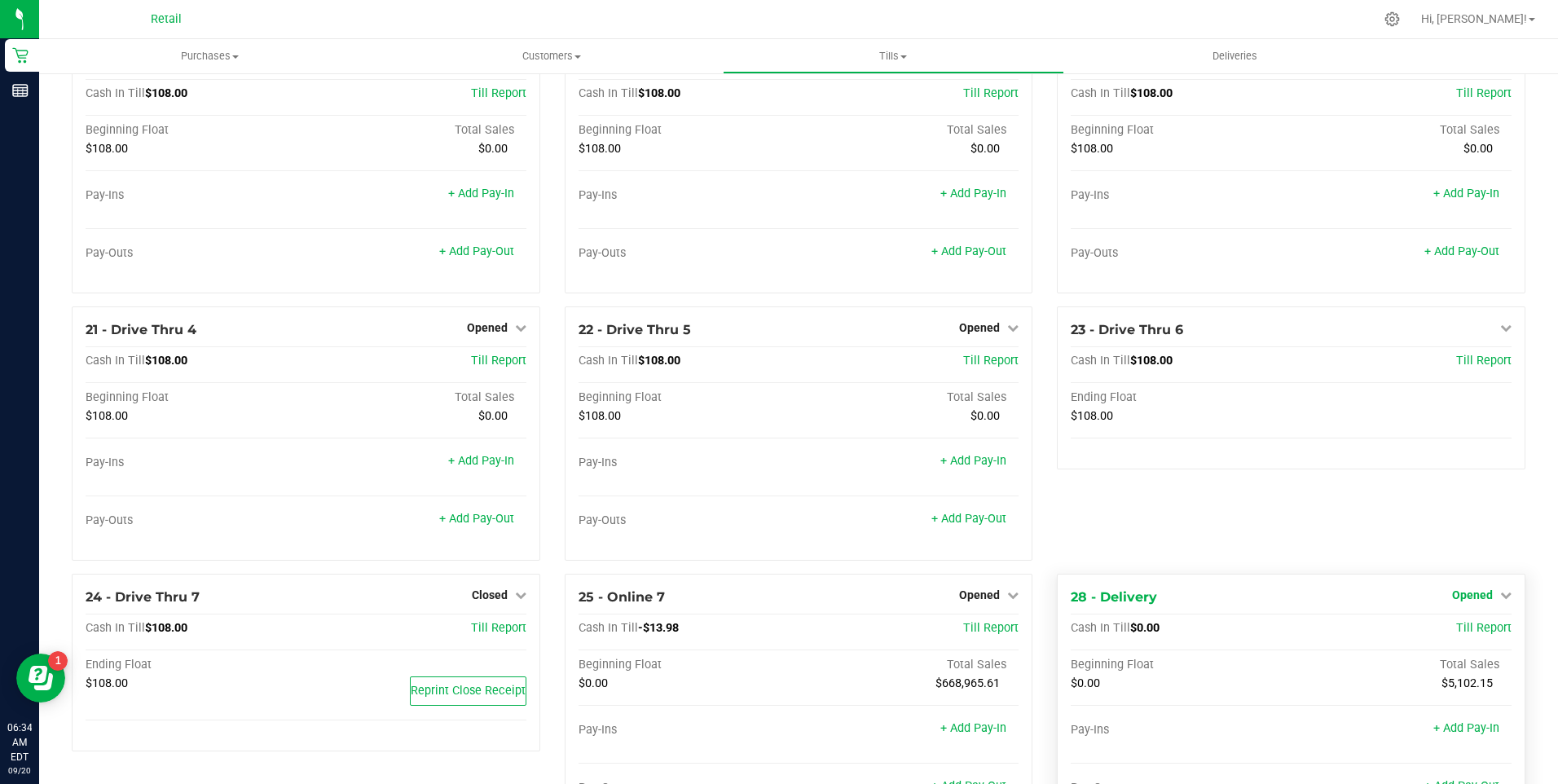
click at [1501, 598] on icon at bounding box center [1507, 594] width 12 height 12
click at [1462, 635] on link "Close Till" at bounding box center [1474, 627] width 44 height 13
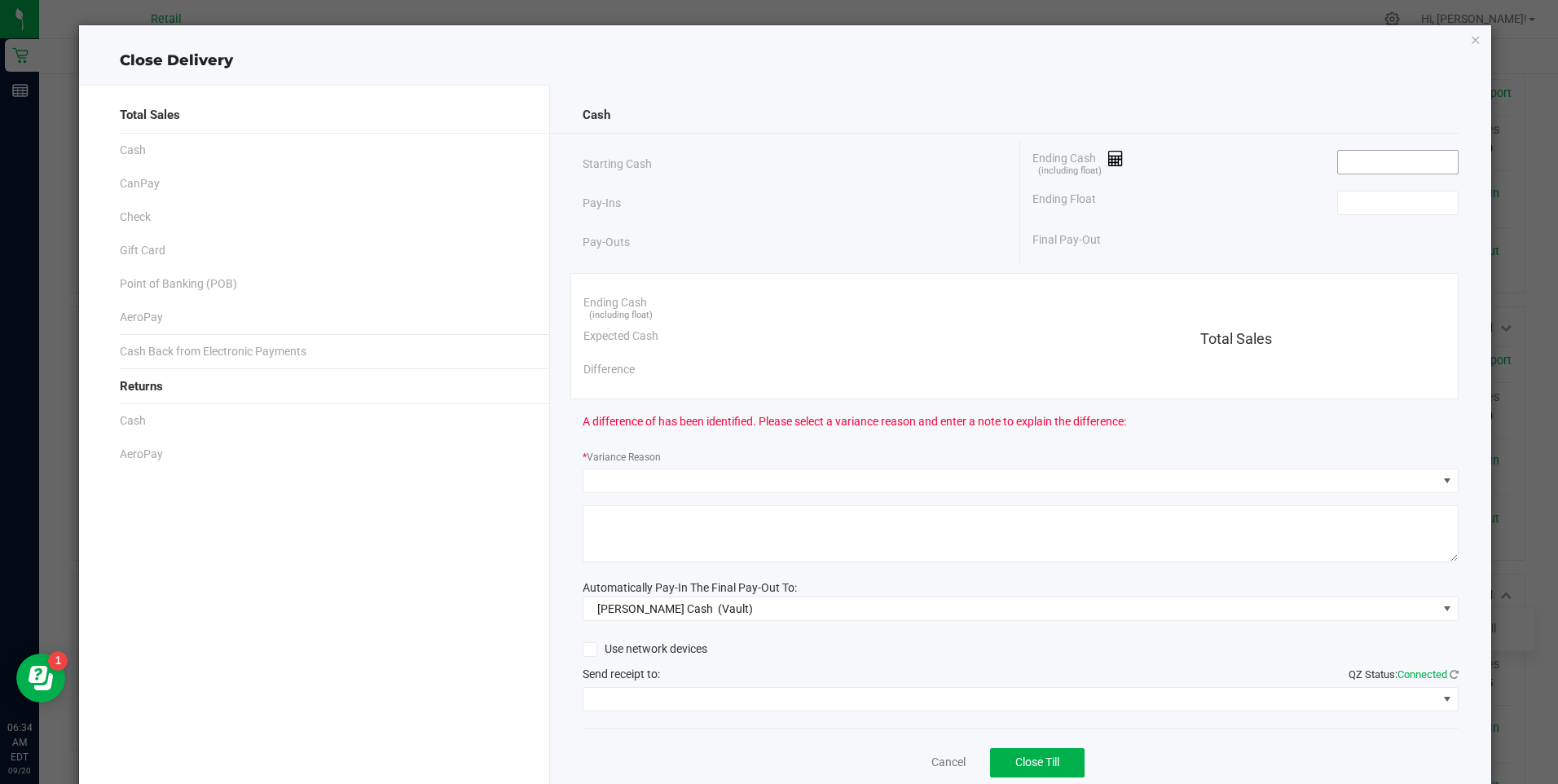
click at [1374, 168] on input at bounding box center [1398, 162] width 120 height 23
type input "$0.00"
click at [1362, 205] on input at bounding box center [1398, 202] width 120 height 23
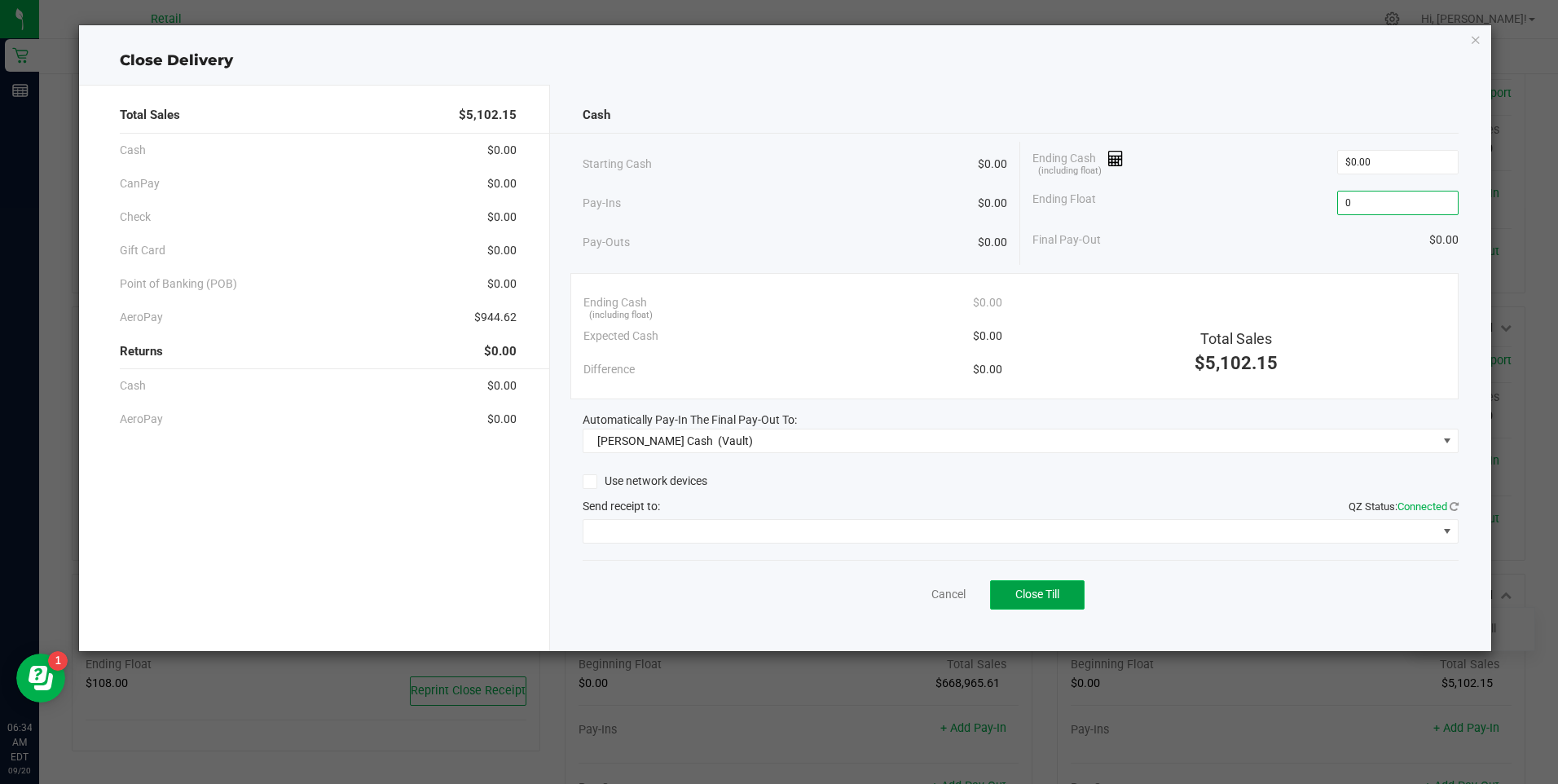
type input "$0.00"
click at [1032, 580] on button "Close Till" at bounding box center [1037, 594] width 95 height 30
click at [918, 597] on link "Dismiss" at bounding box center [912, 593] width 40 height 17
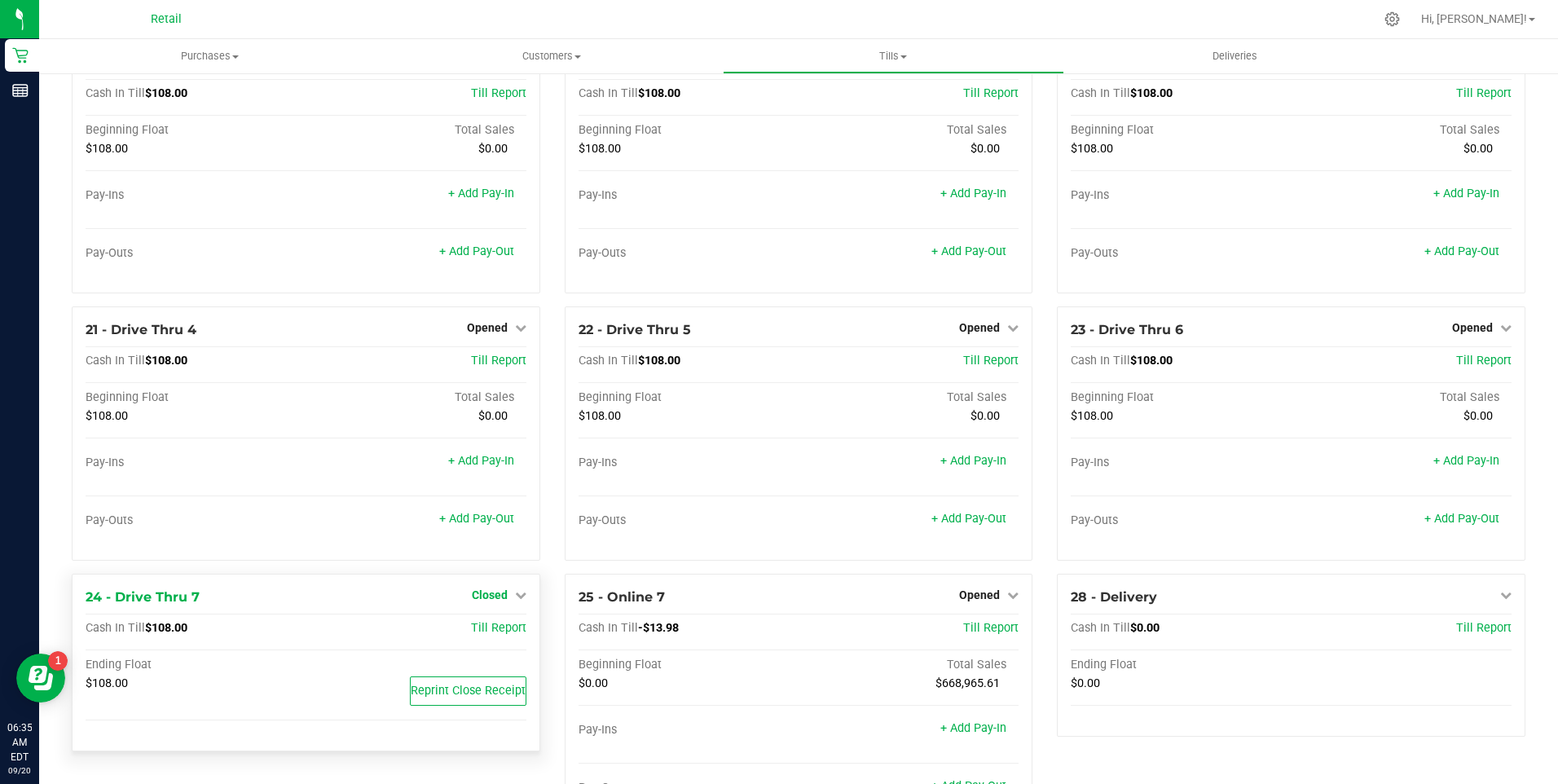
click at [515, 600] on icon at bounding box center [521, 594] width 12 height 12
click at [493, 635] on link "Open Till" at bounding box center [490, 627] width 43 height 13
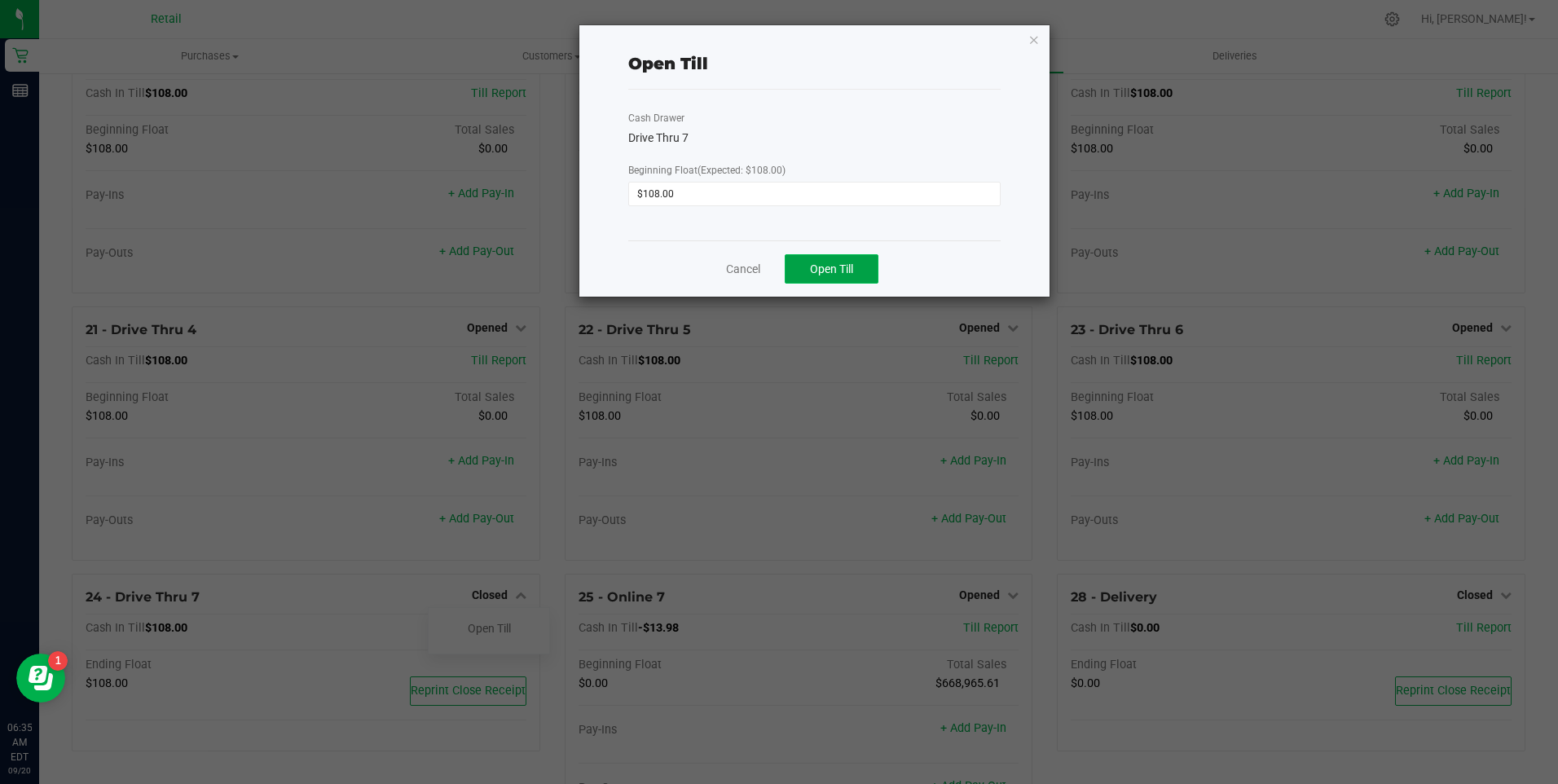
click at [833, 260] on button "Open Till" at bounding box center [831, 269] width 94 height 30
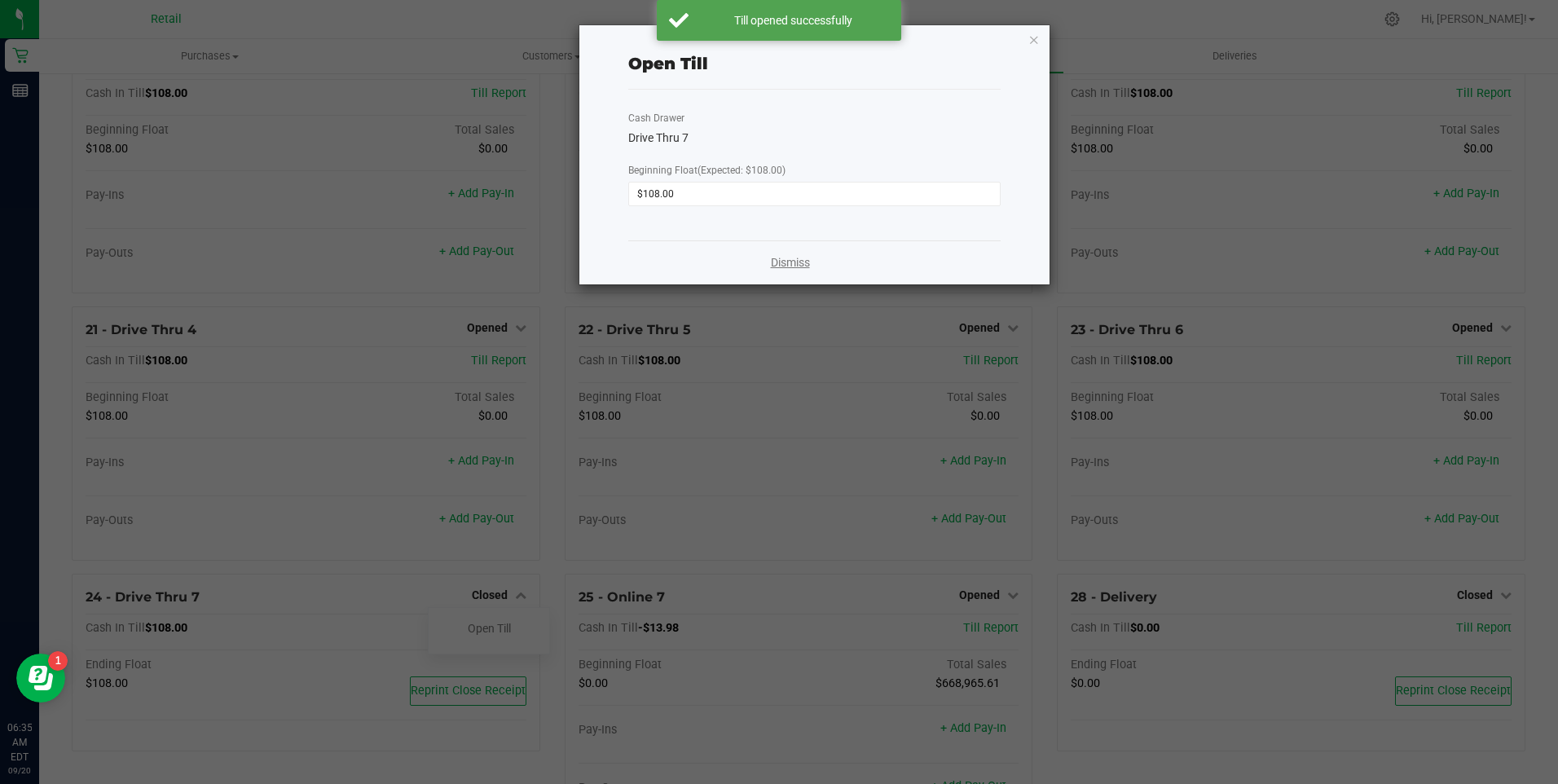
click at [798, 263] on link "Dismiss" at bounding box center [790, 262] width 40 height 17
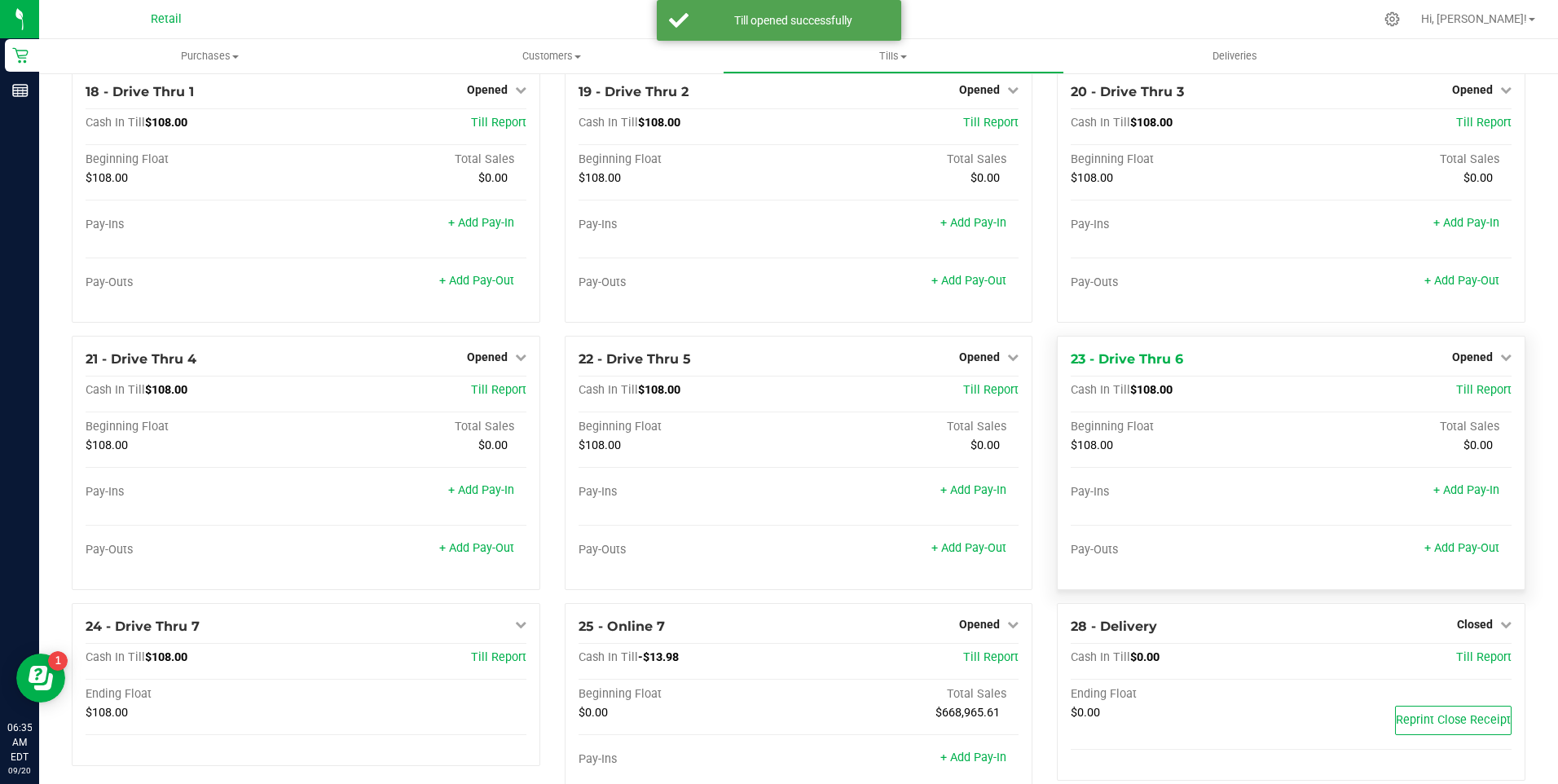
scroll to position [1429, 0]
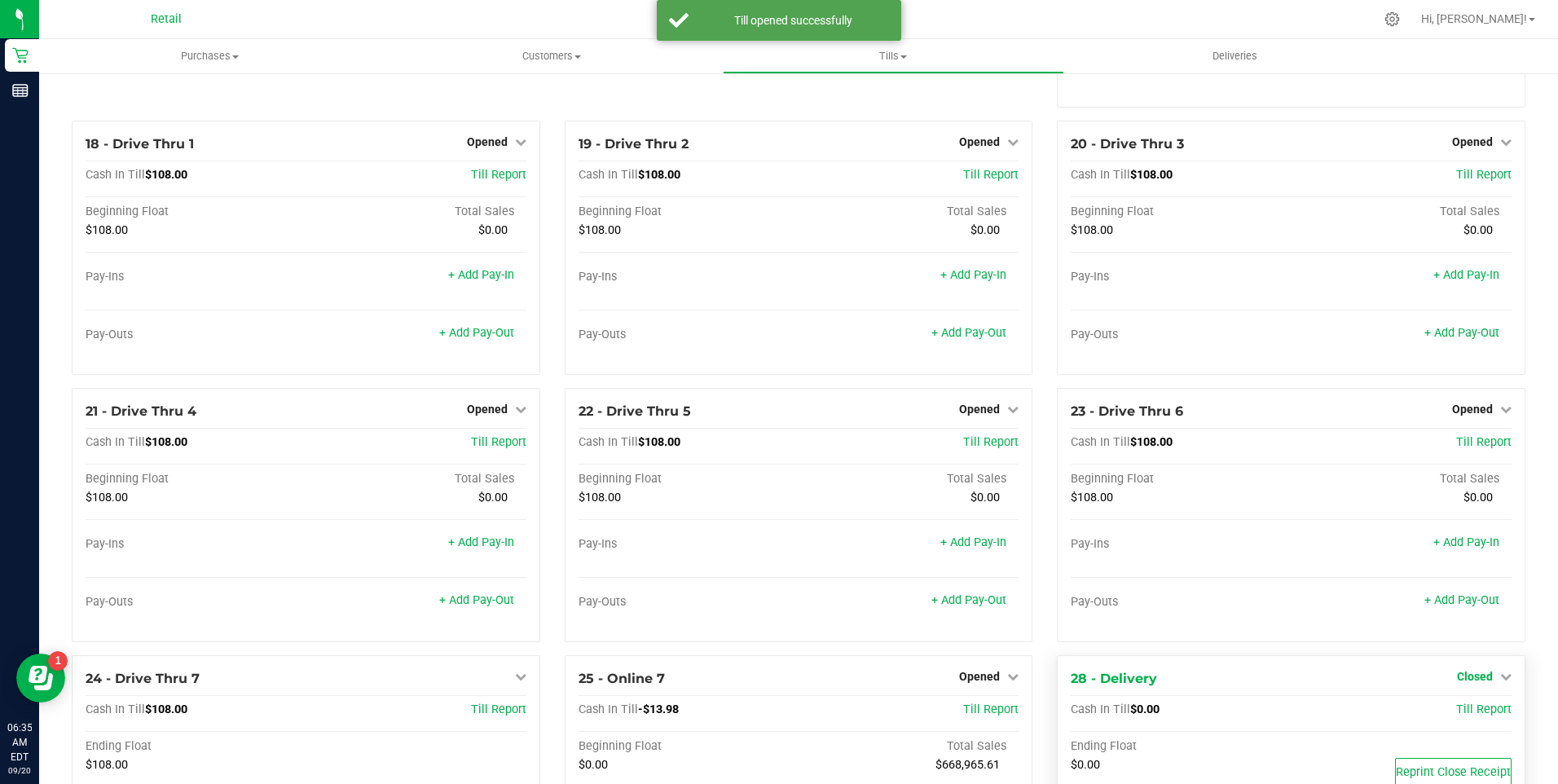
click at [1501, 682] on icon at bounding box center [1507, 676] width 12 height 12
click at [1477, 715] on link "Open Till" at bounding box center [1475, 709] width 43 height 13
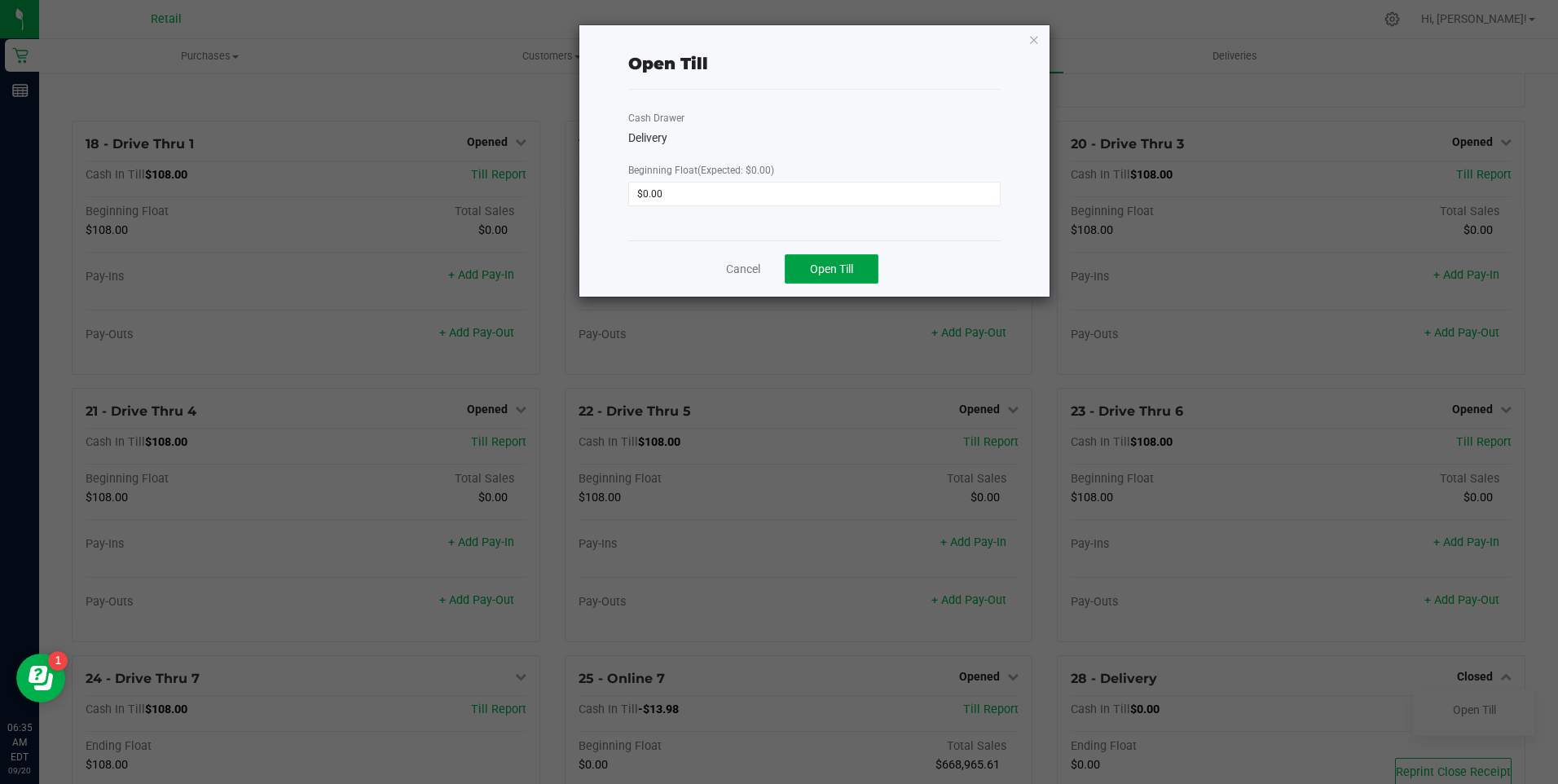
click at [831, 259] on button "Open Till" at bounding box center [831, 269] width 94 height 30
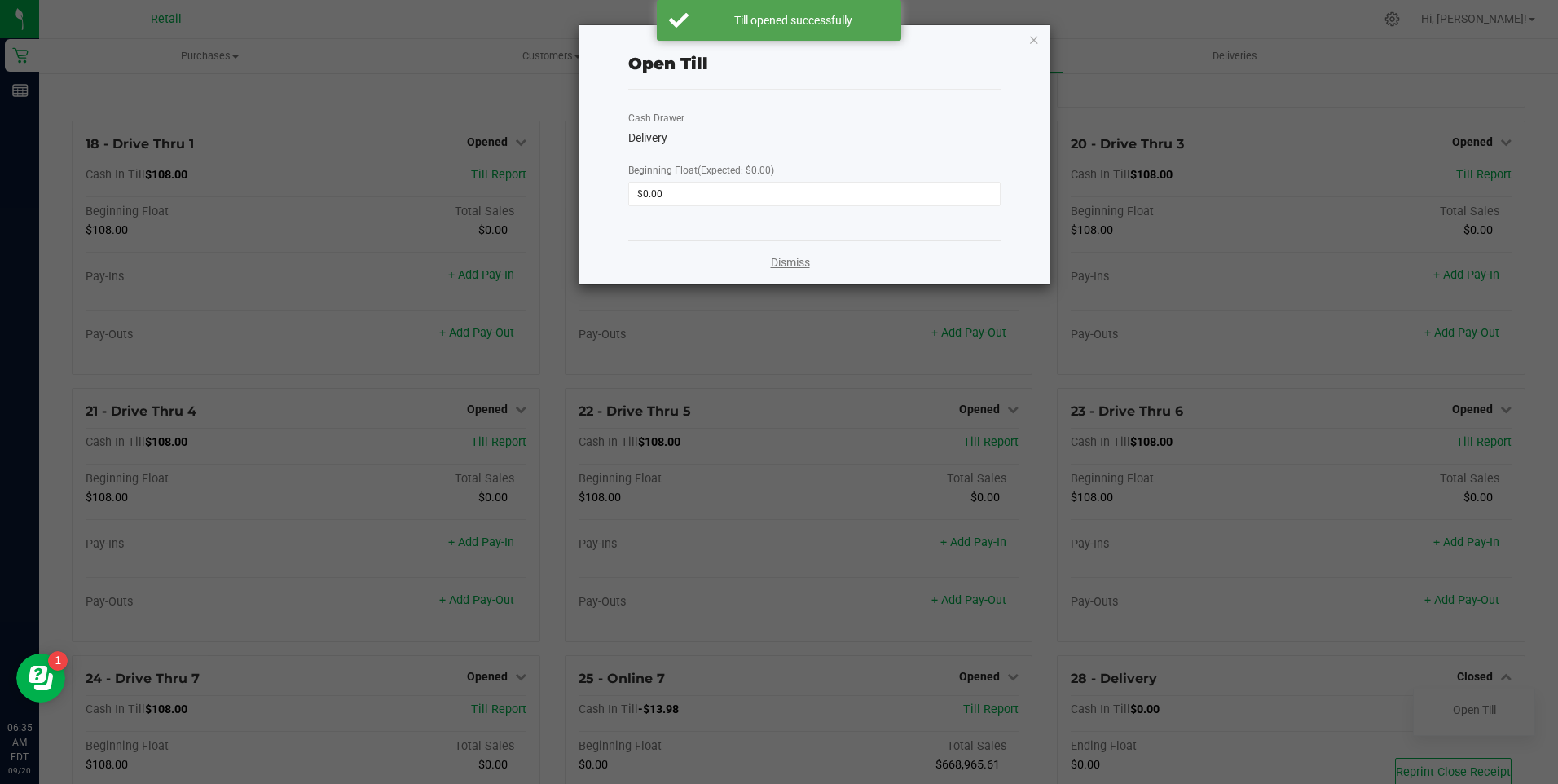
click at [808, 259] on link "Dismiss" at bounding box center [790, 262] width 40 height 17
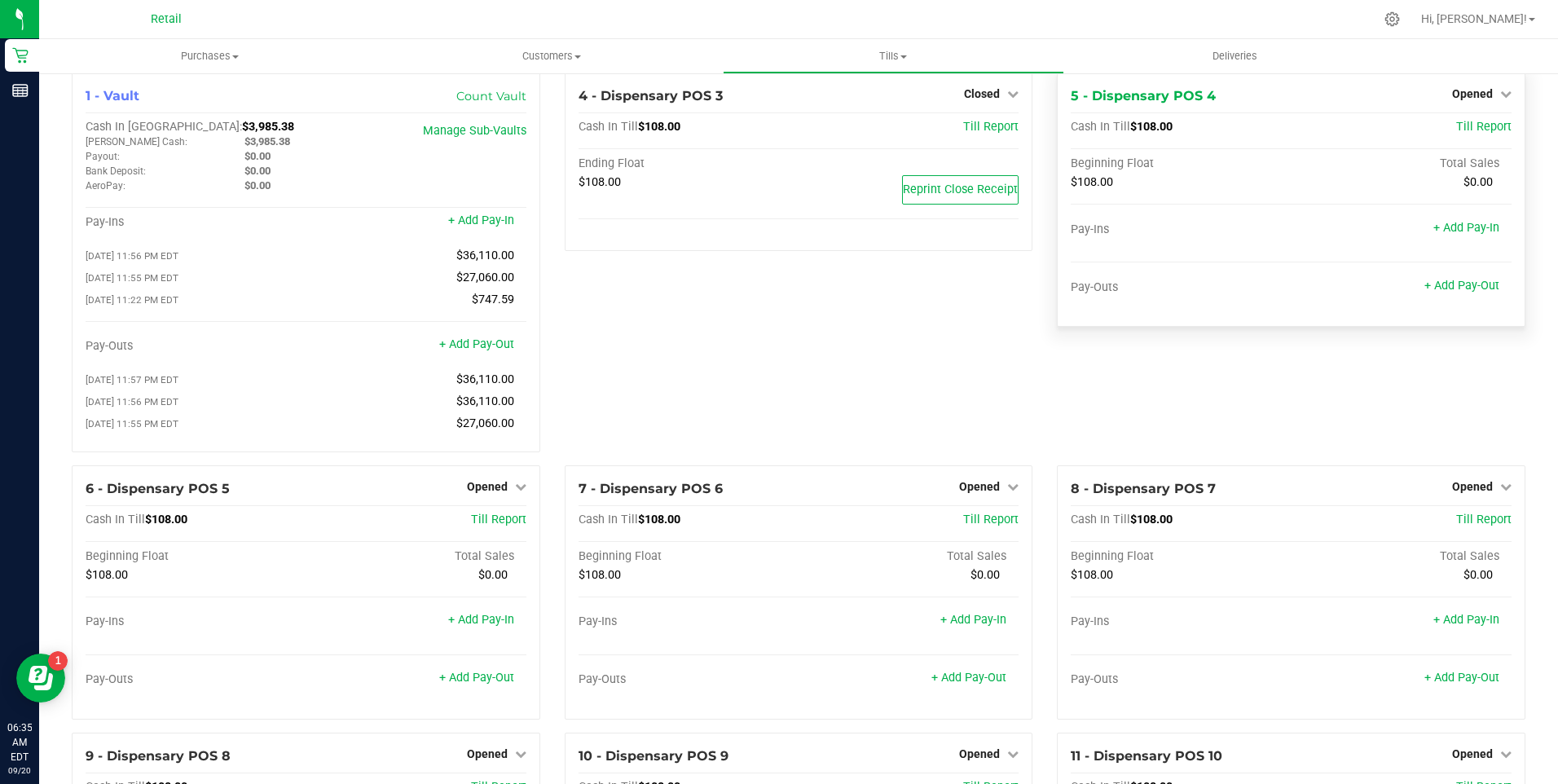
scroll to position [0, 0]
